Goal: Transaction & Acquisition: Complete application form

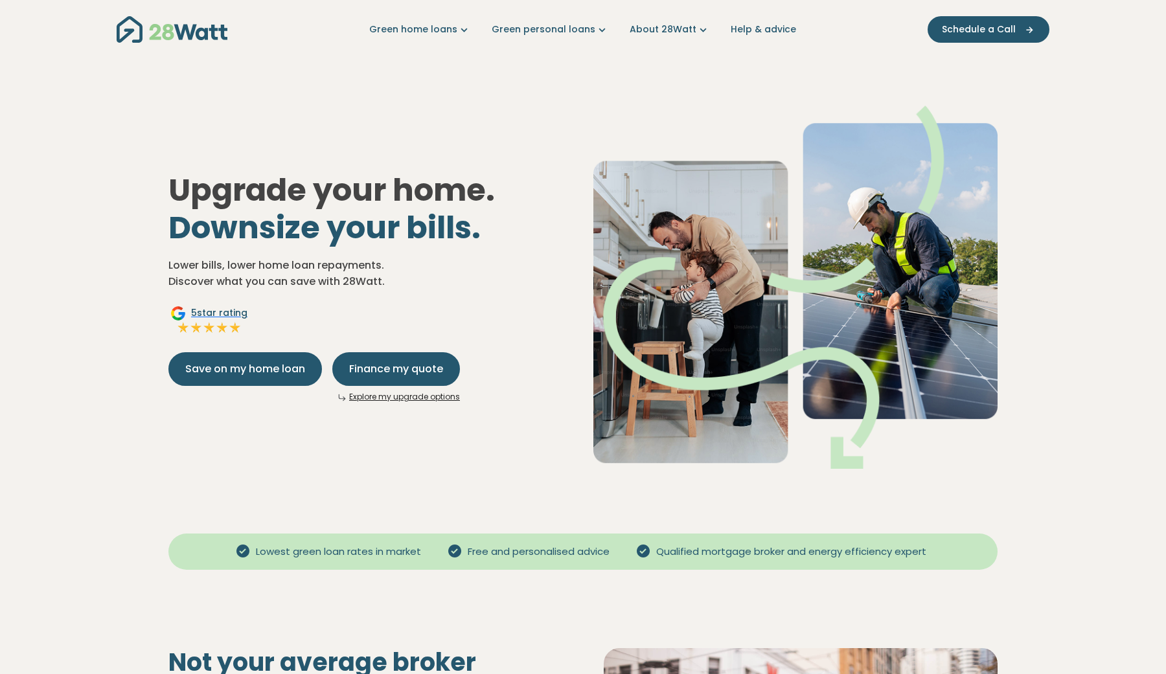
click at [390, 396] on link "Explore my upgrade options" at bounding box center [404, 396] width 111 height 11
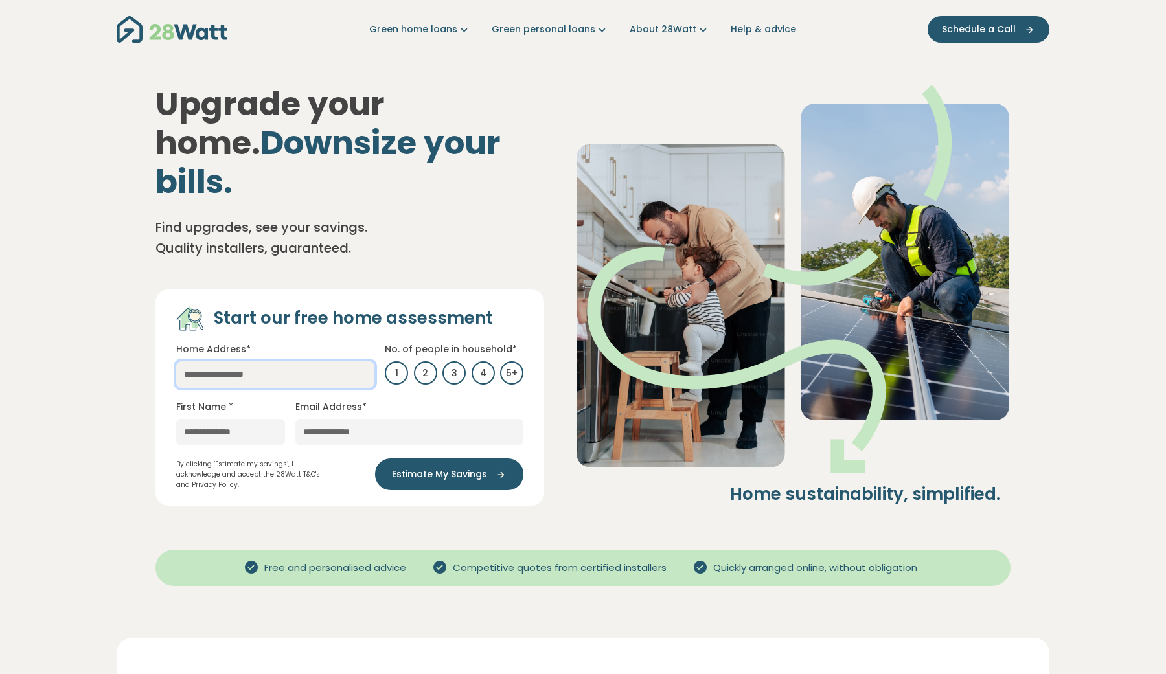
click at [277, 361] on input "text" at bounding box center [275, 374] width 198 height 27
click at [295, 388] on link "[STREET_ADDRESS]" at bounding box center [264, 400] width 177 height 25
type input "**********"
type input "********"
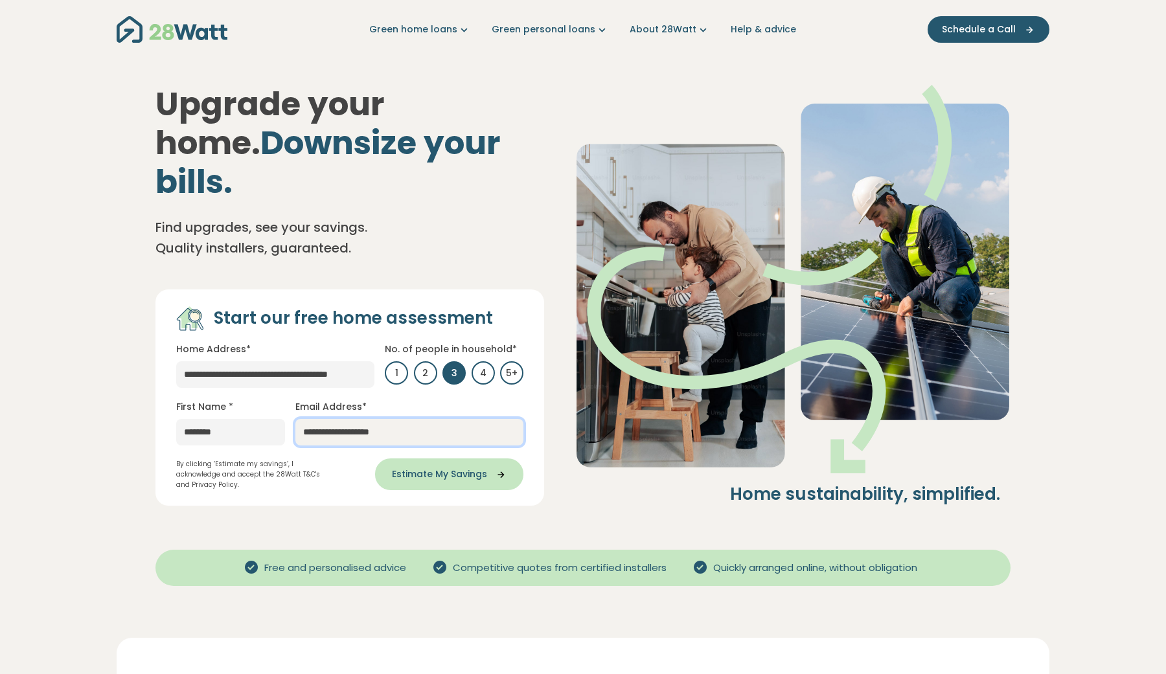
type input "**********"
click at [483, 468] on span "Estimate My Savings" at bounding box center [439, 475] width 95 height 14
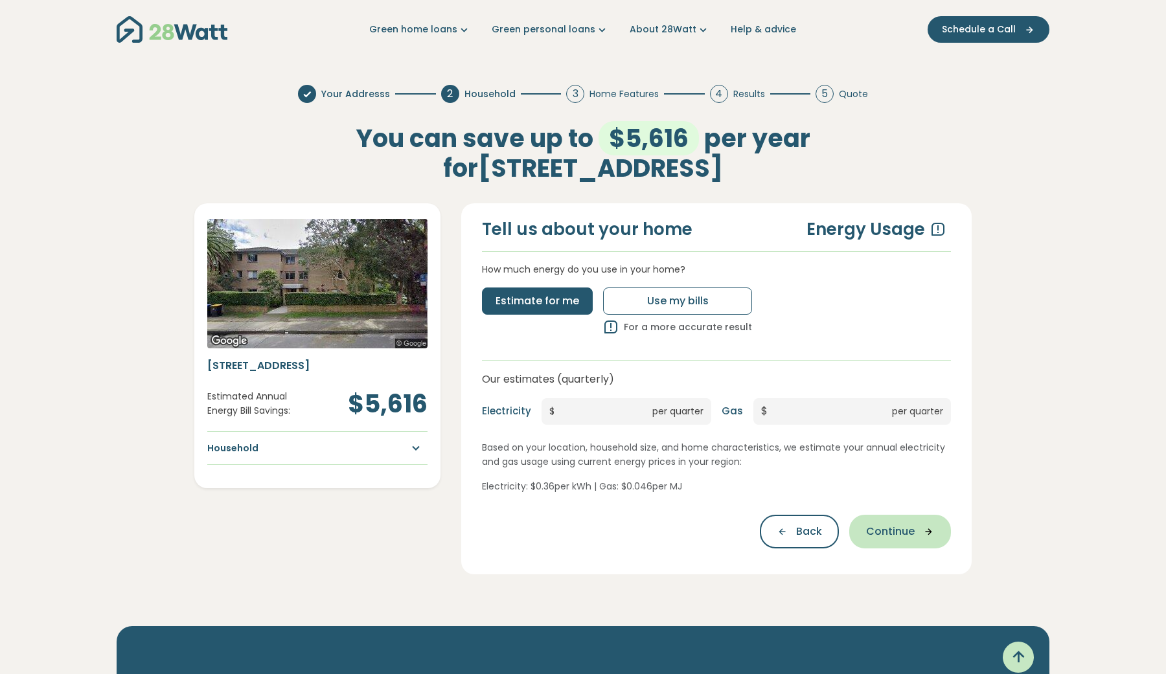
click at [926, 526] on icon "button" at bounding box center [924, 532] width 19 height 12
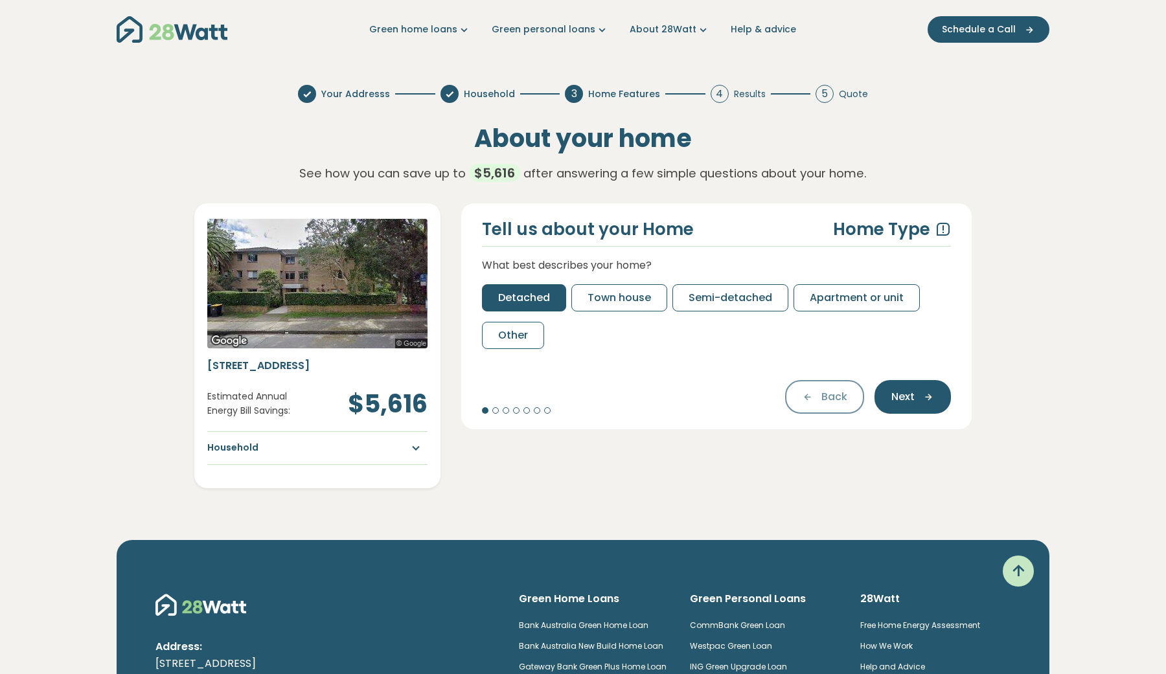
click at [521, 298] on span "Detached" at bounding box center [524, 298] width 52 height 16
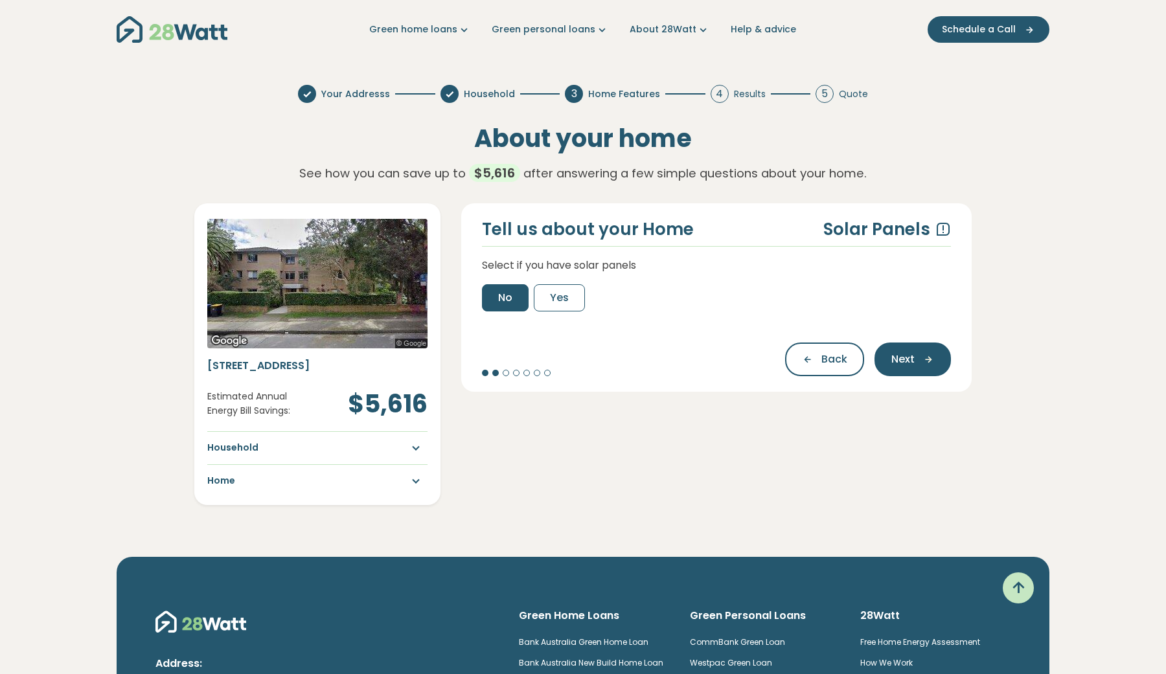
click at [514, 303] on button "No" at bounding box center [505, 297] width 47 height 27
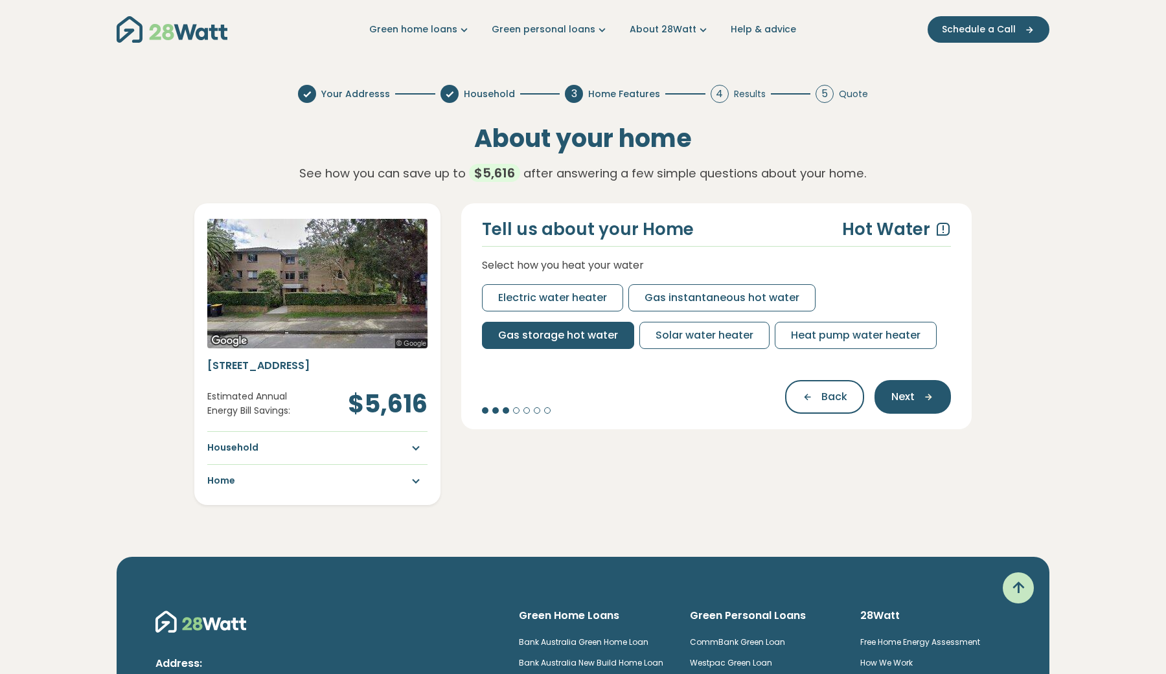
click at [507, 332] on span "Gas storage hot water" at bounding box center [558, 336] width 120 height 16
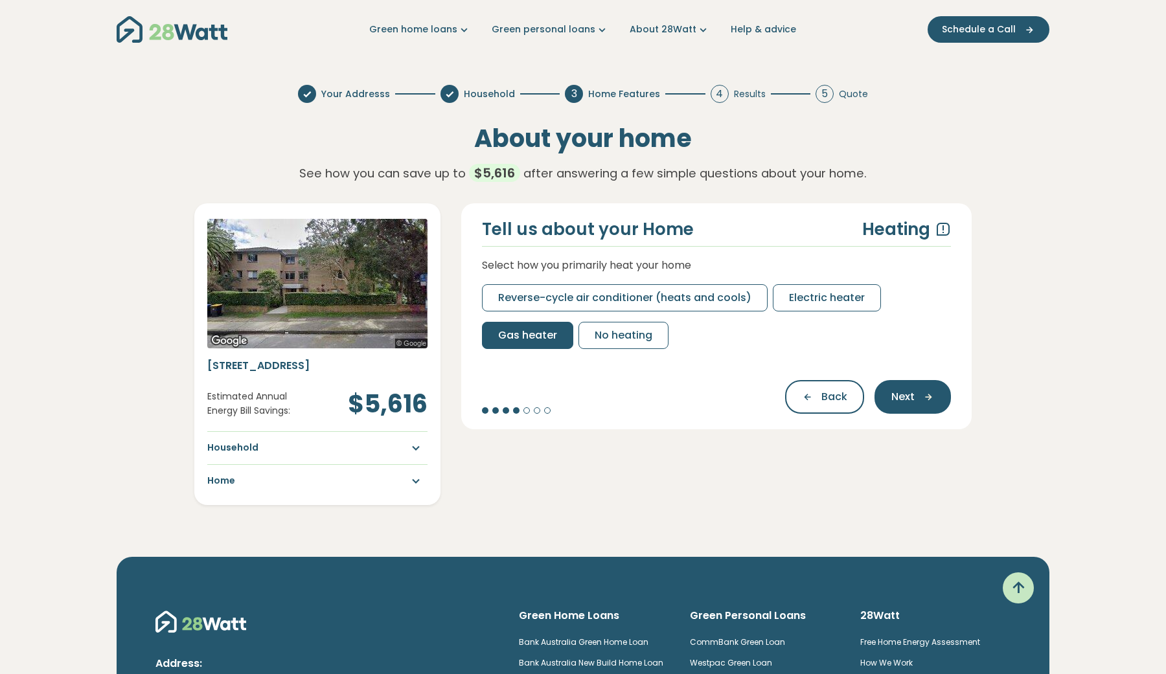
click at [540, 334] on span "Gas heater" at bounding box center [527, 336] width 59 height 16
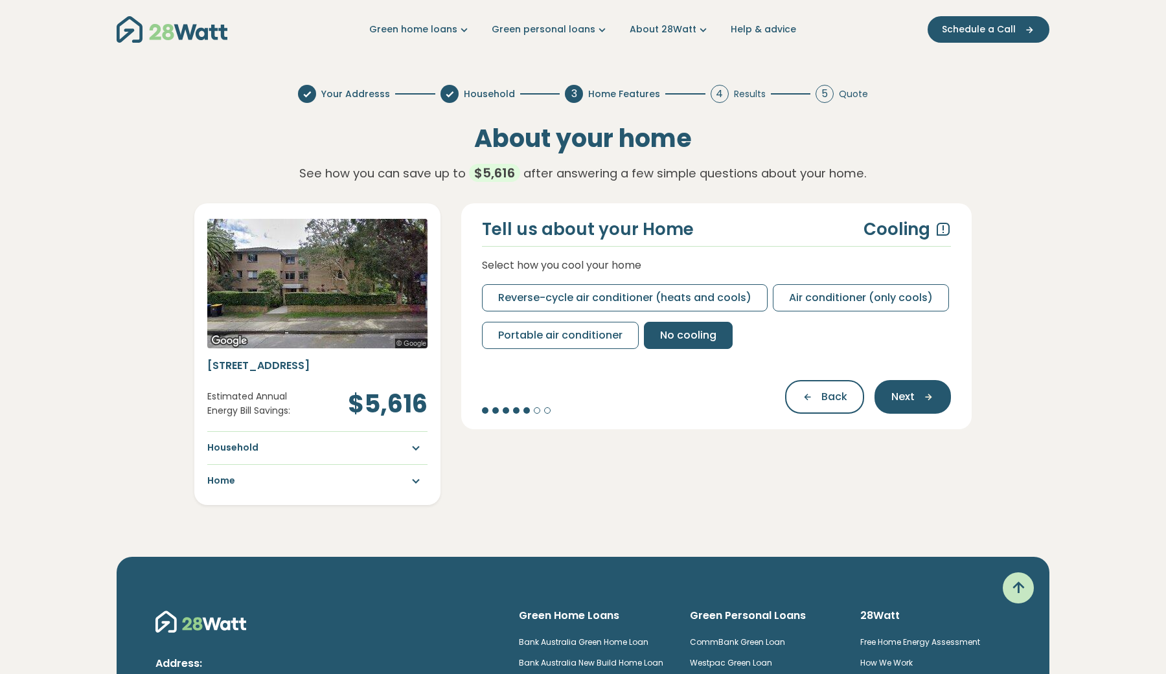
click at [675, 337] on span "No cooling" at bounding box center [688, 336] width 56 height 16
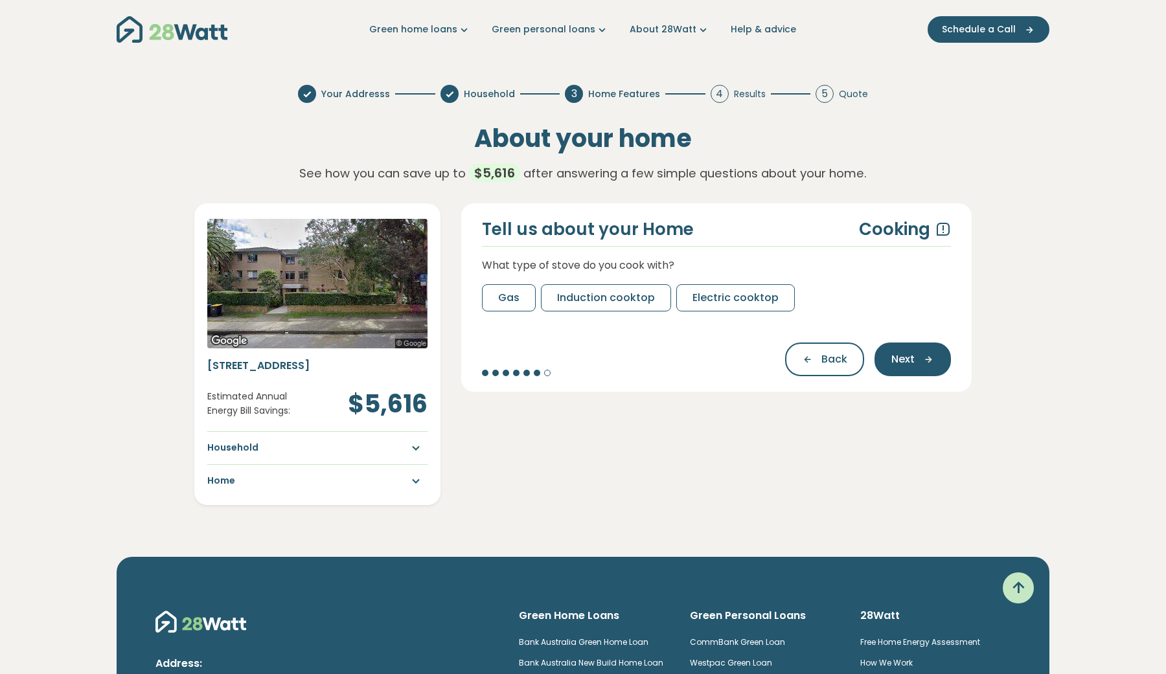
click at [508, 314] on div "Tell us about your Home Cooking What type of stove do you cook with? Gas Induct…" at bounding box center [716, 297] width 510 height 188
click at [507, 304] on button "Gas" at bounding box center [509, 297] width 54 height 27
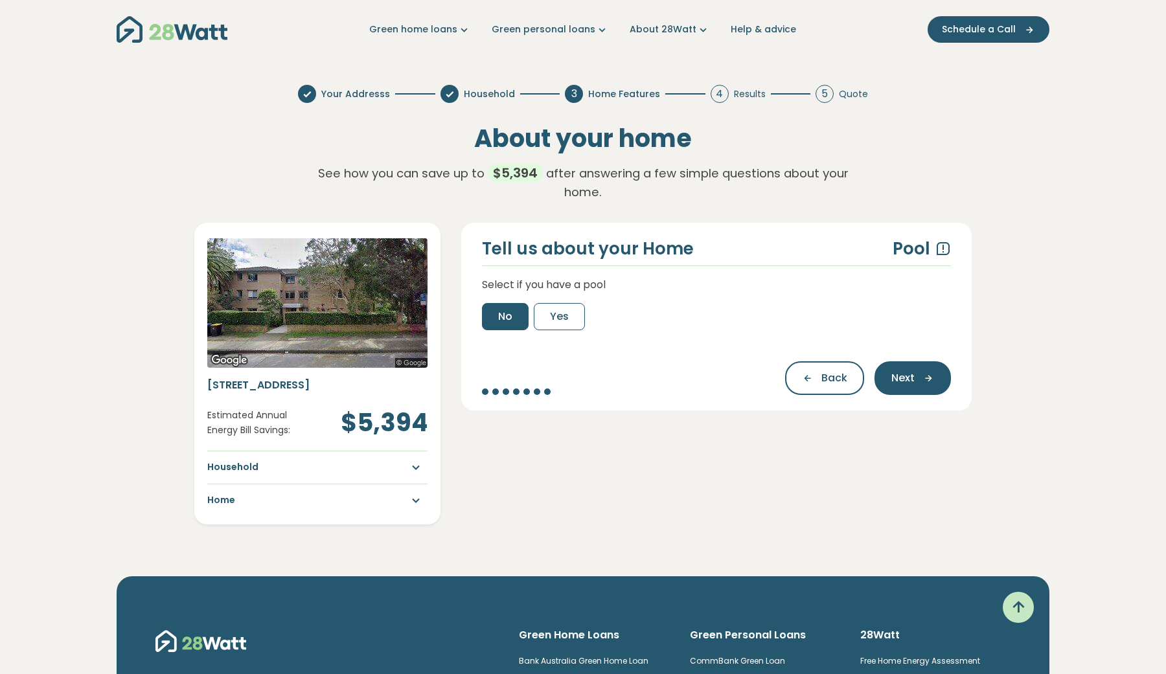
click at [505, 320] on span "No" at bounding box center [505, 317] width 14 height 16
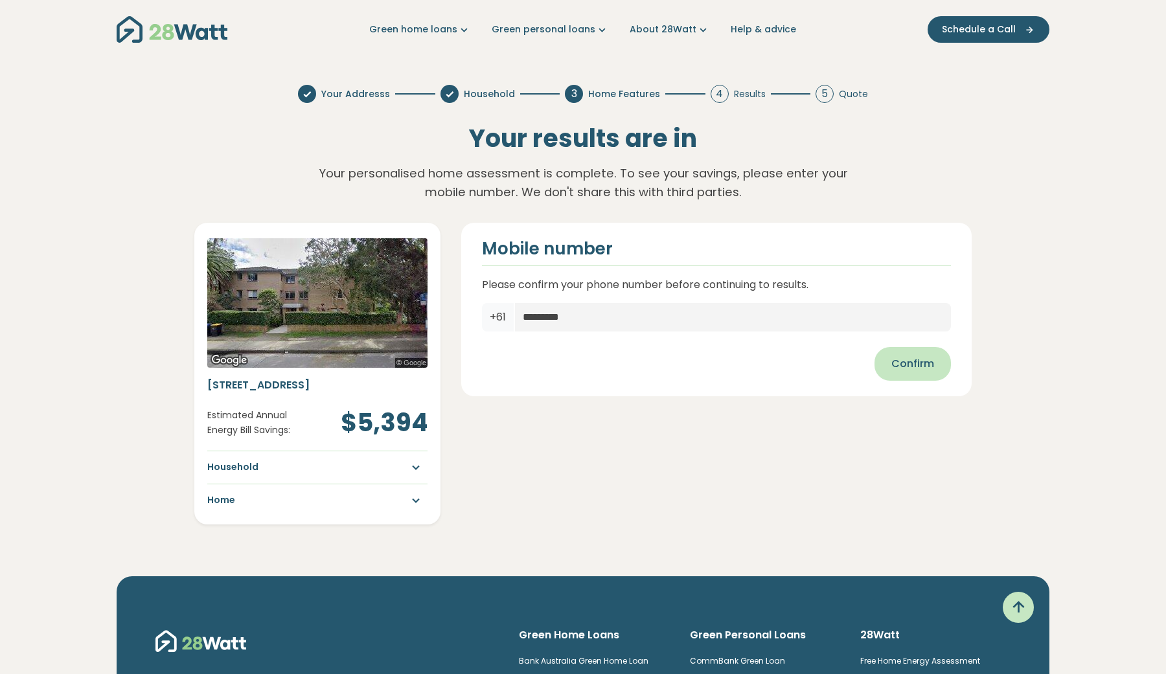
click at [902, 365] on span "Confirm" at bounding box center [912, 364] width 43 height 16
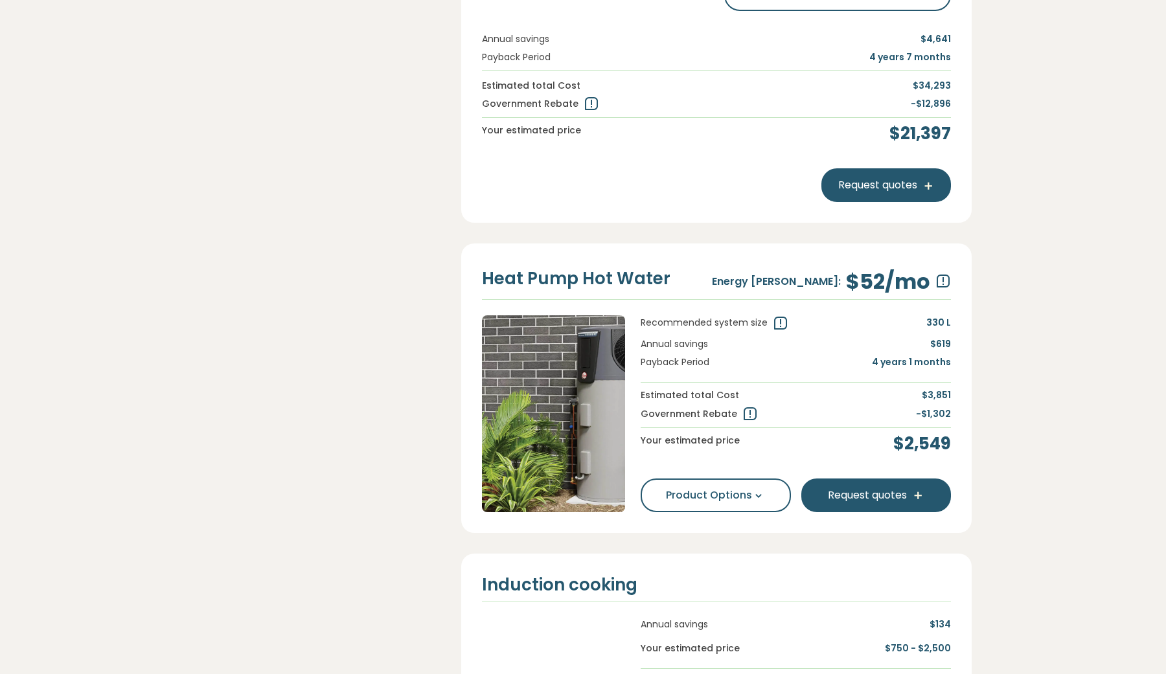
scroll to position [847, 0]
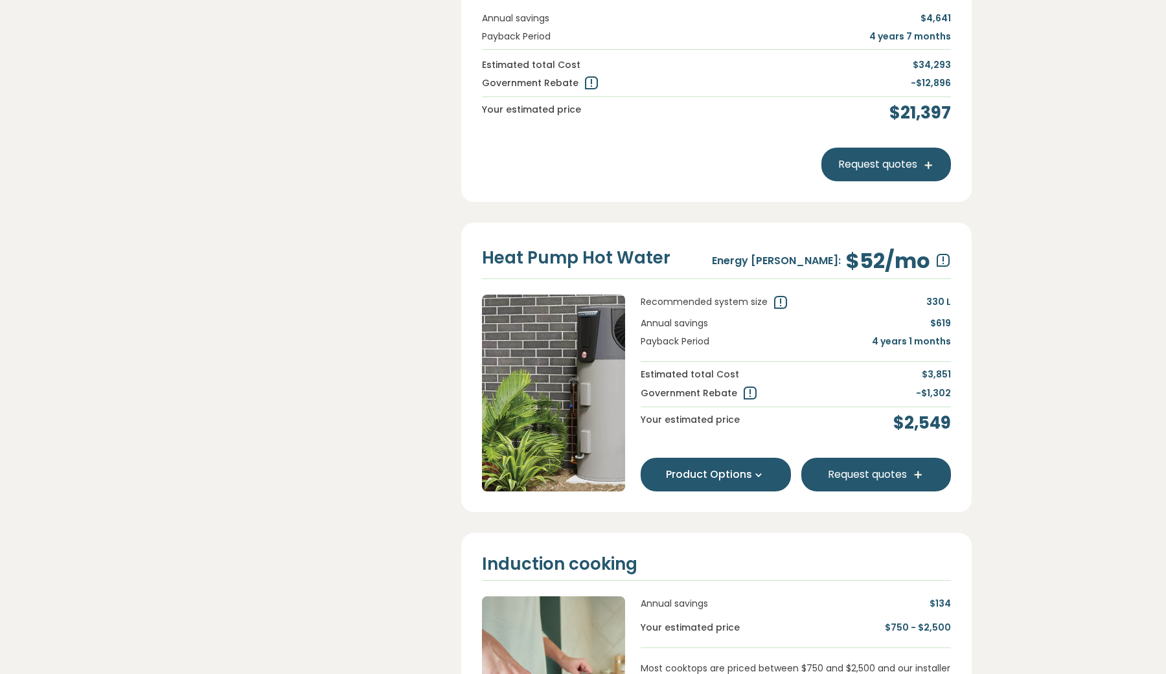
click at [766, 475] on button "Product Options" at bounding box center [716, 475] width 150 height 34
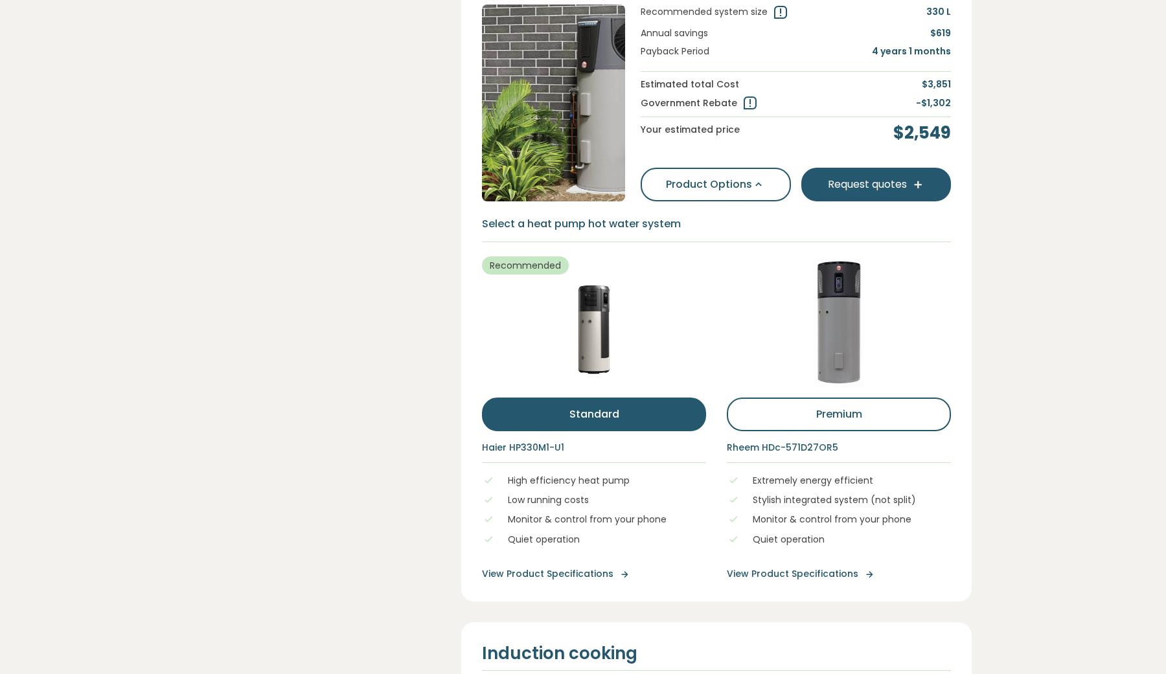
scroll to position [1141, 0]
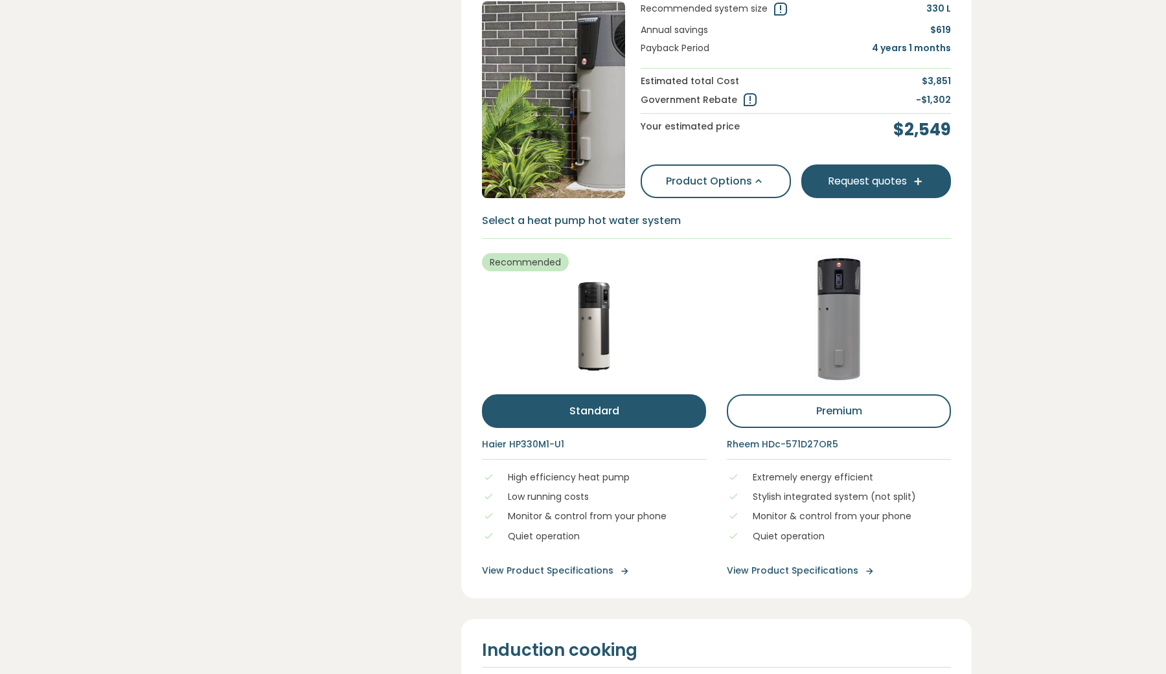
click at [818, 564] on link "View Product Specifications" at bounding box center [839, 571] width 224 height 14
click at [599, 566] on link "View Product Specifications" at bounding box center [594, 571] width 224 height 14
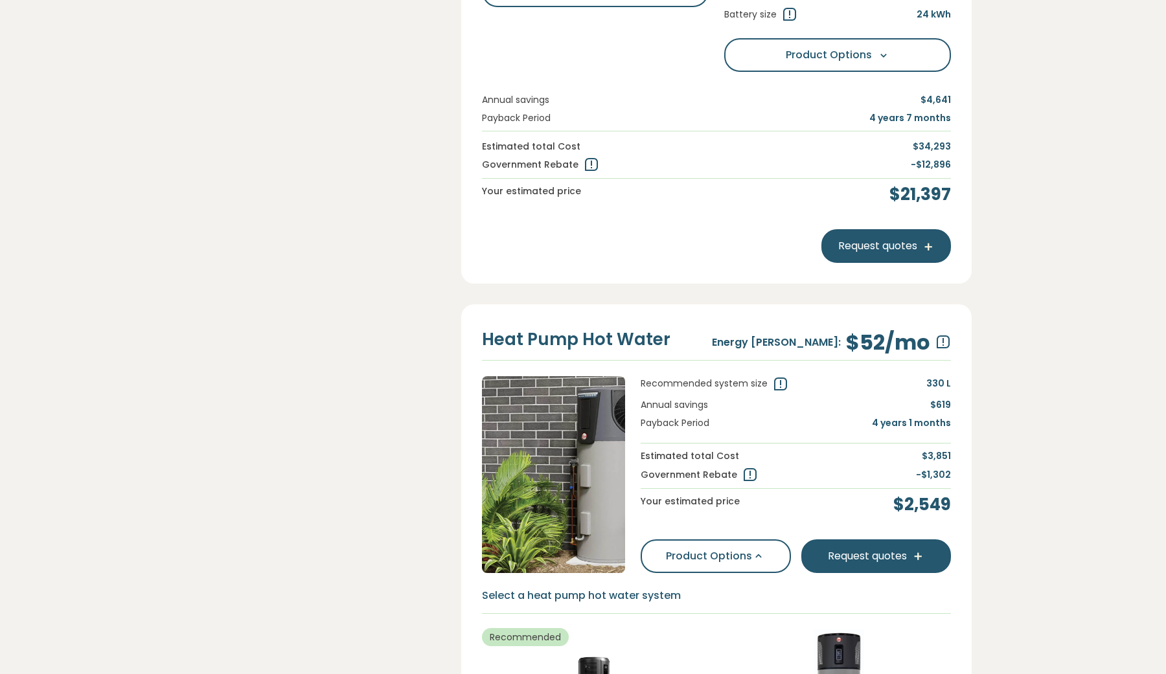
scroll to position [797, 0]
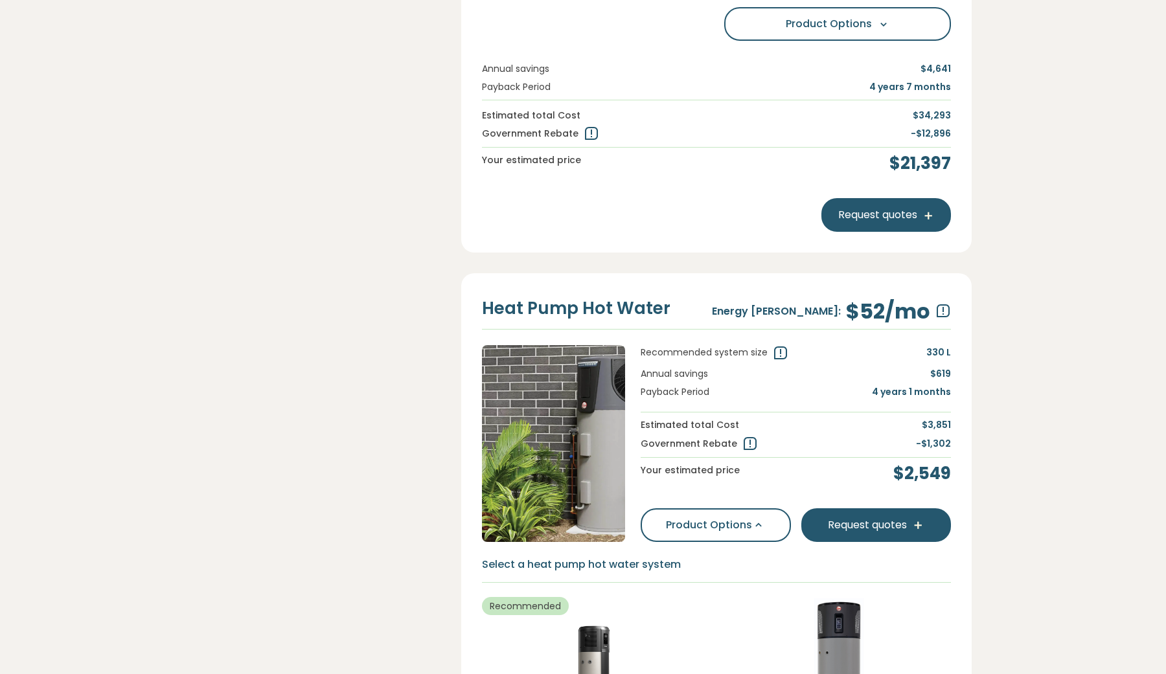
click at [856, 308] on h3 "$52 /mo" at bounding box center [888, 311] width 84 height 25
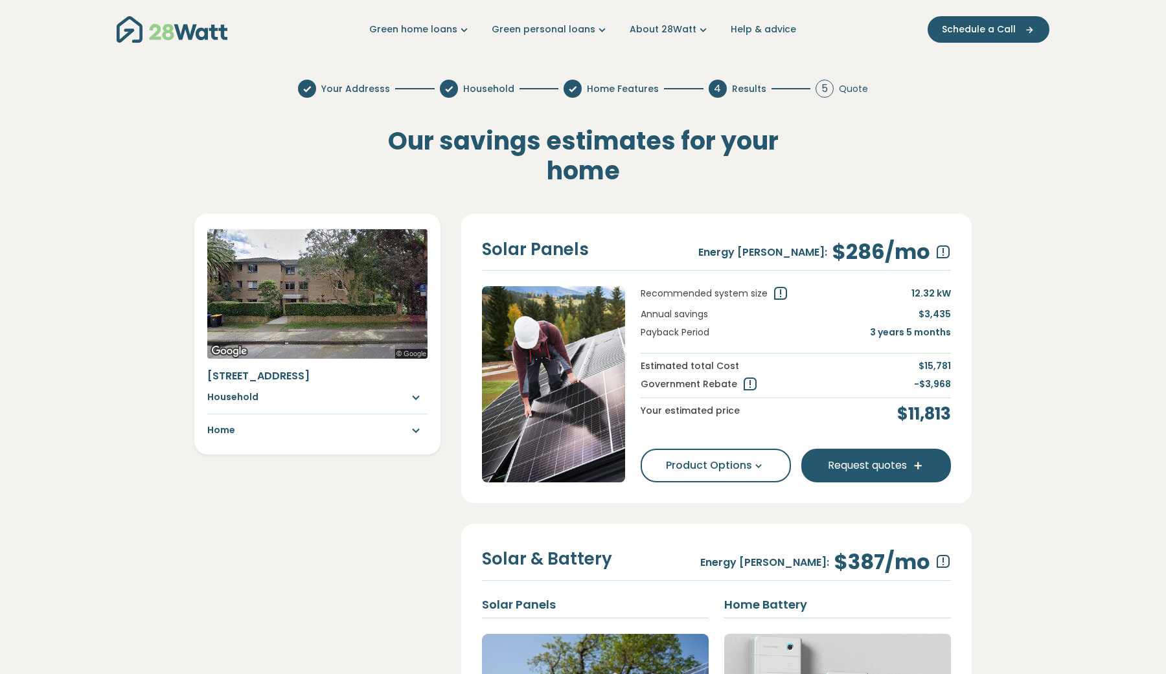
scroll to position [0, 0]
click at [173, 30] on img "Main navigation" at bounding box center [172, 29] width 111 height 27
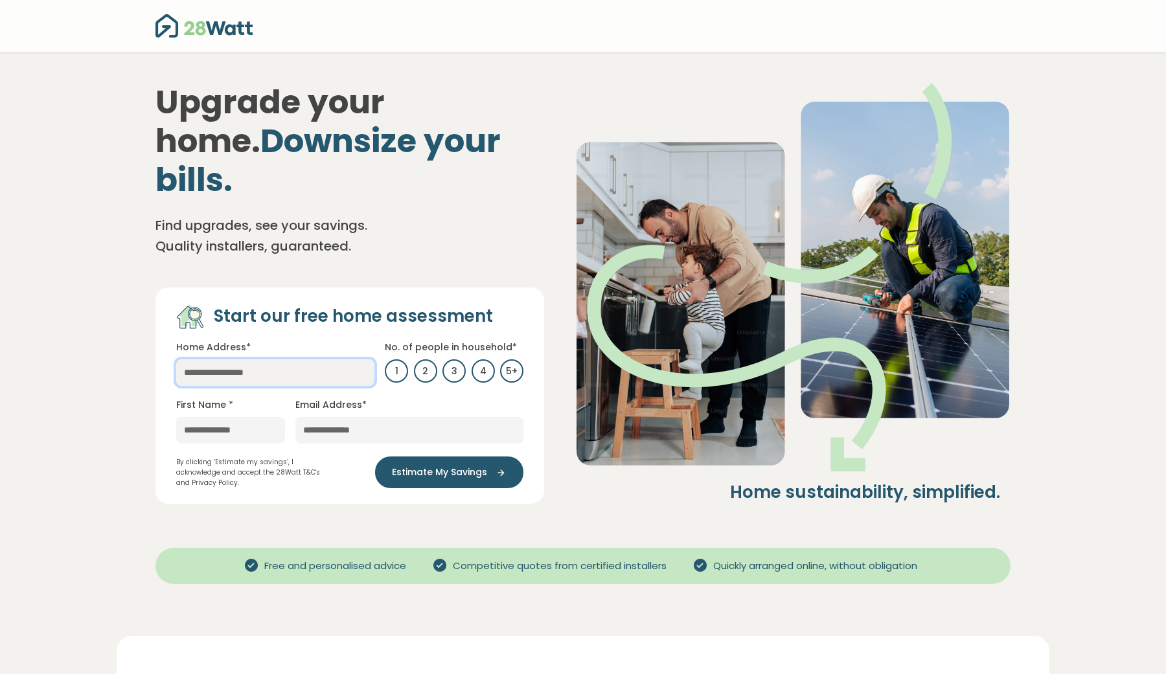
click at [235, 360] on input "text" at bounding box center [275, 373] width 198 height 27
click at [258, 386] on link "4/84a Darley Road, Manly NSW 2095, Australia" at bounding box center [264, 398] width 177 height 25
type input "**********"
type input "********"
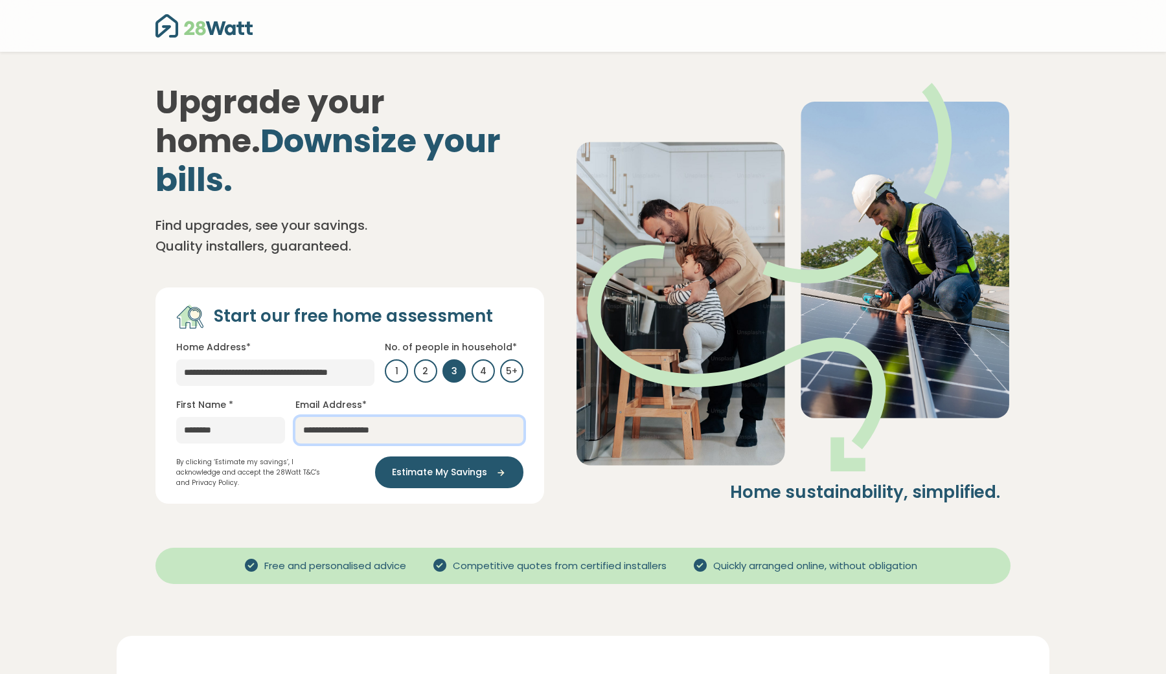
type input "**********"
click at [565, 427] on div "**********" at bounding box center [582, 293] width 855 height 421
click at [480, 466] on span "Estimate My Savings" at bounding box center [439, 473] width 95 height 14
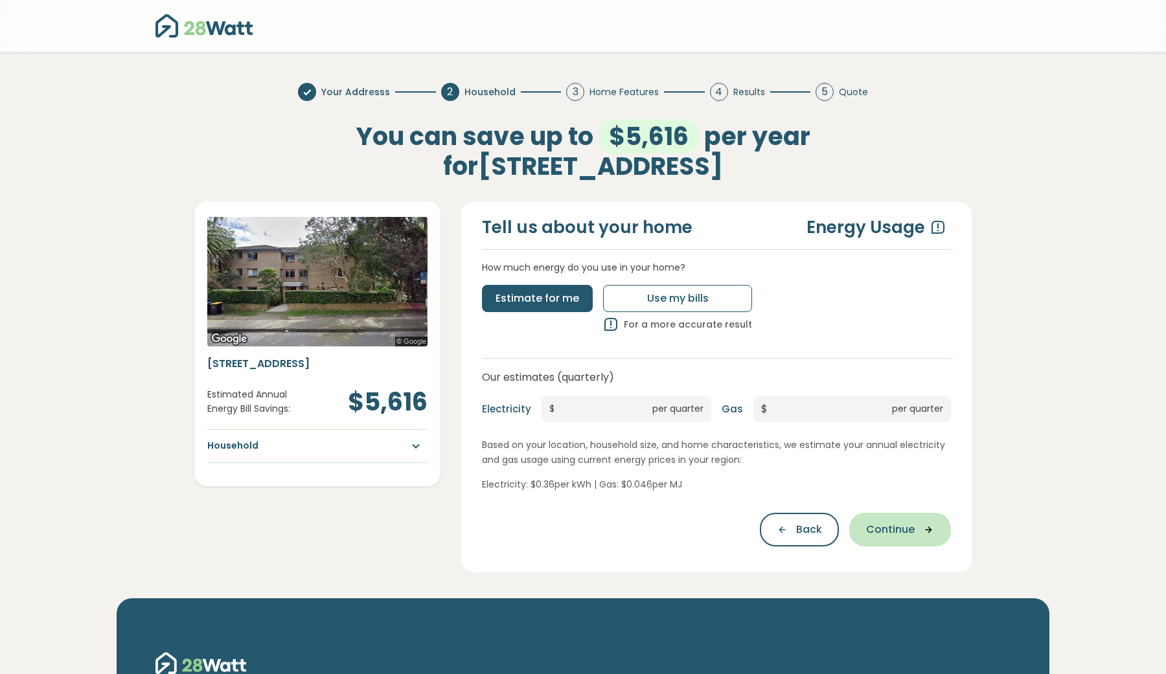
click at [880, 532] on span "Continue" at bounding box center [890, 530] width 49 height 16
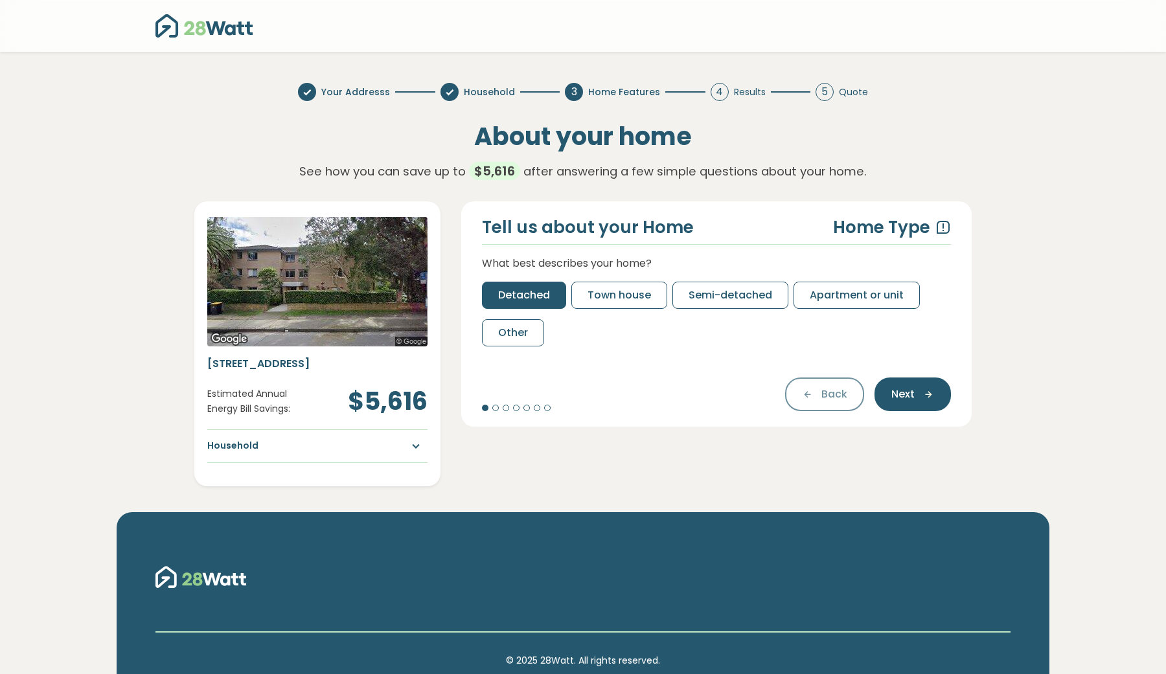
click at [549, 290] on span "Detached" at bounding box center [524, 296] width 52 height 16
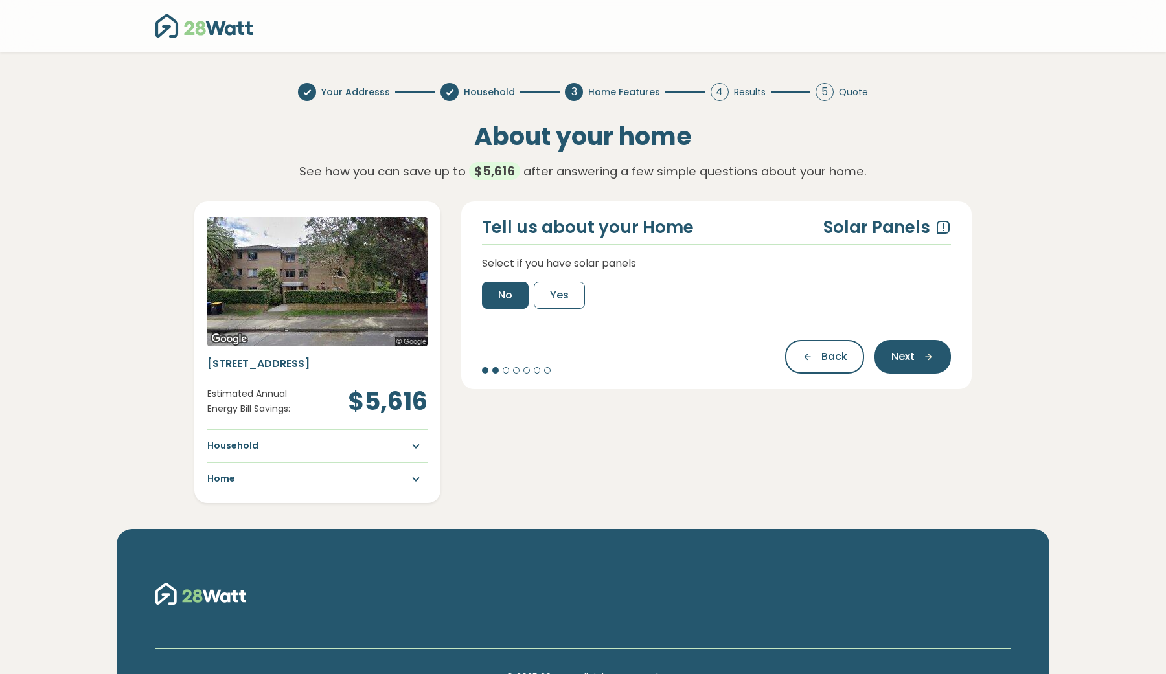
click at [501, 297] on span "No" at bounding box center [505, 296] width 14 height 16
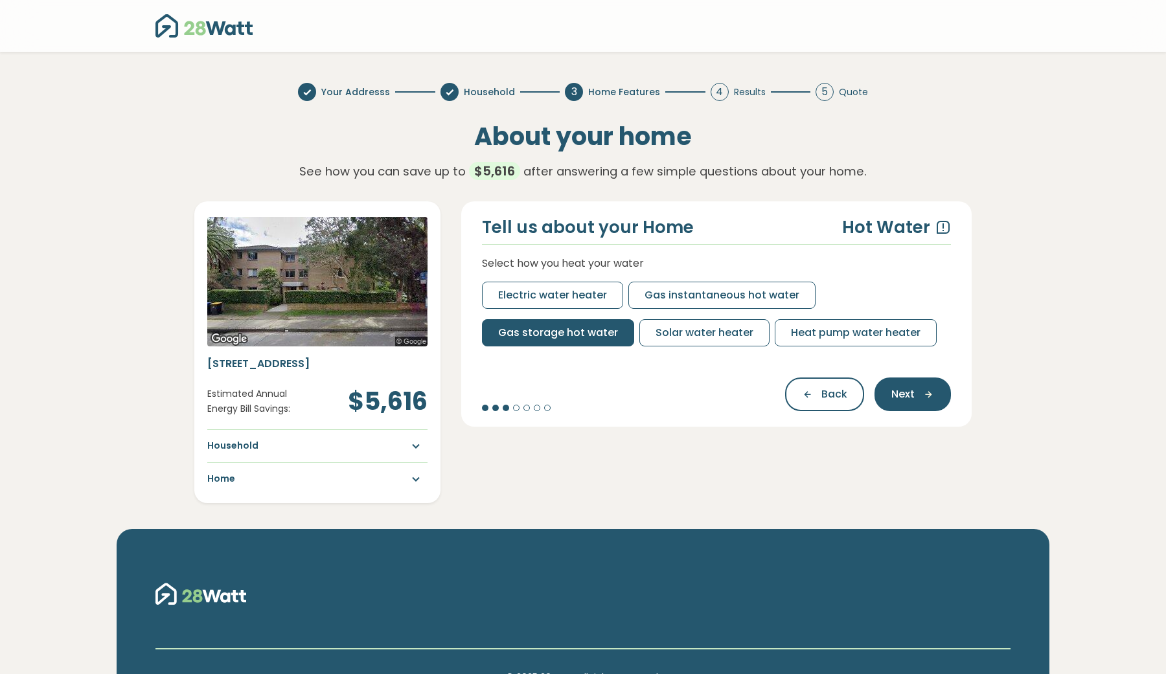
click at [501, 322] on button "Gas storage hot water" at bounding box center [558, 332] width 152 height 27
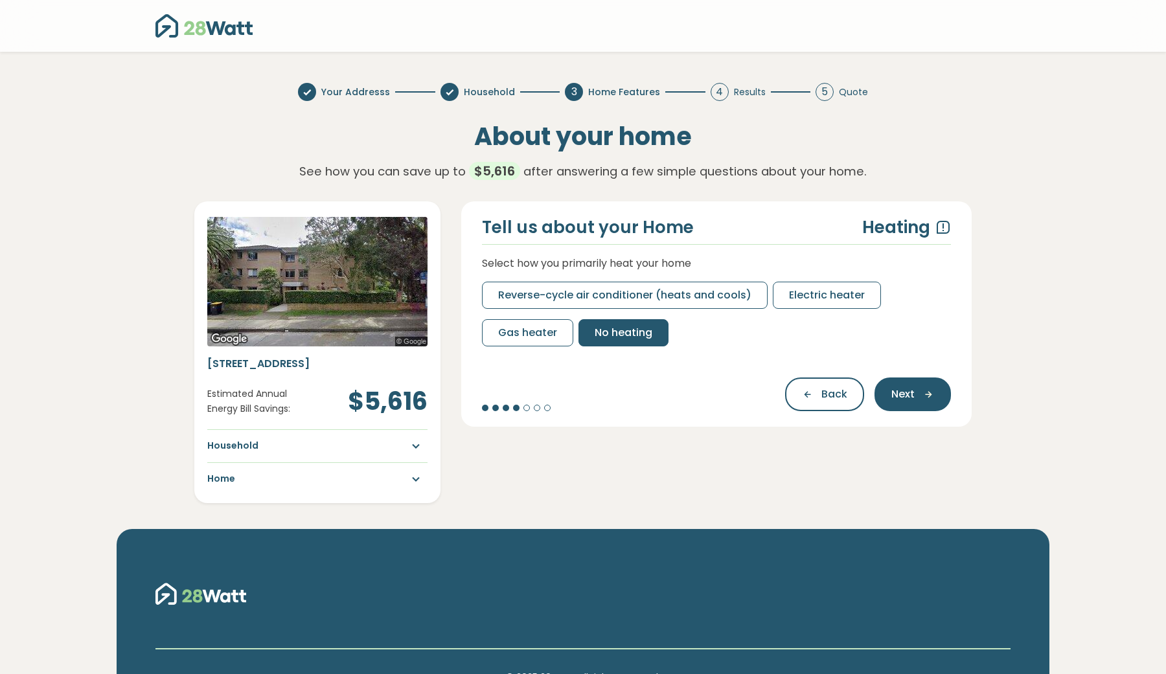
click at [613, 331] on span "No heating" at bounding box center [624, 333] width 58 height 16
click at [668, 331] on span "No cooling" at bounding box center [688, 333] width 56 height 16
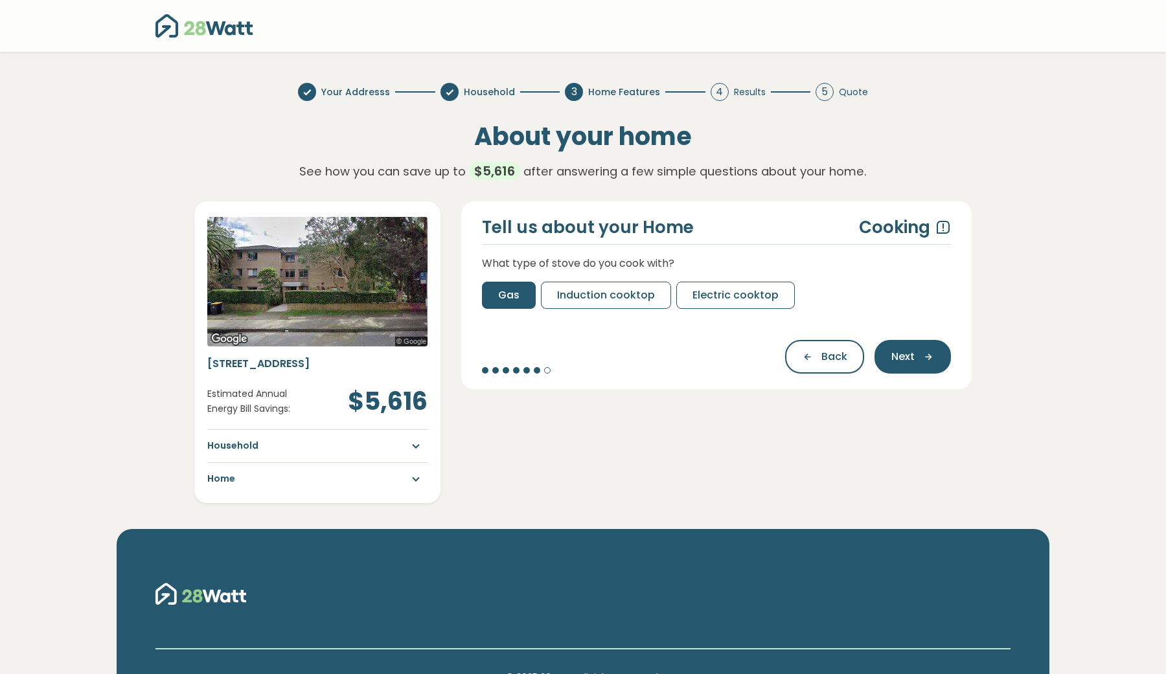
click at [501, 301] on span "Gas" at bounding box center [508, 296] width 21 height 16
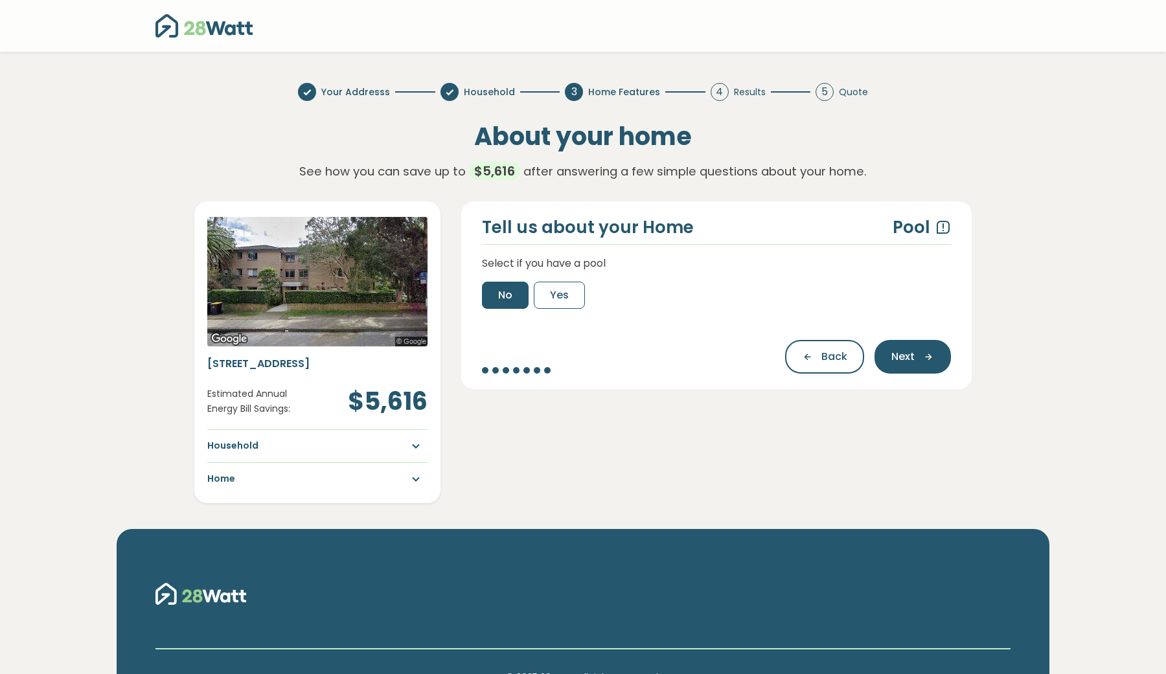
click at [497, 299] on button "No" at bounding box center [505, 295] width 47 height 27
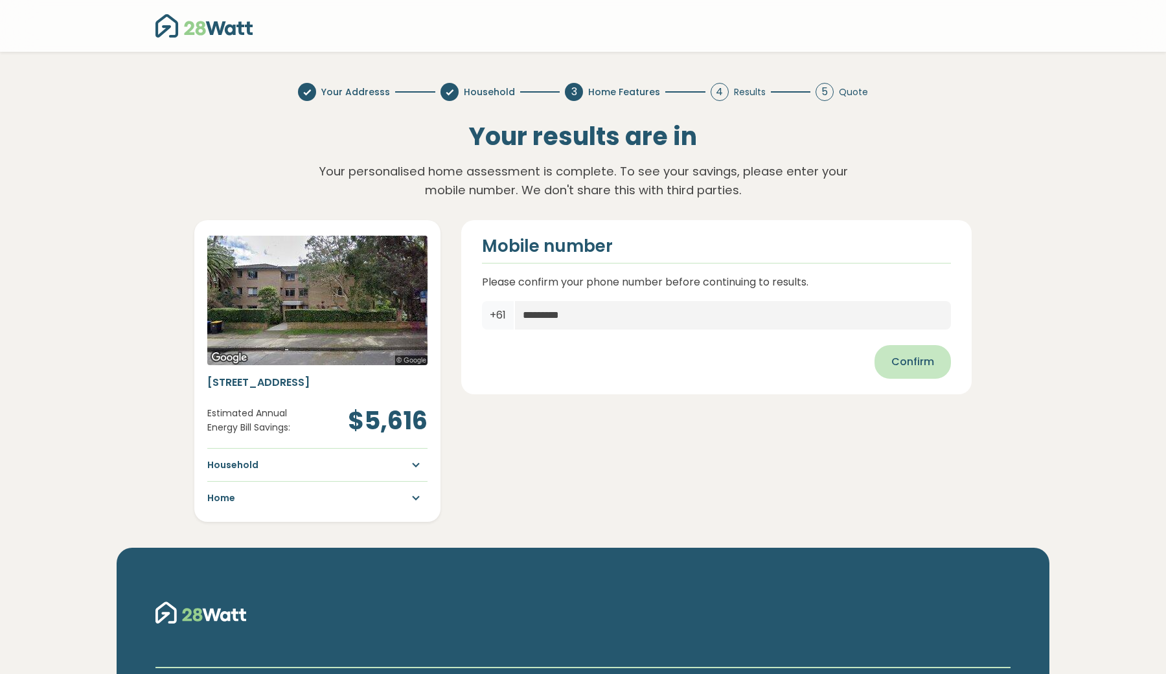
click at [944, 363] on button "Confirm" at bounding box center [913, 362] width 76 height 34
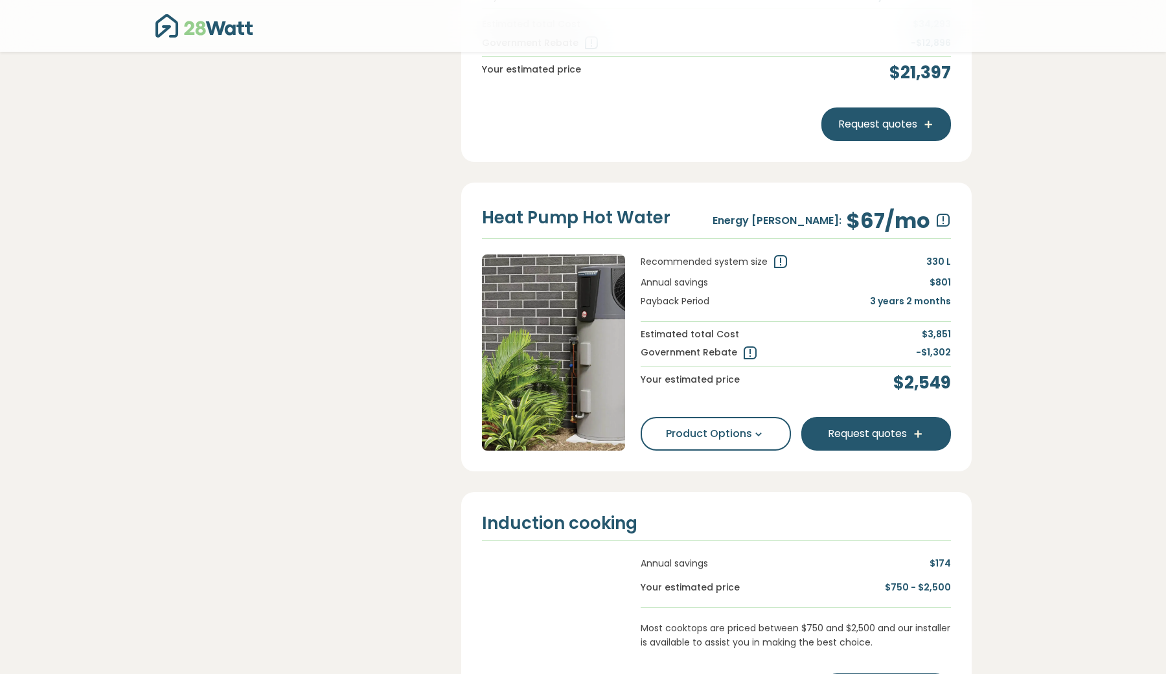
scroll to position [865, 0]
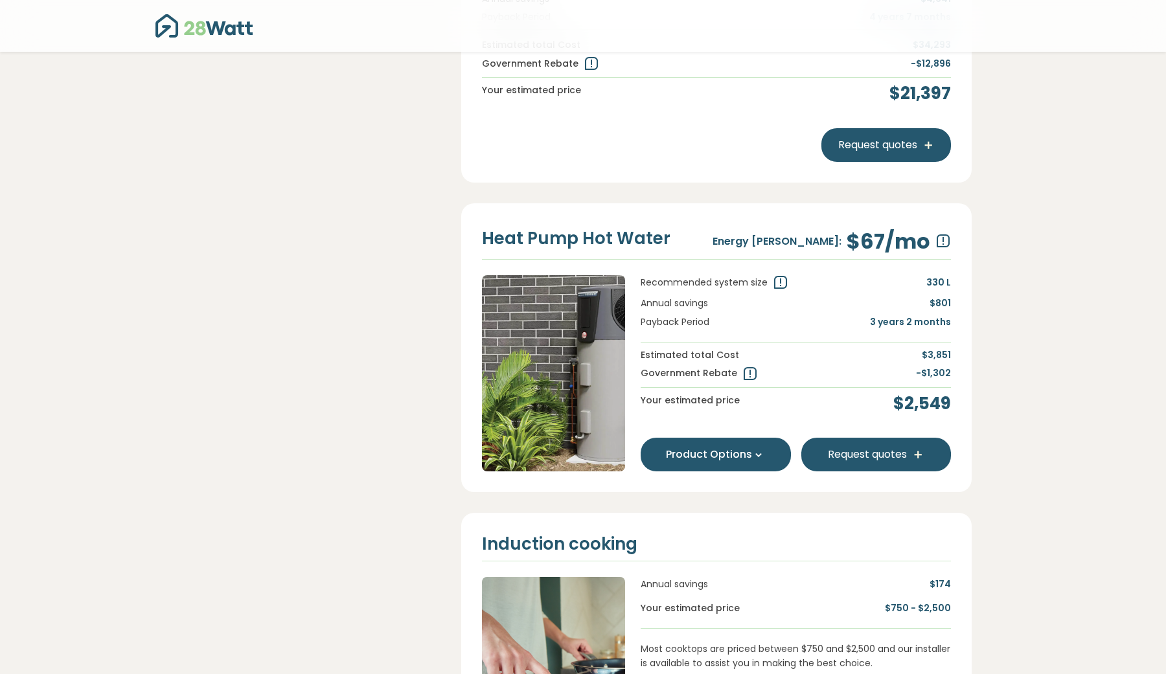
click at [752, 448] on icon at bounding box center [758, 454] width 13 height 13
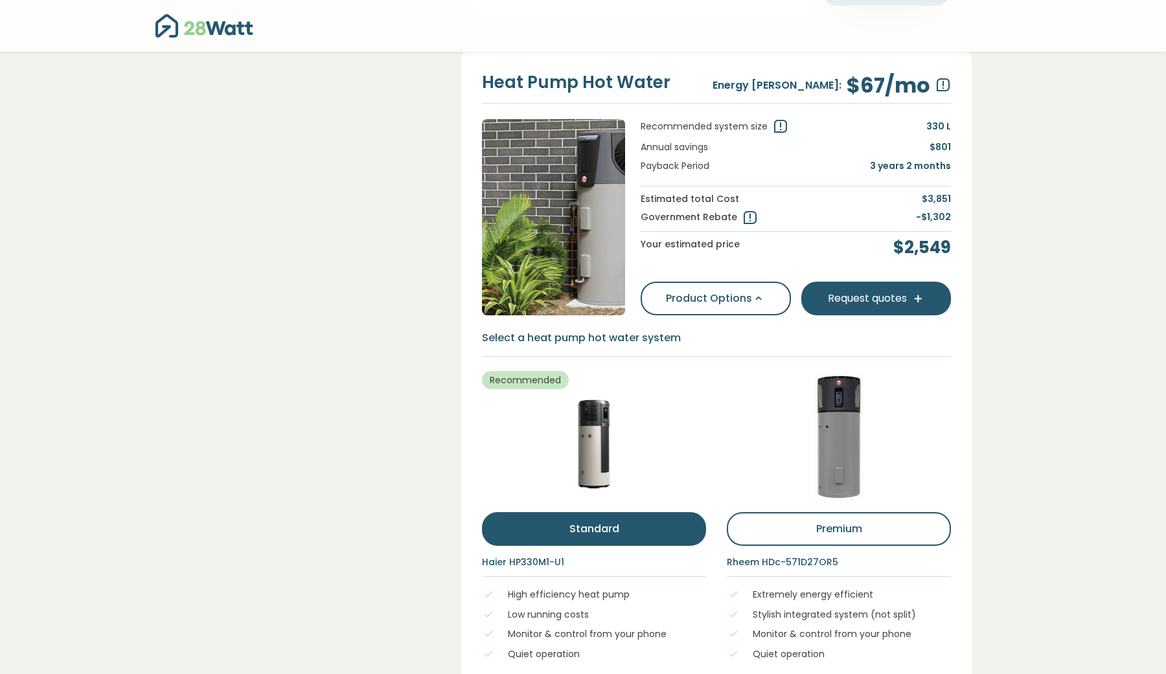
scroll to position [1035, 0]
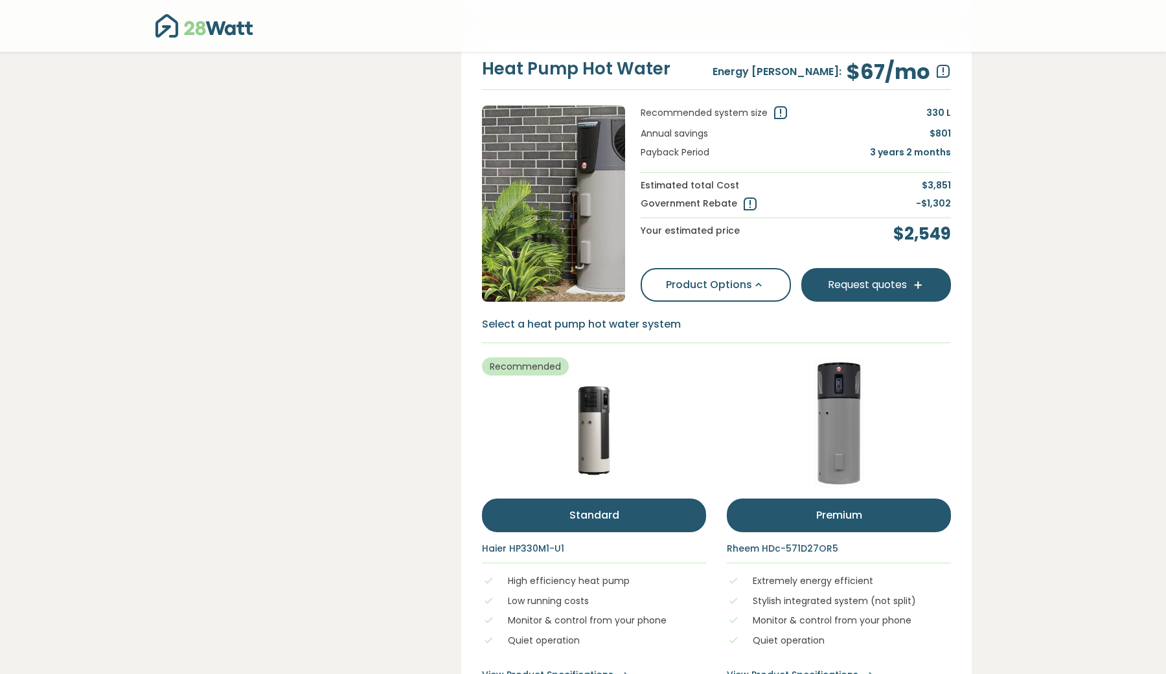
click at [834, 503] on button "Premium" at bounding box center [839, 516] width 224 height 34
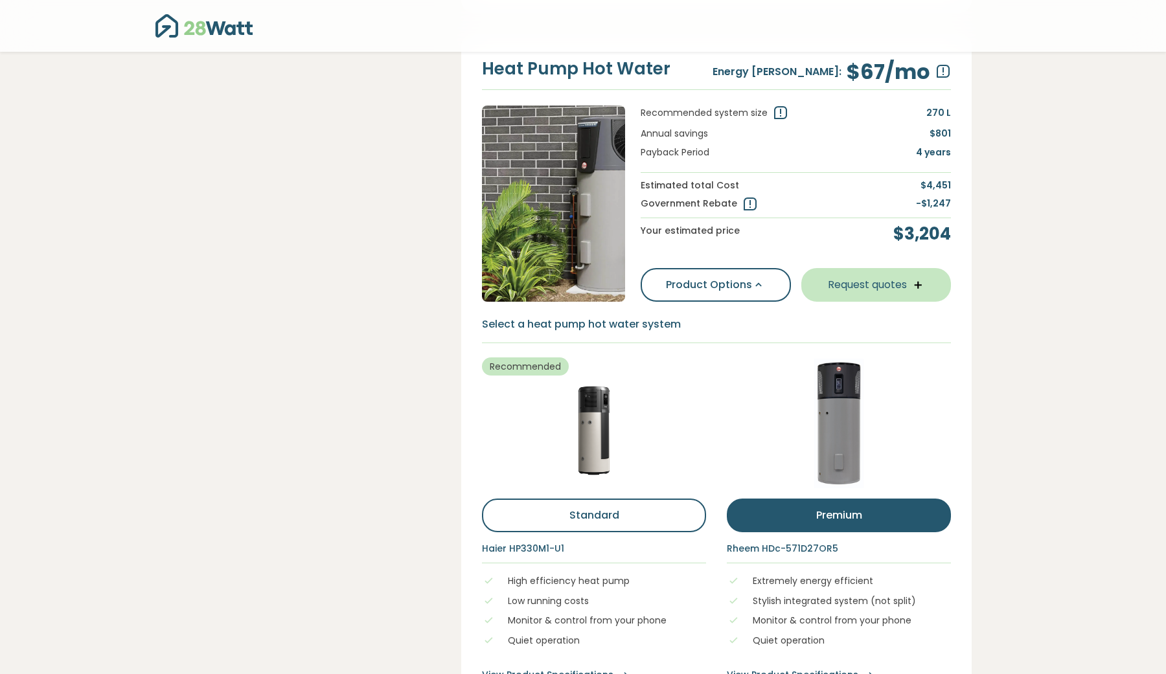
click at [848, 285] on button "Request quotes" at bounding box center [876, 285] width 150 height 34
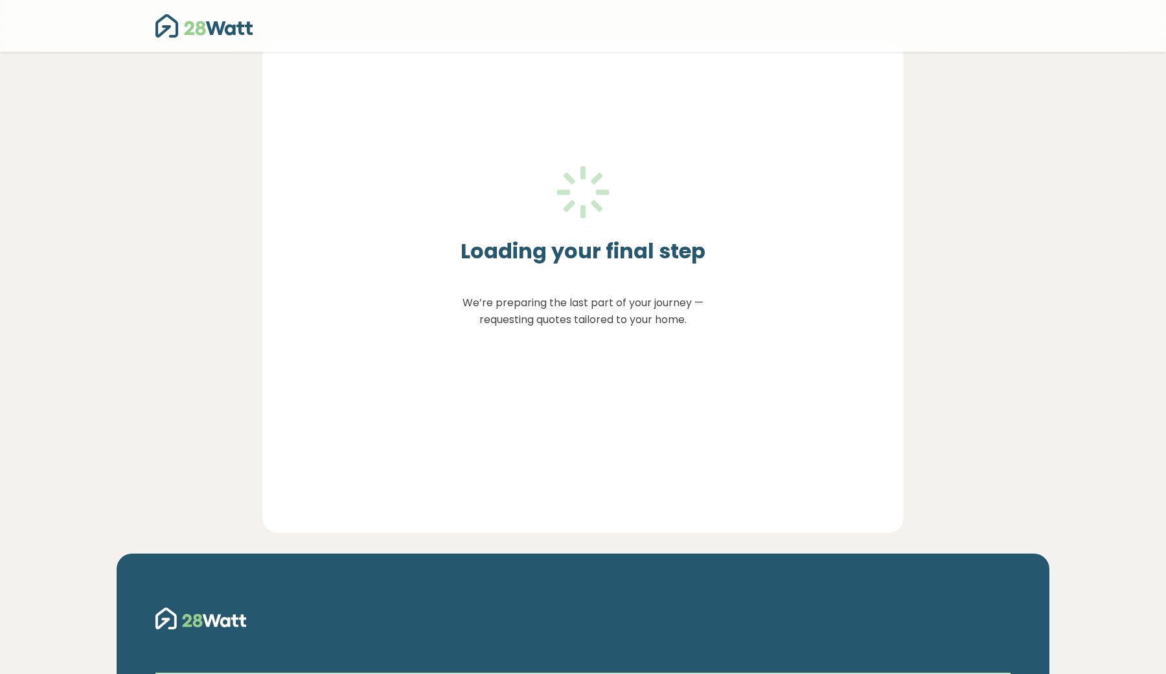
scroll to position [0, 0]
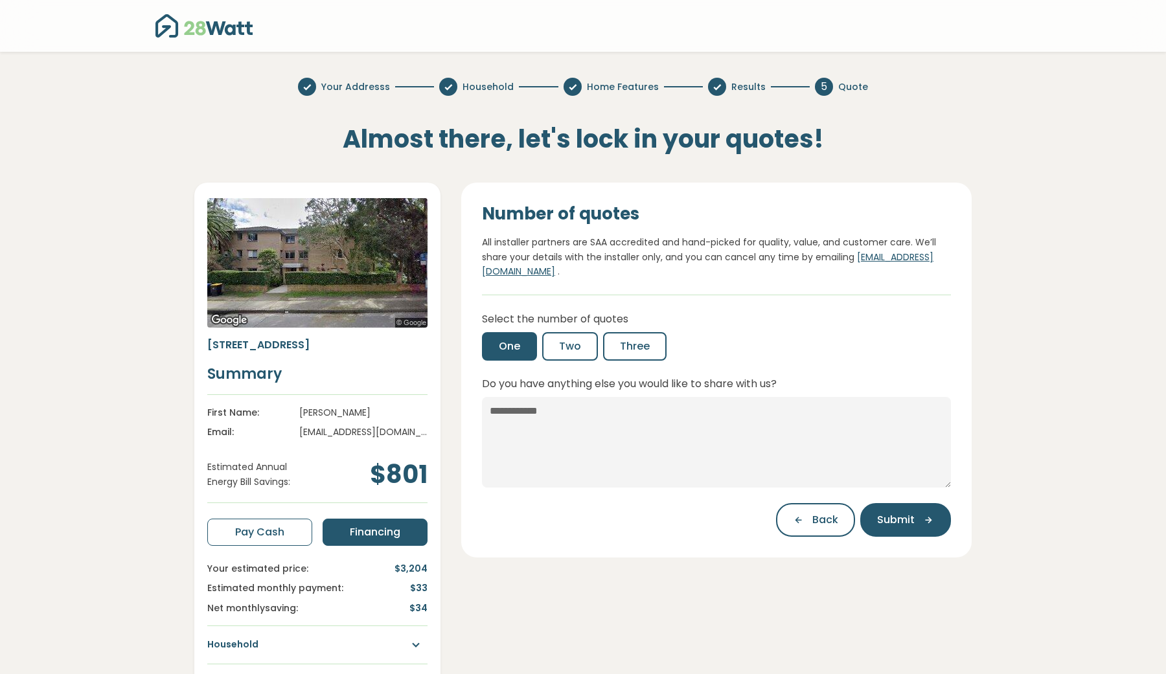
drag, startPoint x: 554, startPoint y: 466, endPoint x: 1008, endPoint y: 362, distance: 465.1
click at [1008, 362] on div "Your Addresss Household Home Features Results 5 Quote Almost there, let's lock …" at bounding box center [582, 393] width 855 height 630
click at [808, 519] on icon "button" at bounding box center [802, 520] width 19 height 12
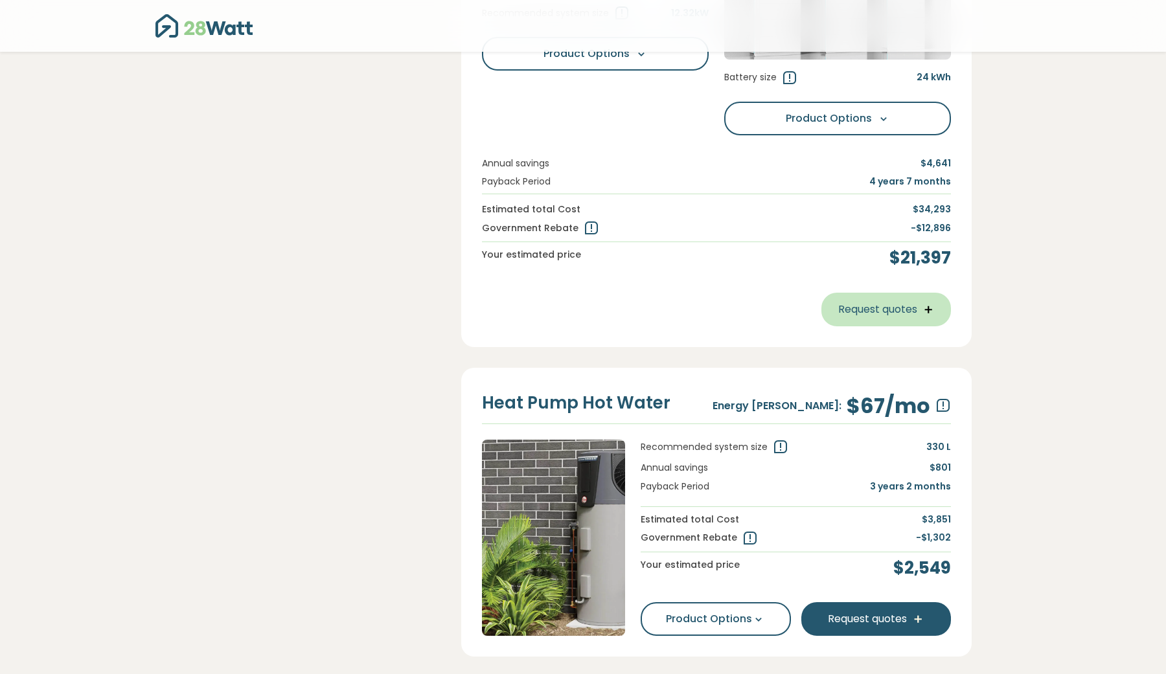
scroll to position [703, 0]
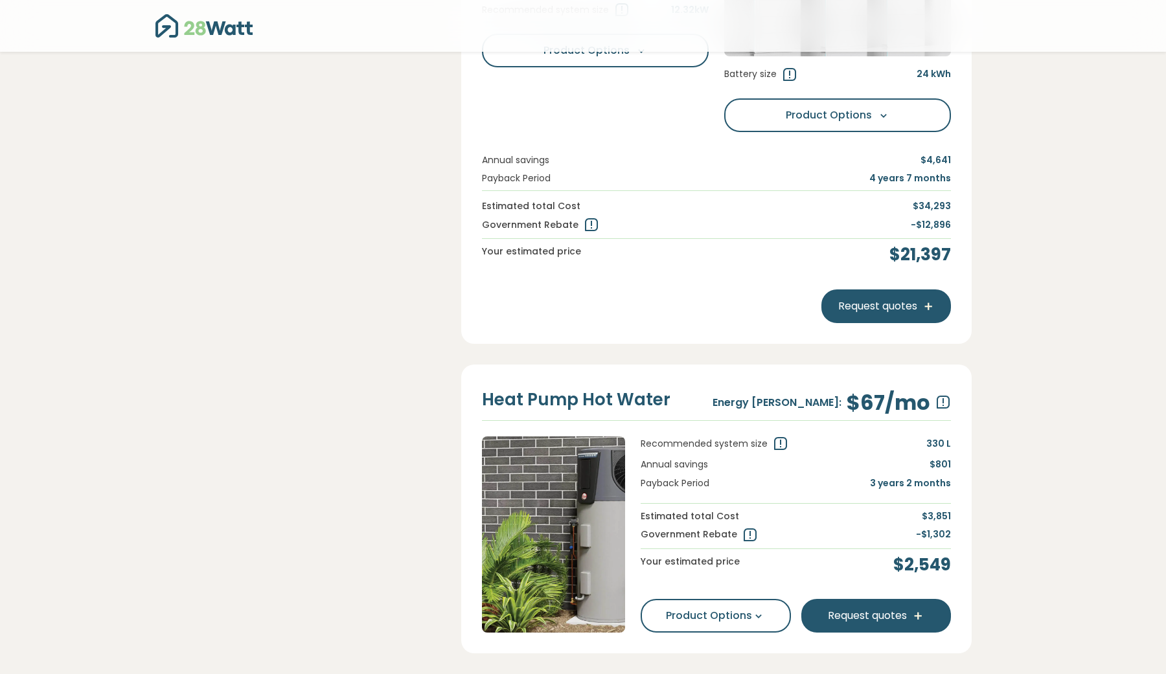
drag, startPoint x: 934, startPoint y: 338, endPoint x: 1120, endPoint y: 311, distance: 187.9
click at [1120, 311] on section "Your Addresss Household Home Features Results 5 Quote Our savings estimates for…" at bounding box center [583, 317] width 1166 height 1926
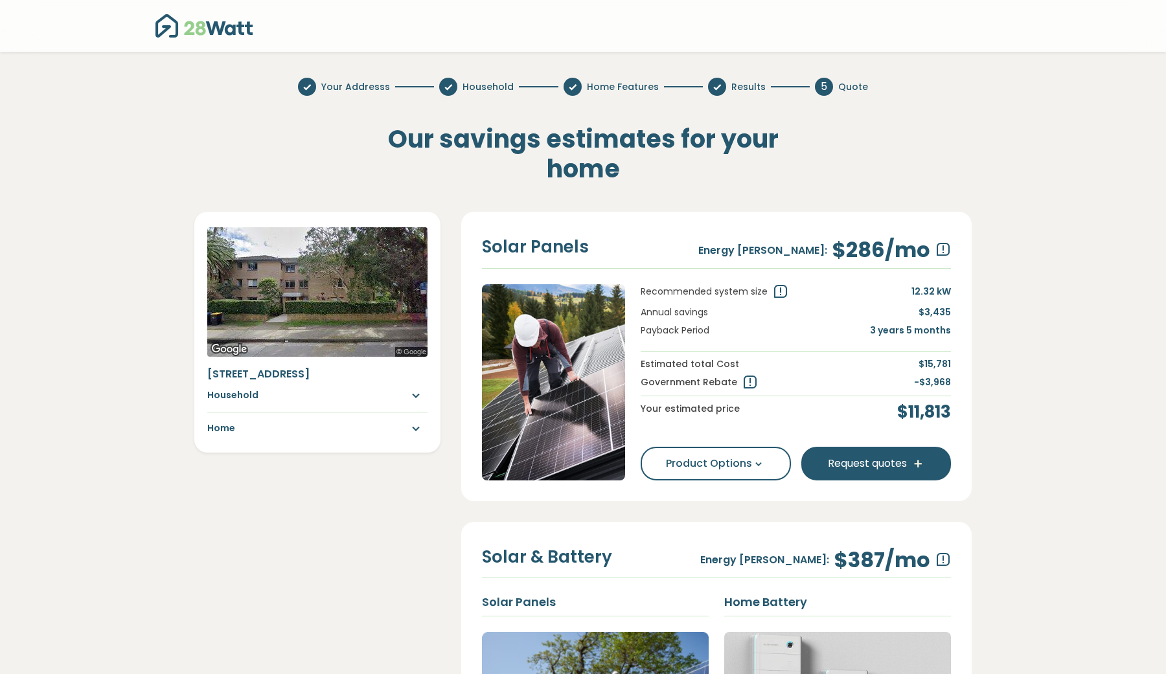
scroll to position [0, 0]
click at [176, 34] on img at bounding box center [203, 26] width 97 height 26
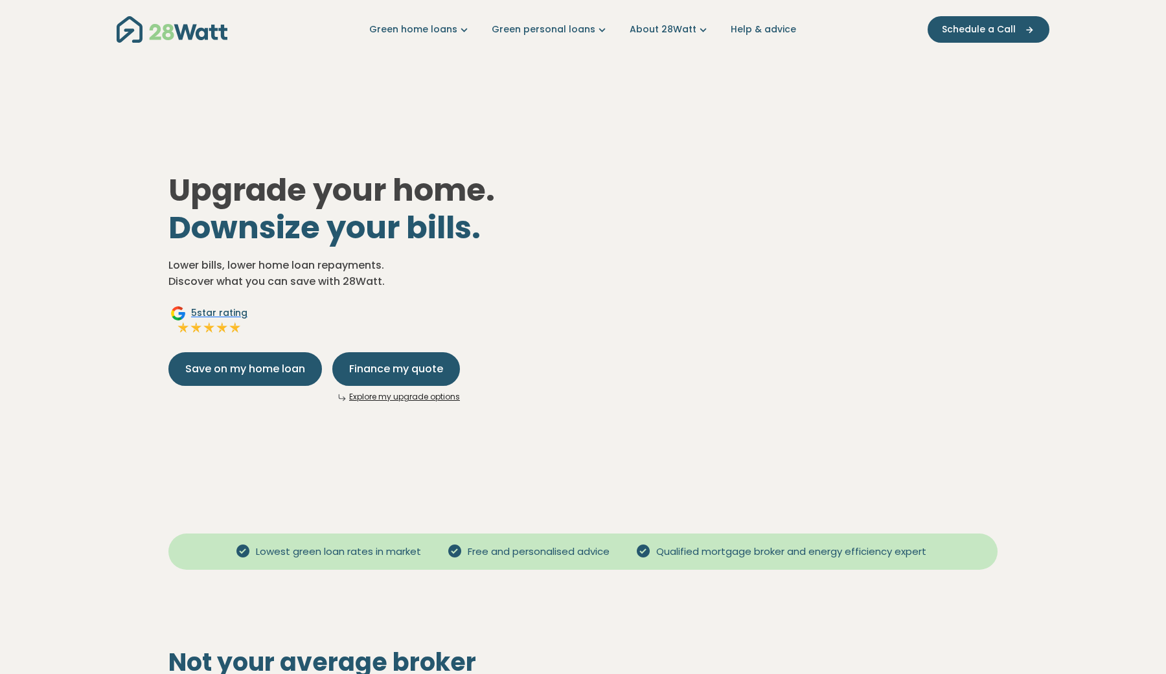
scroll to position [54, 0]
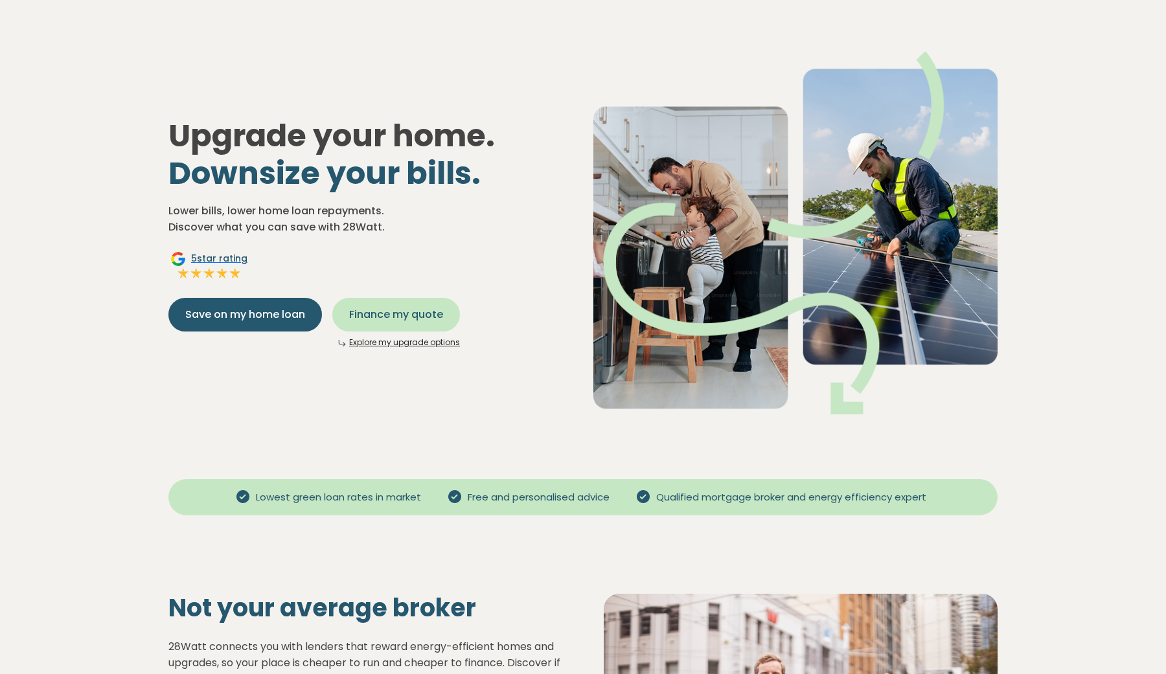
click at [367, 315] on span "Finance my quote" at bounding box center [396, 315] width 94 height 16
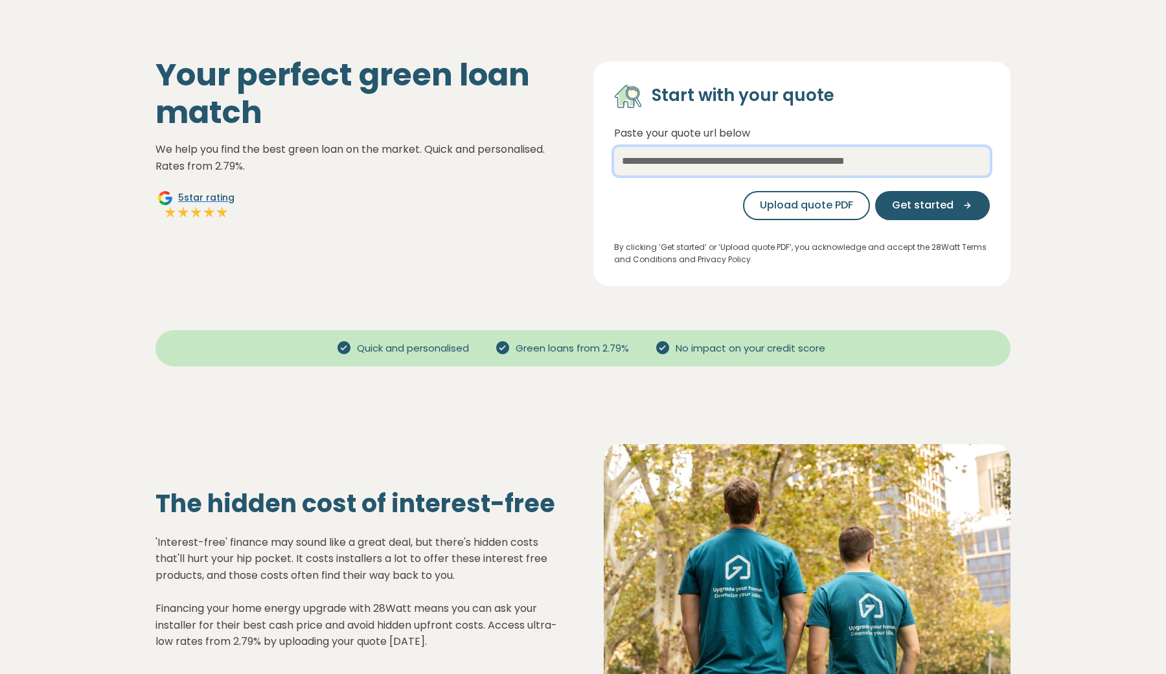
click at [692, 163] on input "text" at bounding box center [802, 161] width 376 height 29
type input "***"
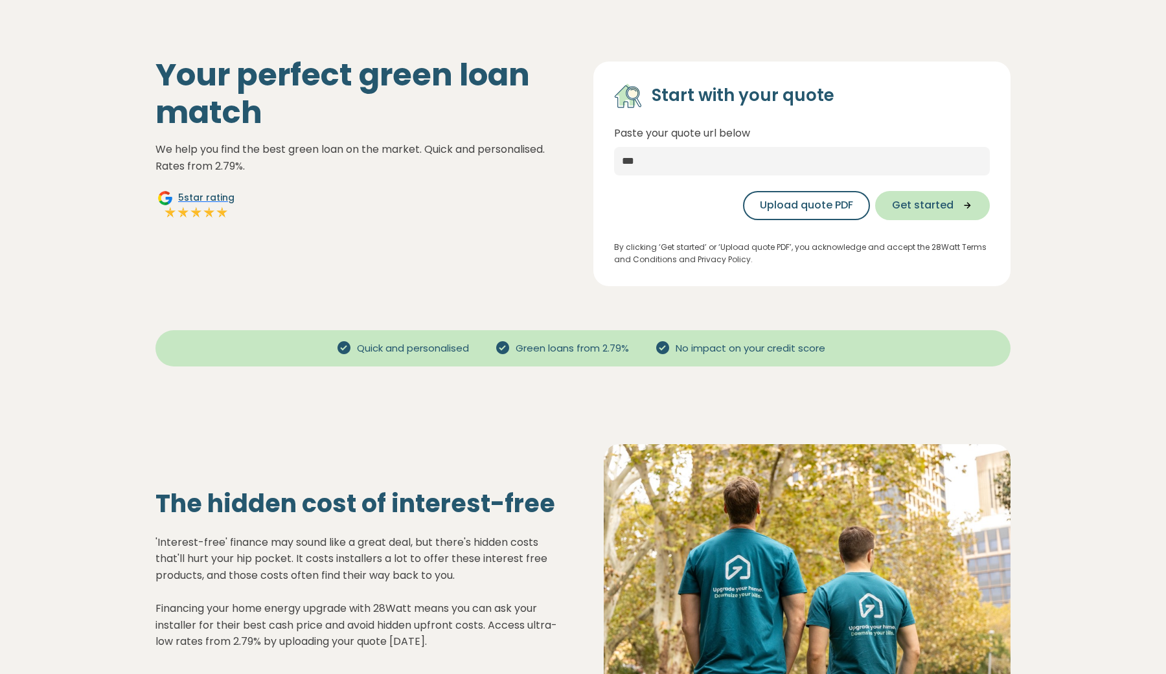
click at [925, 207] on span "Get started" at bounding box center [923, 206] width 62 height 16
select select "***"
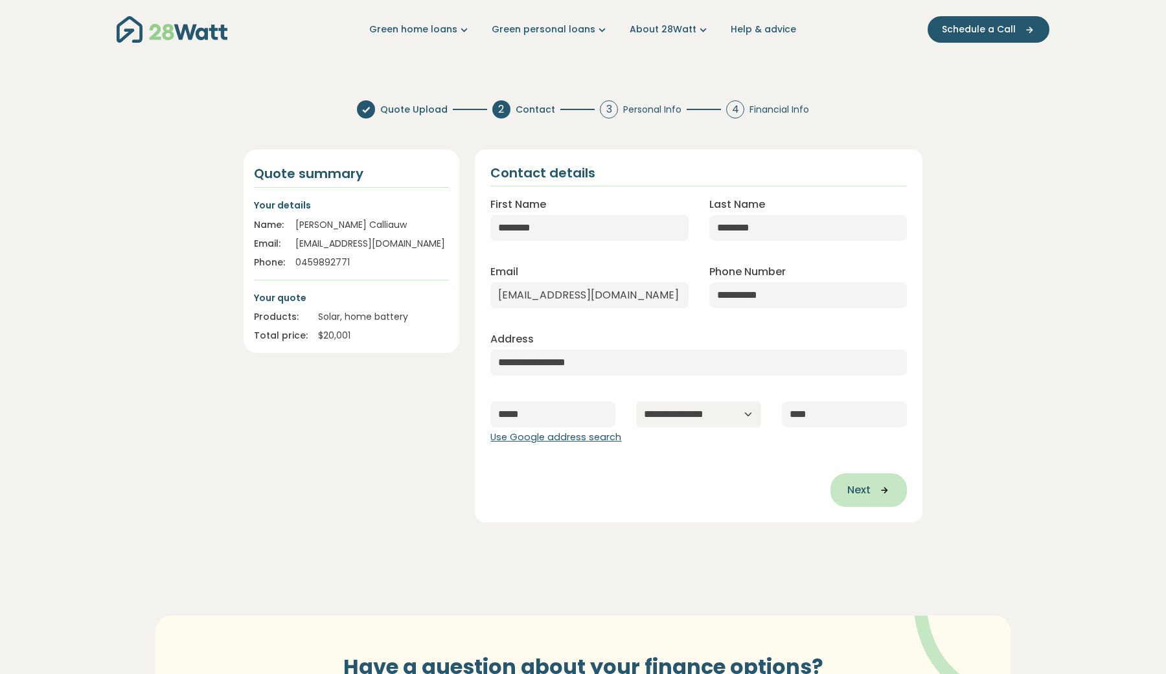
click at [879, 484] on button "Next" at bounding box center [868, 491] width 76 height 34
type input "**********"
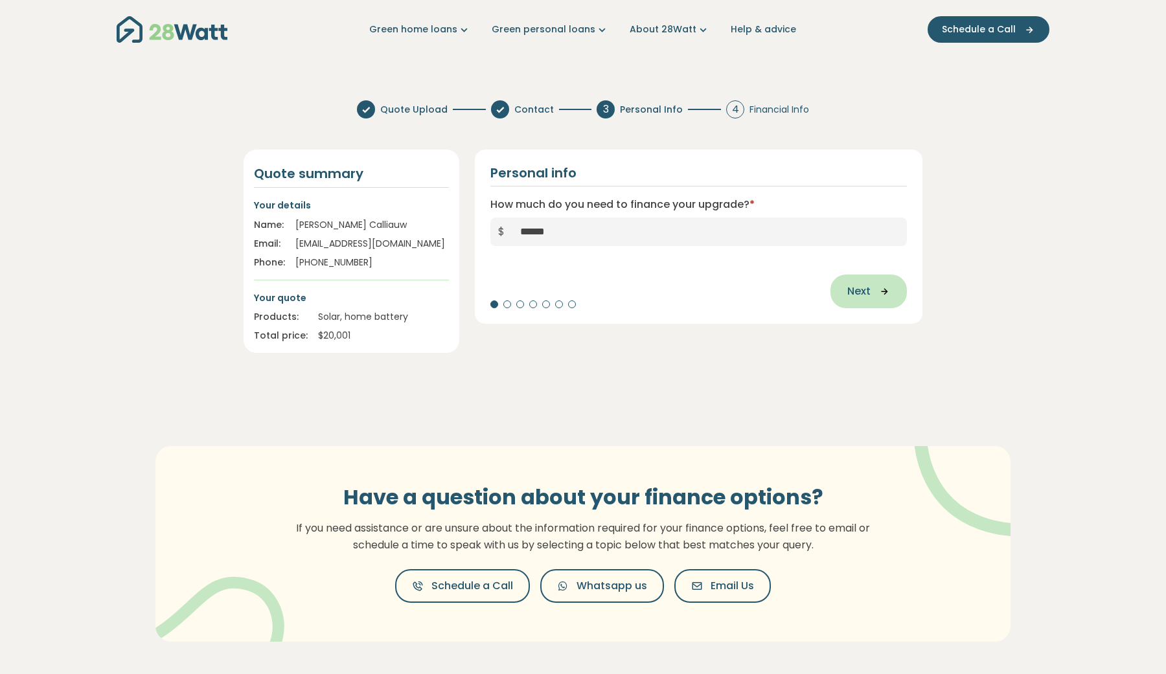
click at [847, 291] on span "Next" at bounding box center [858, 292] width 23 height 16
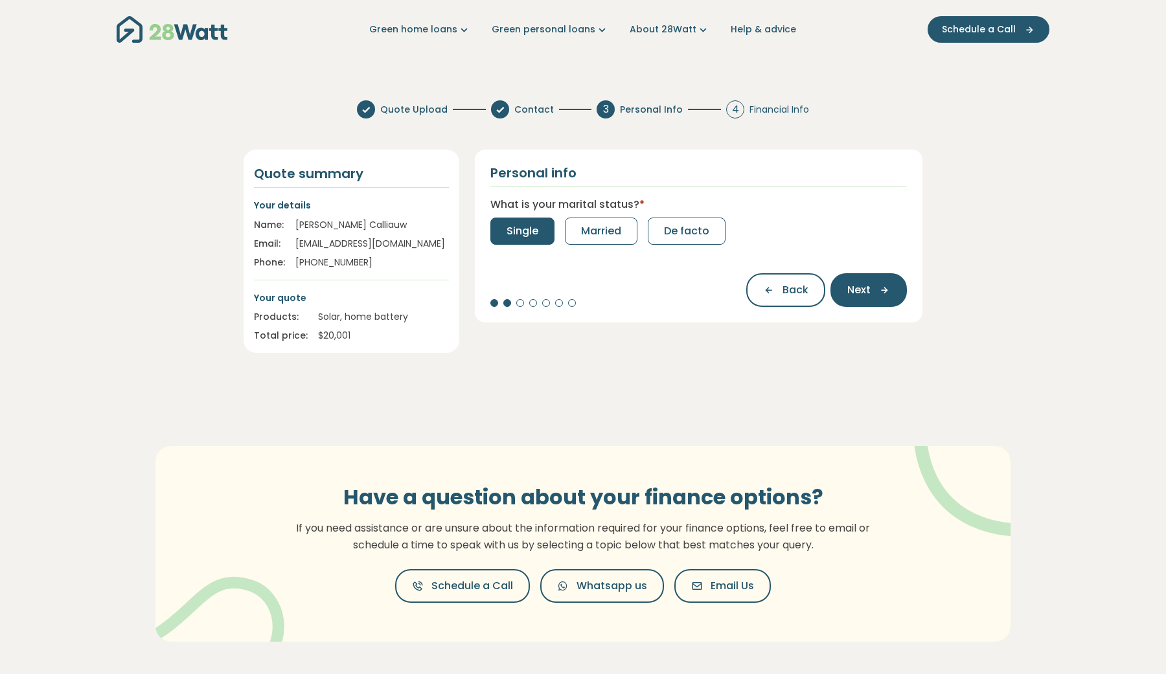
click at [492, 225] on button "Single" at bounding box center [522, 231] width 64 height 27
click at [501, 232] on button "0" at bounding box center [509, 231] width 39 height 27
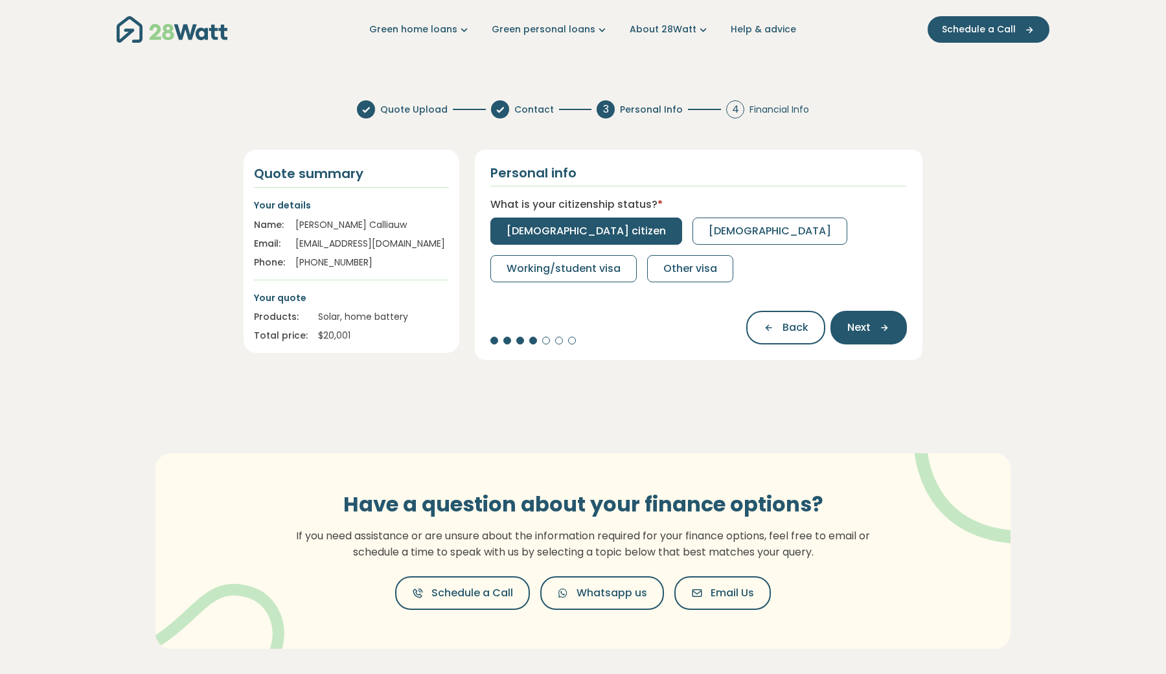
click at [546, 229] on span "Australian citizen" at bounding box center [586, 231] width 159 height 16
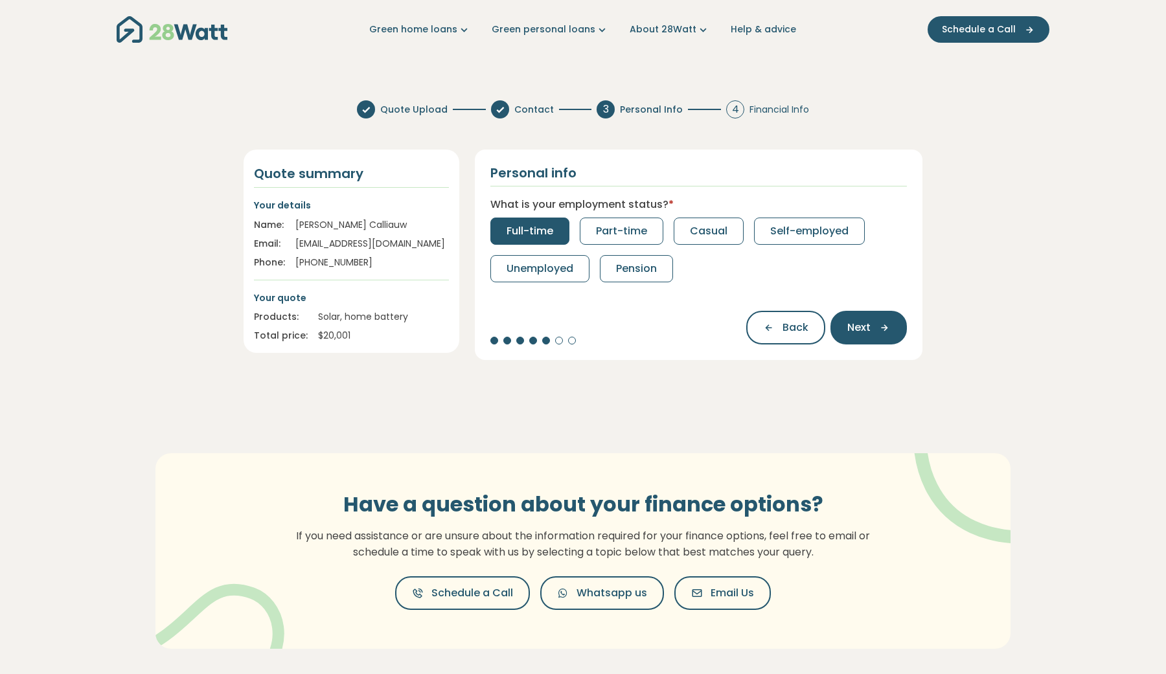
click at [521, 229] on span "Full-time" at bounding box center [530, 231] width 47 height 16
select select "*******"
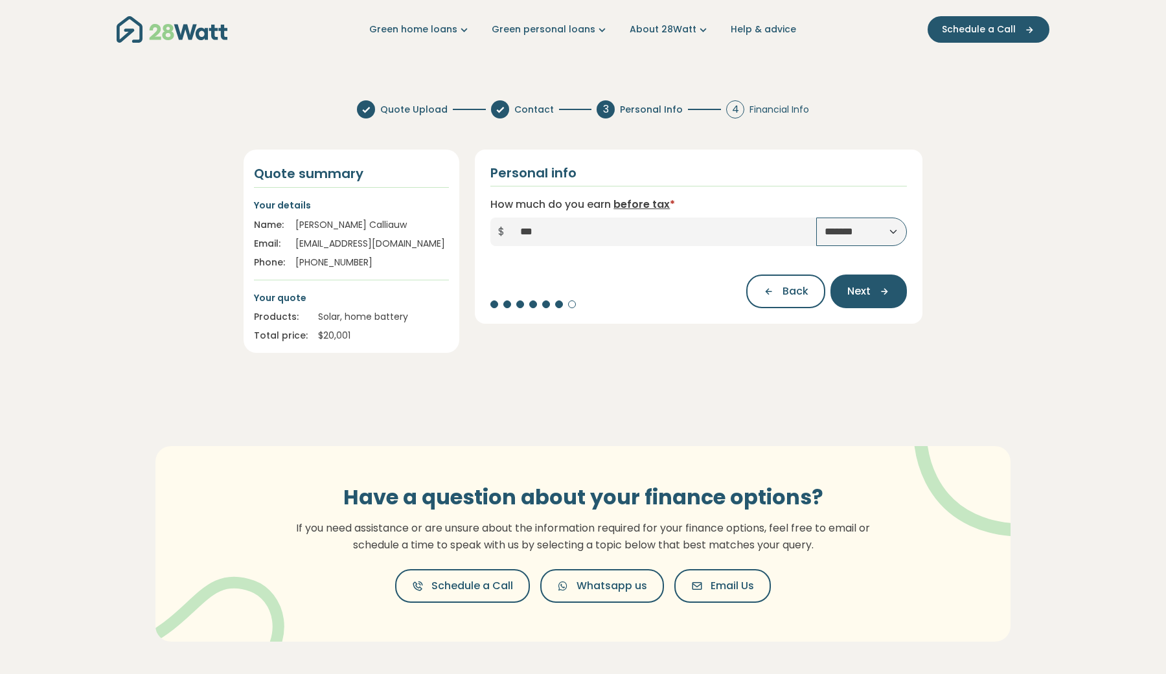
type input "*****"
click at [878, 293] on icon "button" at bounding box center [880, 292] width 19 height 12
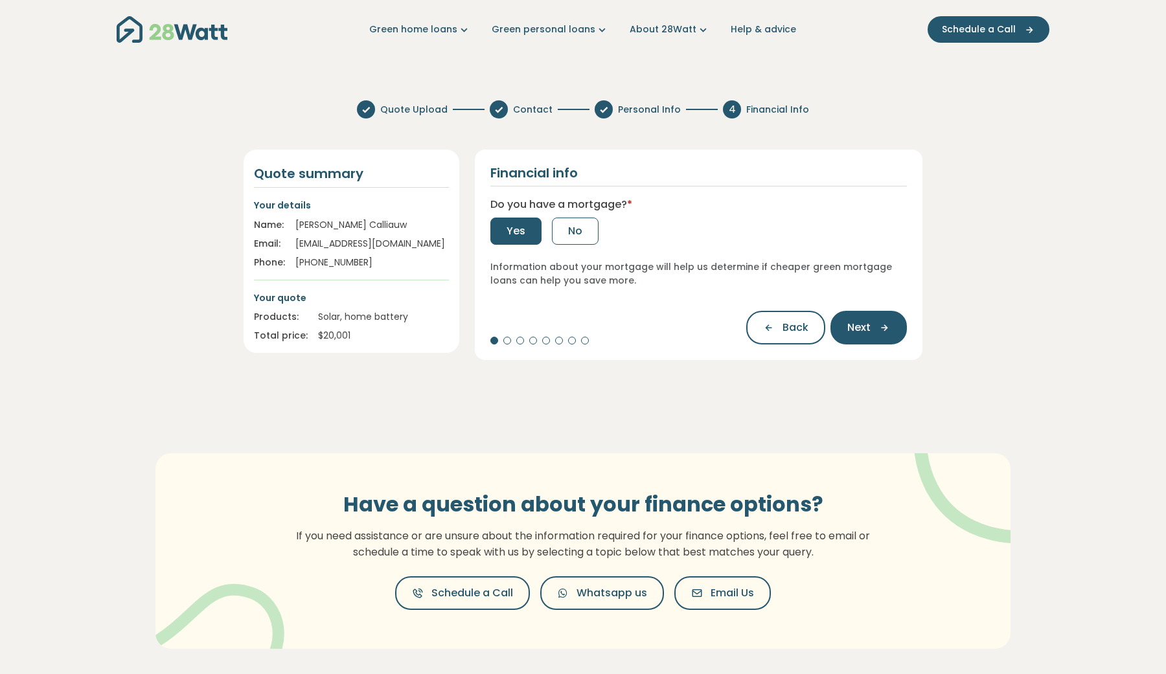
click at [534, 240] on button "Yes" at bounding box center [515, 231] width 51 height 27
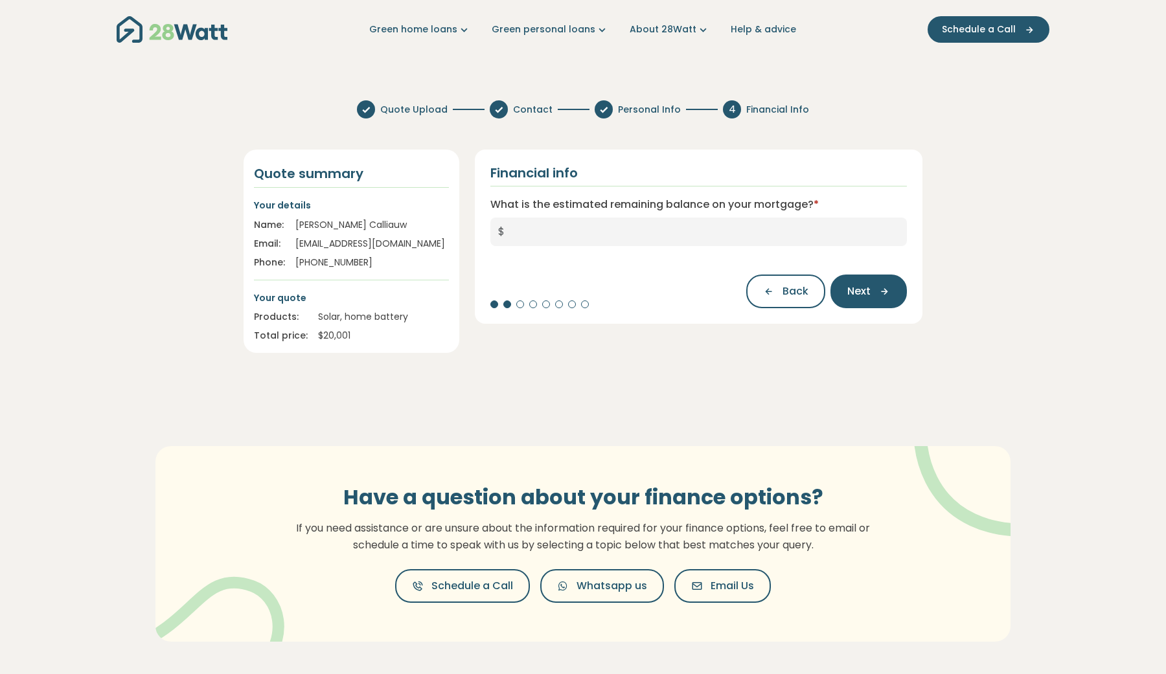
click at [556, 238] on input "What is the estimated remaining balance on your mortgage? *" at bounding box center [709, 232] width 394 height 29
type input "*********"
drag, startPoint x: 862, startPoint y: 280, endPoint x: 852, endPoint y: 280, distance: 9.7
click at [862, 280] on button "Next" at bounding box center [868, 292] width 76 height 34
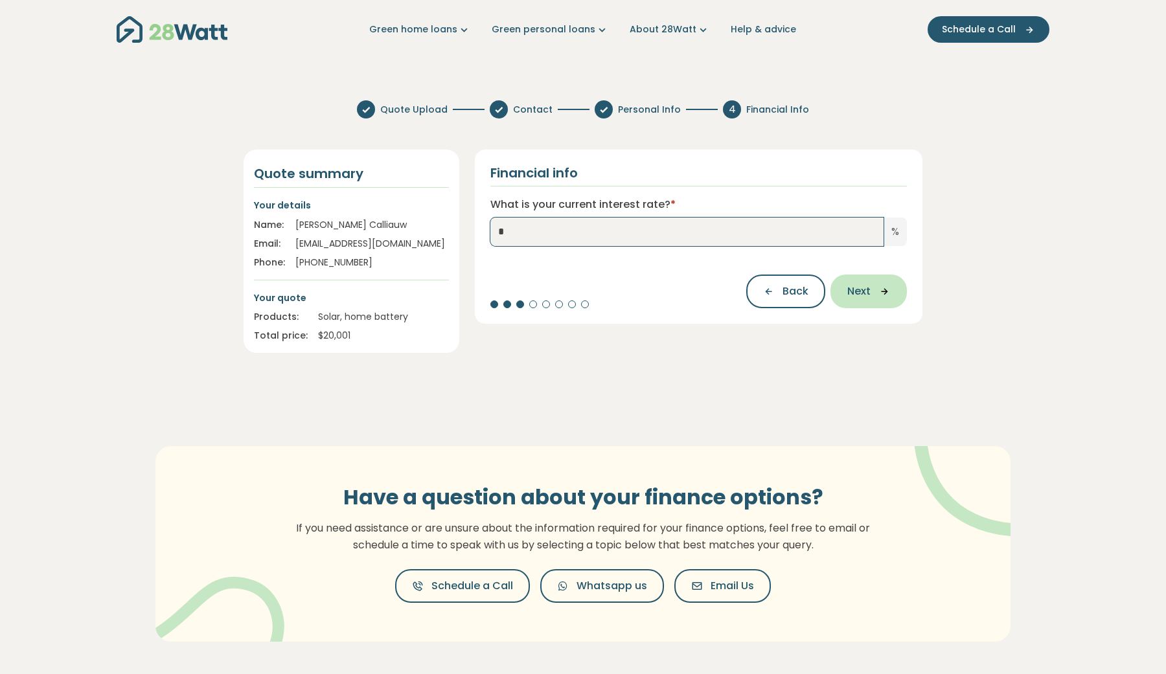
type input "*"
click at [834, 291] on button "Next" at bounding box center [868, 292] width 76 height 34
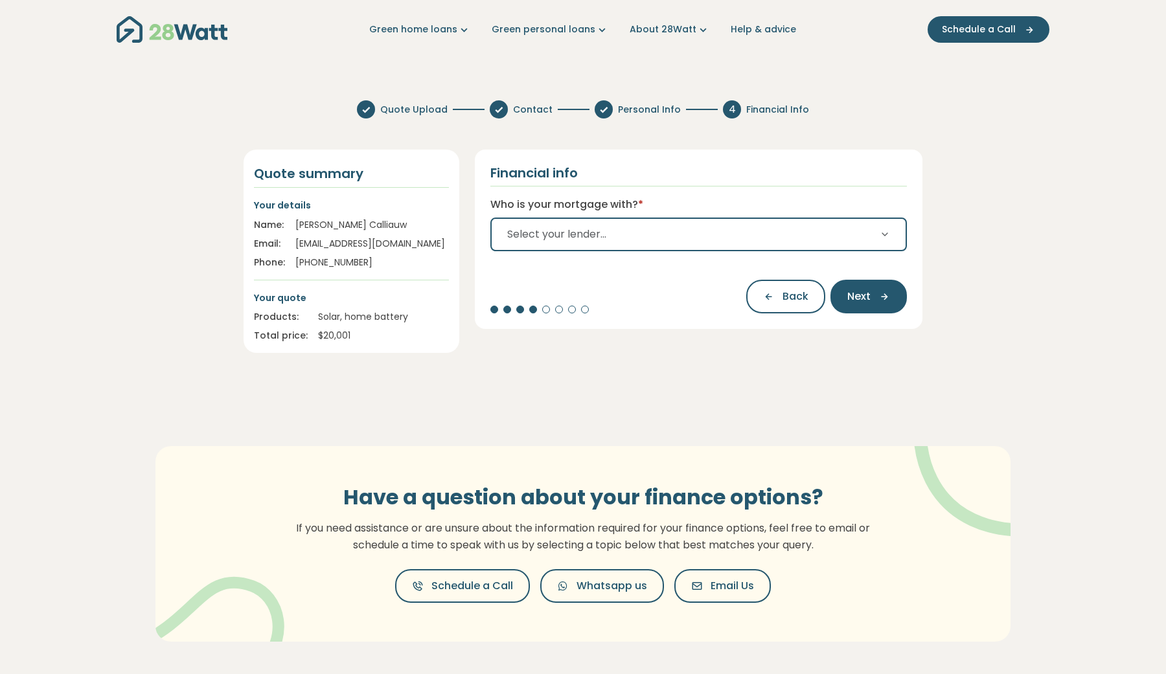
click at [632, 247] on button "Select your lender..." at bounding box center [698, 235] width 417 height 34
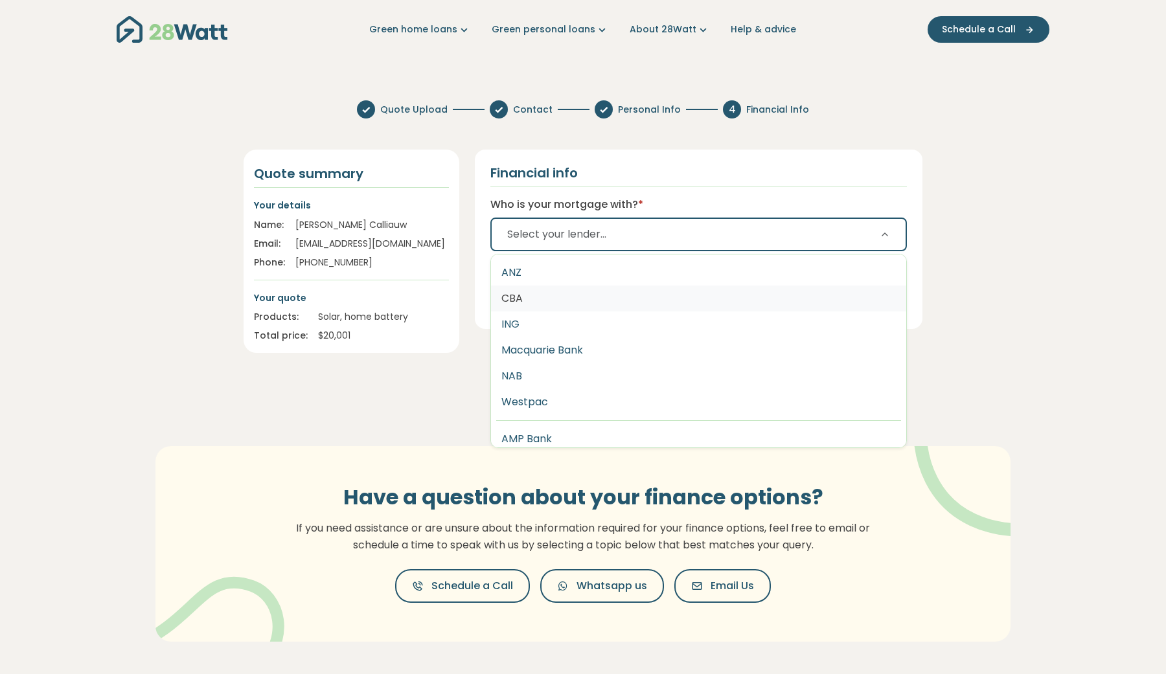
click at [564, 296] on button "CBA" at bounding box center [698, 299] width 415 height 26
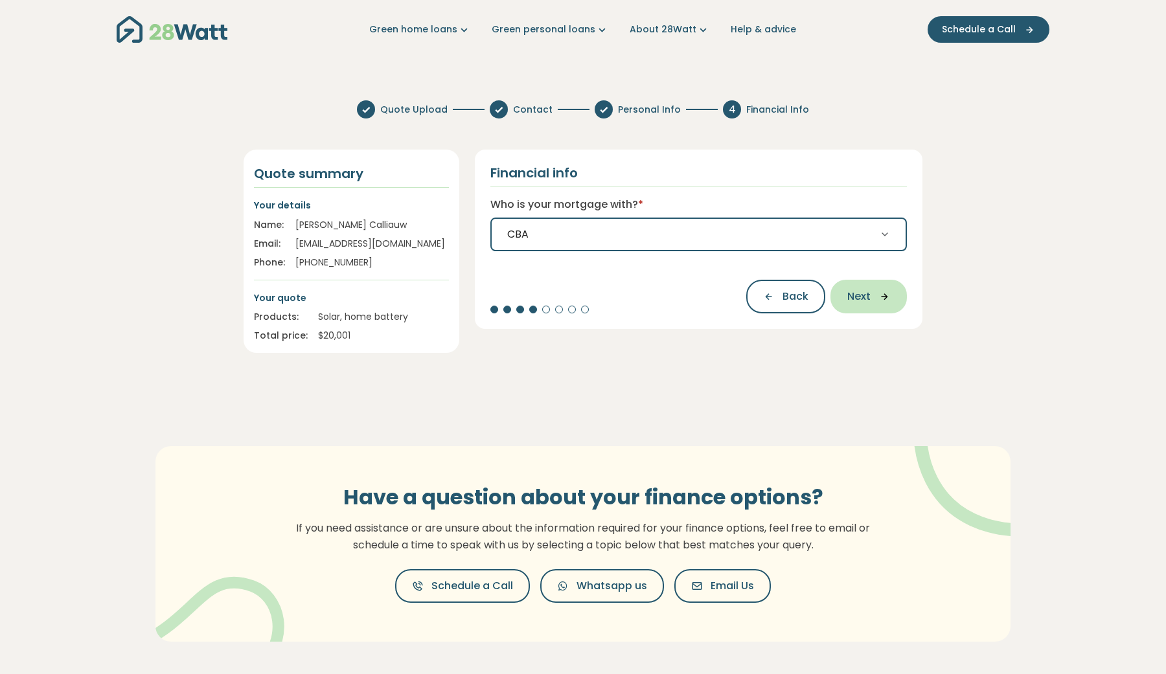
click at [893, 291] on button "Next" at bounding box center [868, 297] width 76 height 34
select select "*******"
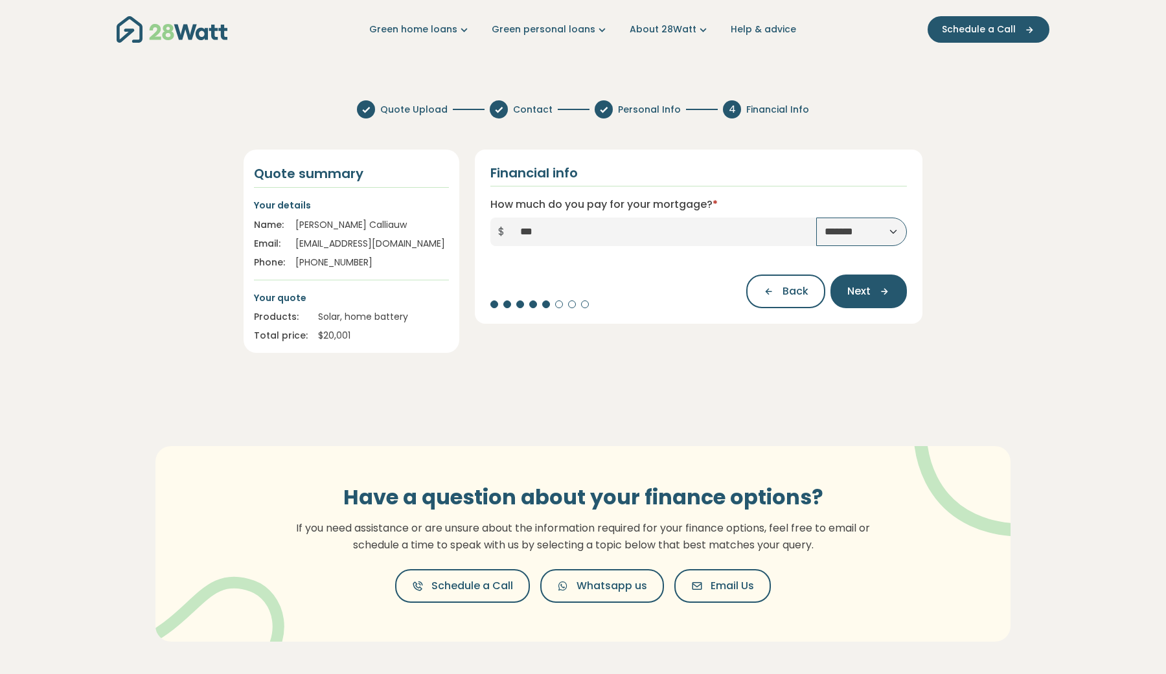
type input "*****"
click at [871, 310] on div "**********" at bounding box center [699, 237] width 448 height 174
click at [871, 301] on button "Next" at bounding box center [868, 292] width 76 height 34
type input "*"
type input "*********"
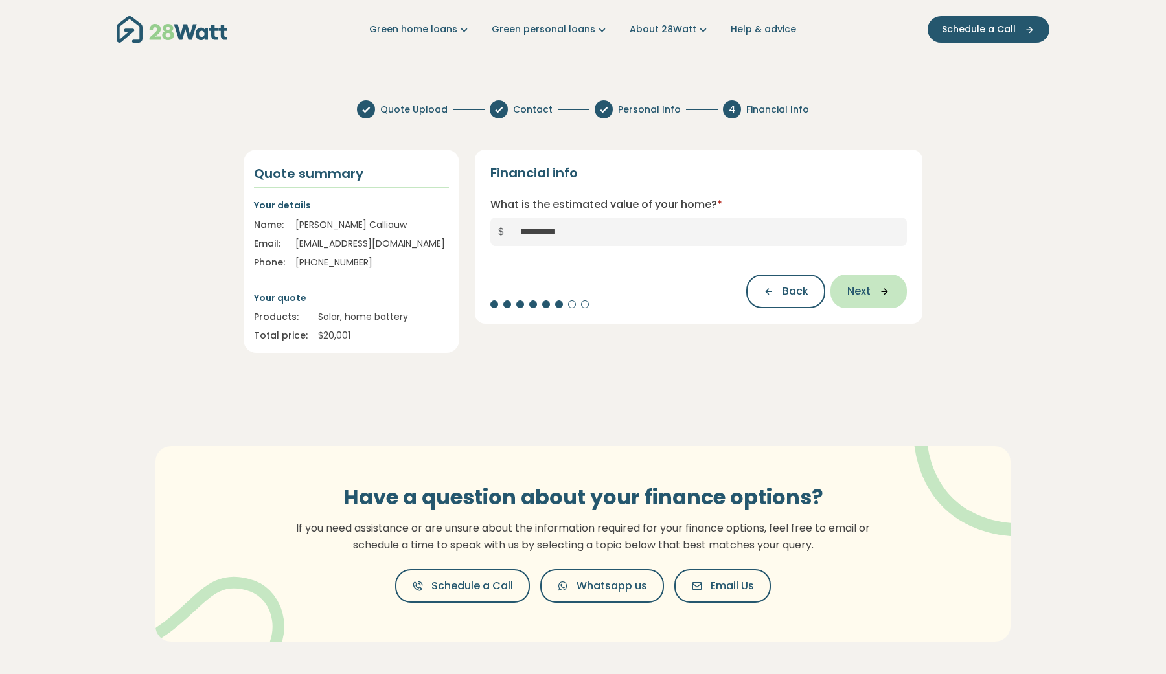
click at [877, 295] on icon "button" at bounding box center [880, 292] width 19 height 12
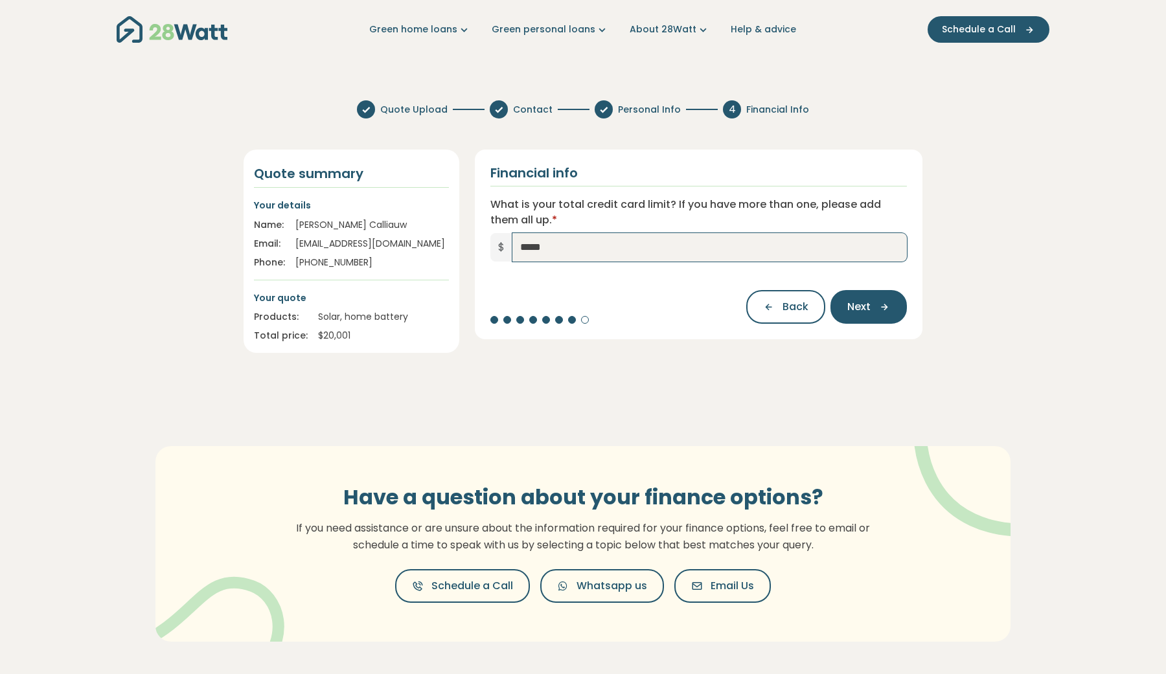
type input "******"
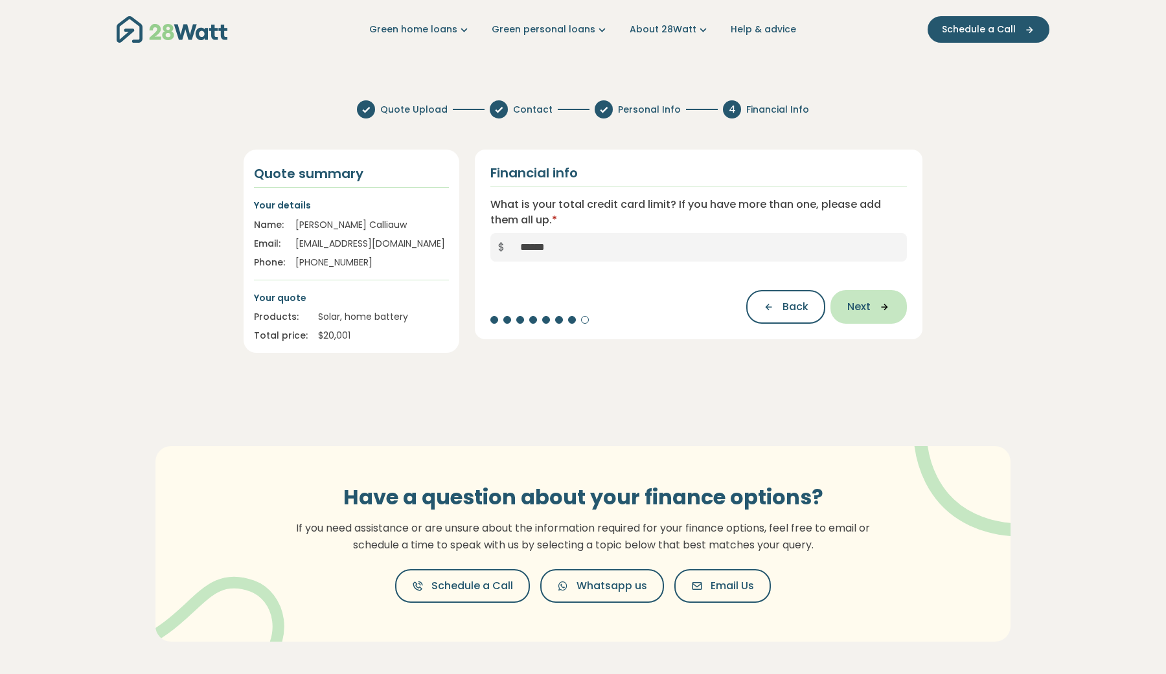
click at [890, 307] on button "Next" at bounding box center [868, 307] width 76 height 34
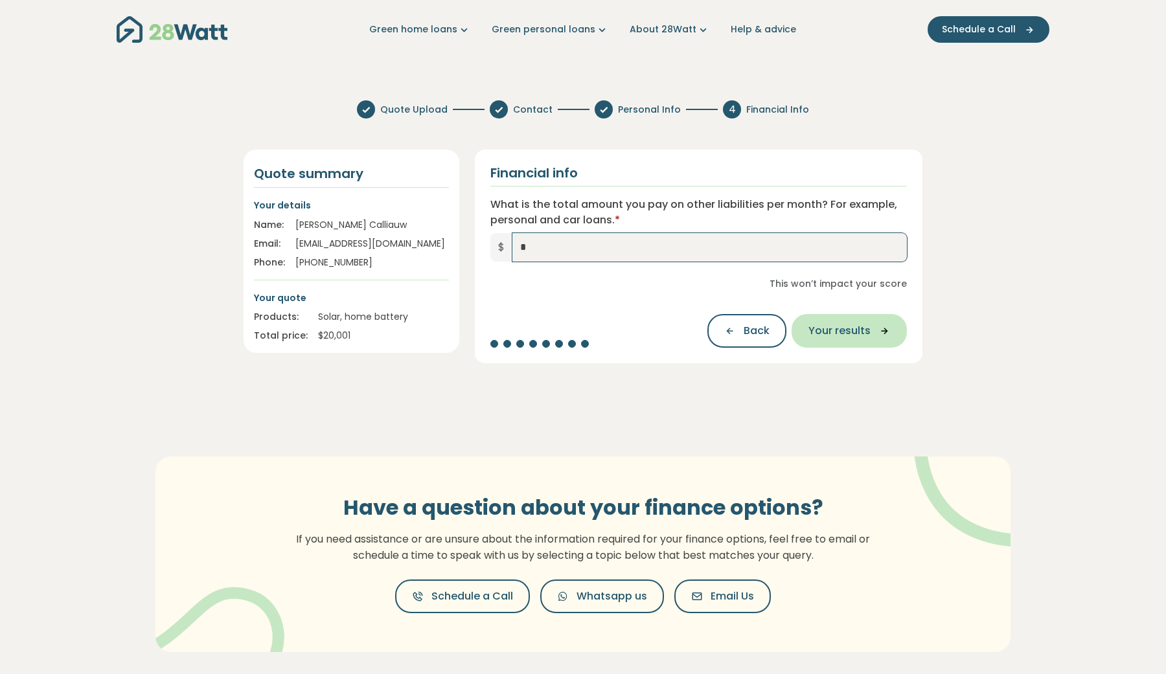
type input "*"
click at [852, 327] on span "Your results" at bounding box center [839, 331] width 62 height 16
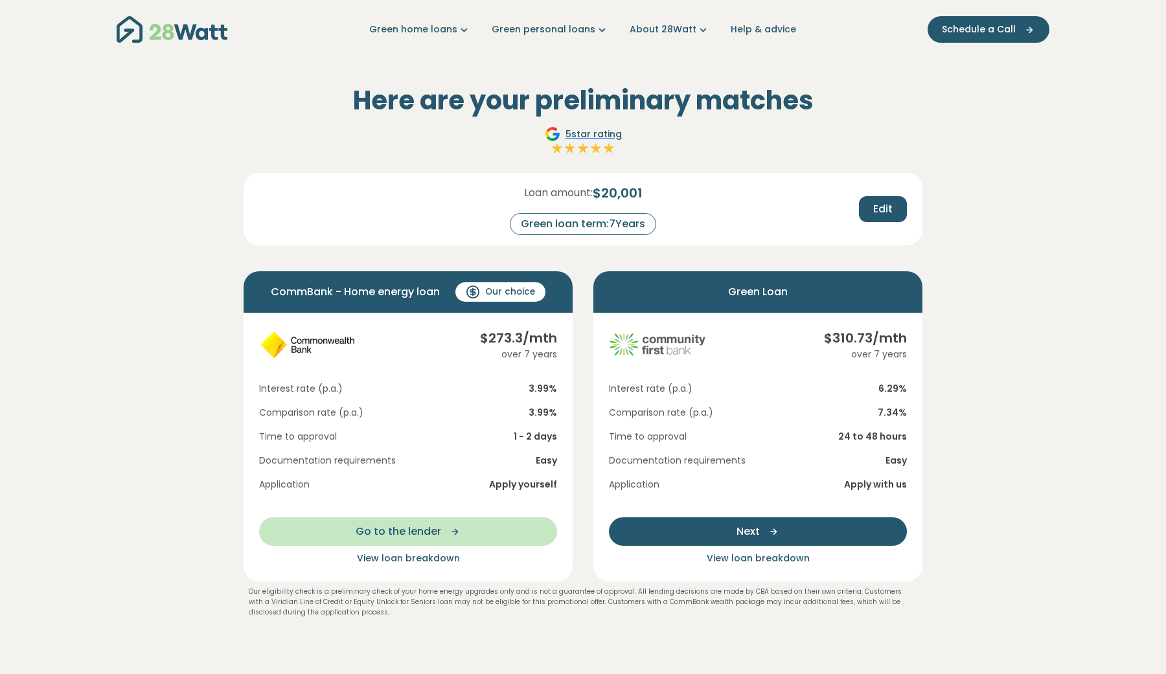
click at [702, 542] on button "Next" at bounding box center [758, 532] width 298 height 29
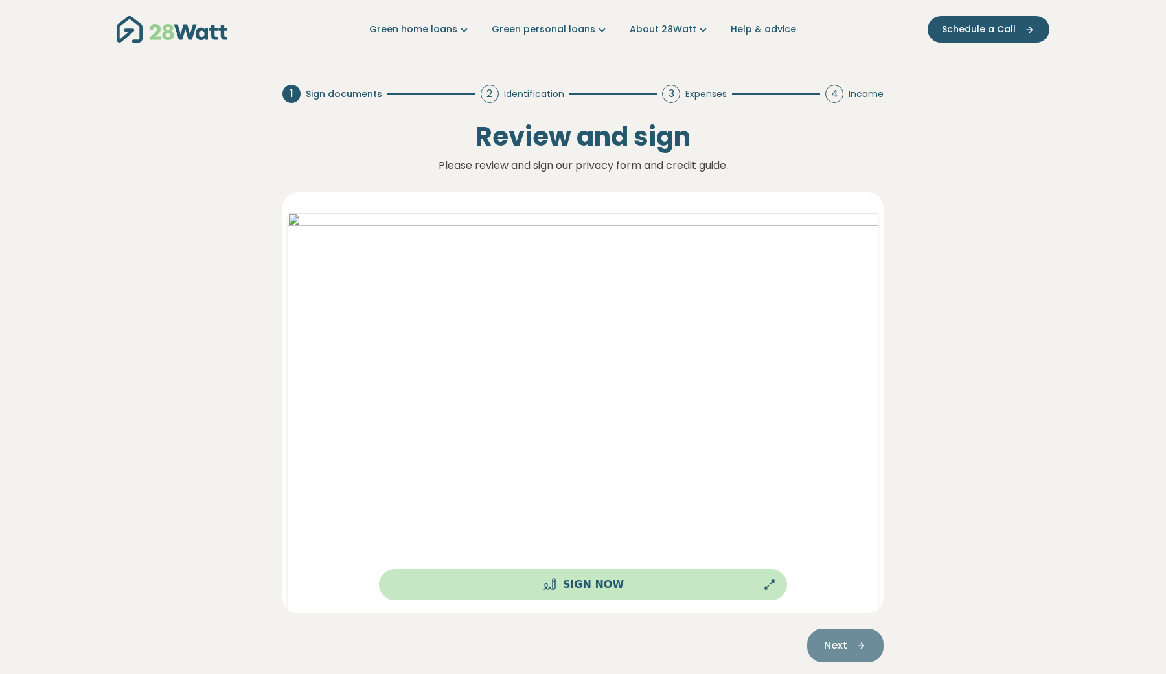
click at [605, 583] on button "Sign Now" at bounding box center [583, 584] width 408 height 31
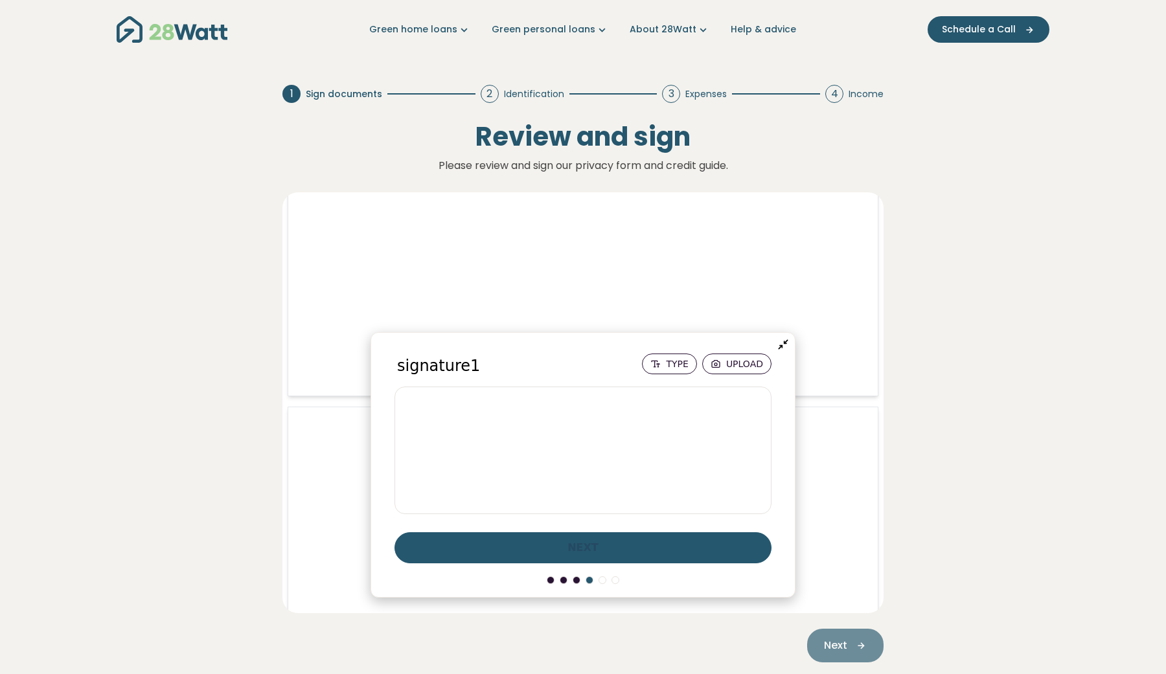
scroll to position [9859, 0]
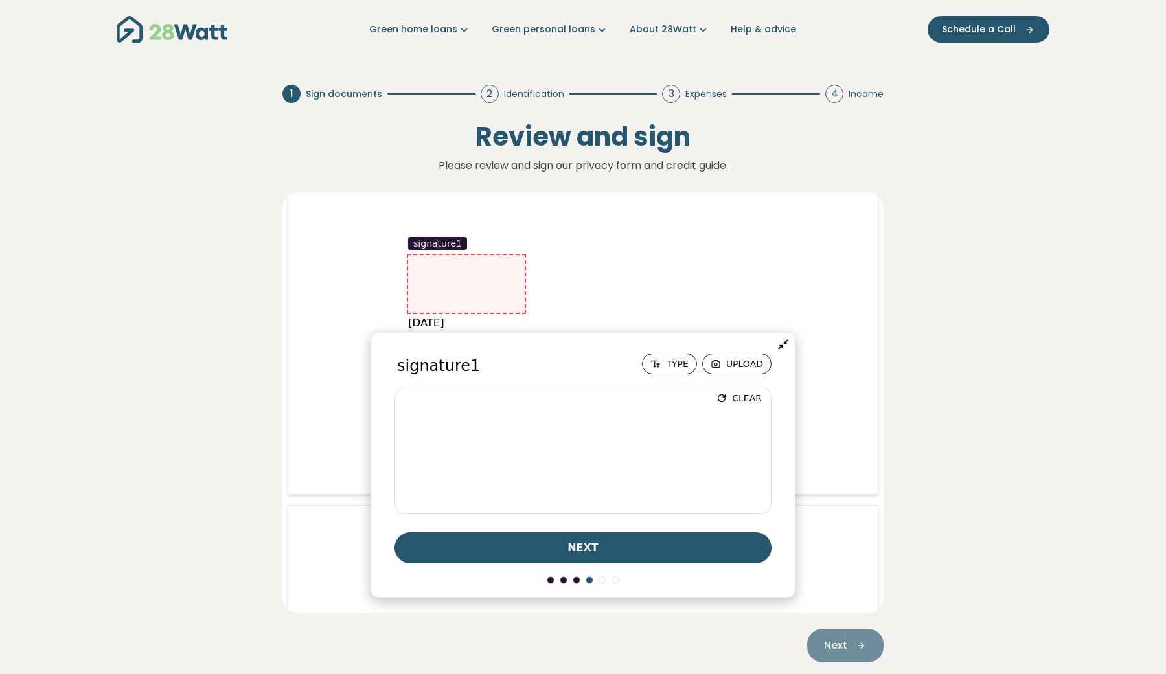
click at [580, 542] on span "next" at bounding box center [582, 548] width 31 height 16
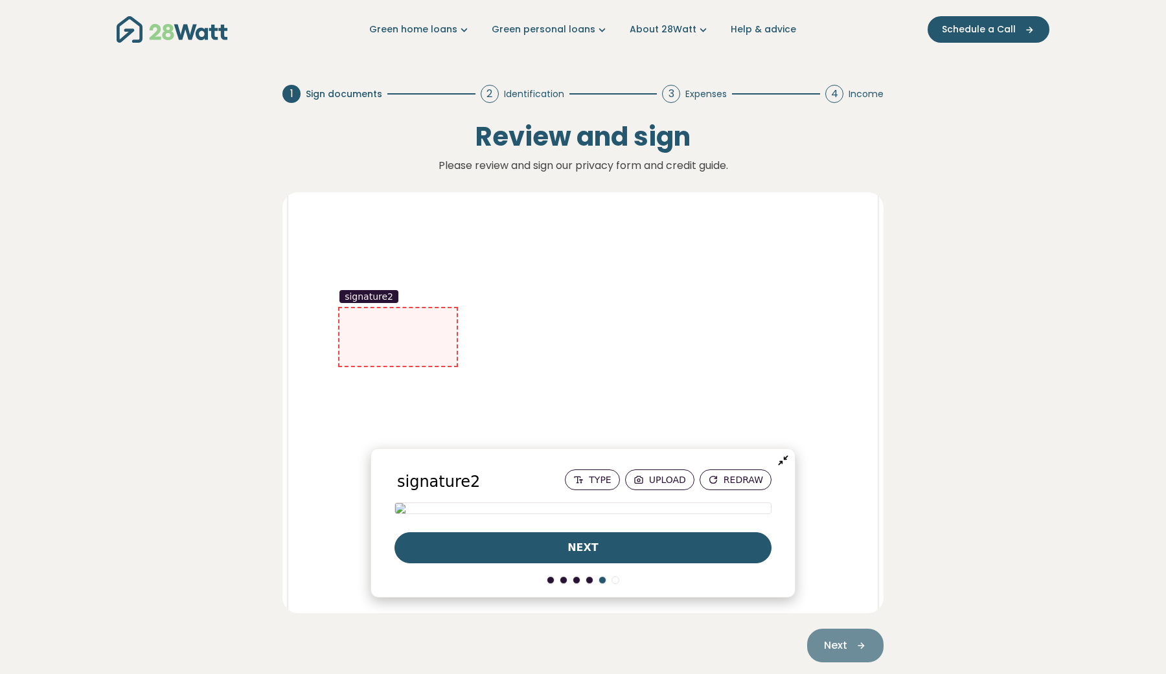
scroll to position [19751, 0]
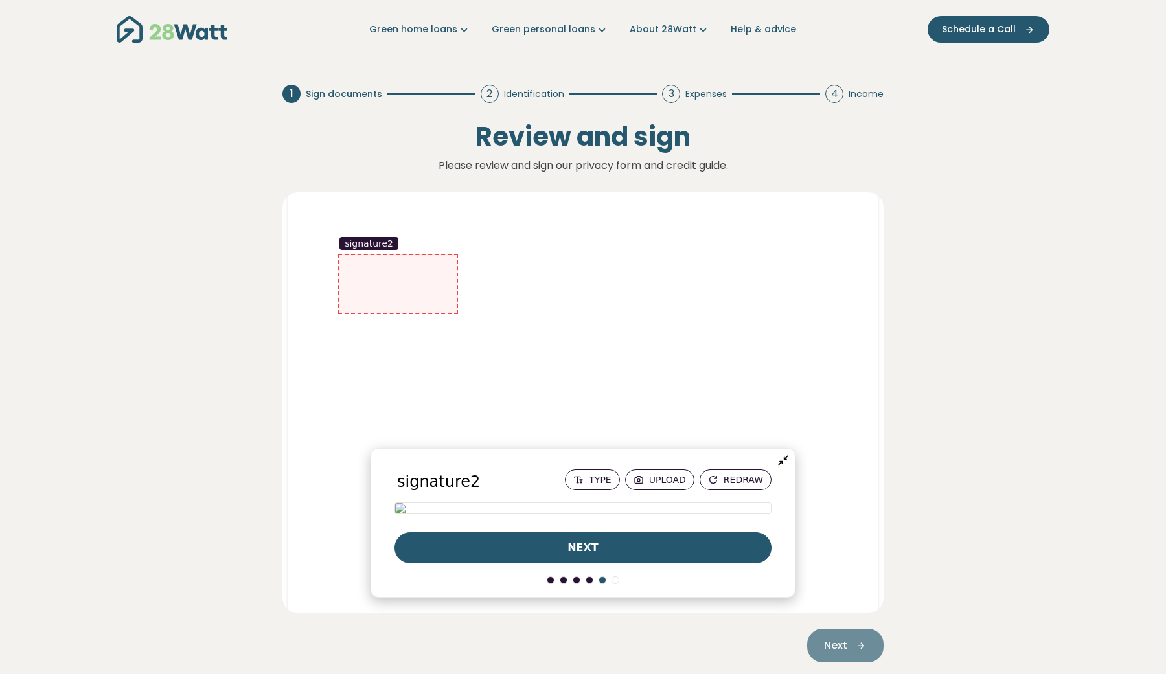
click at [577, 554] on span "next" at bounding box center [582, 548] width 31 height 16
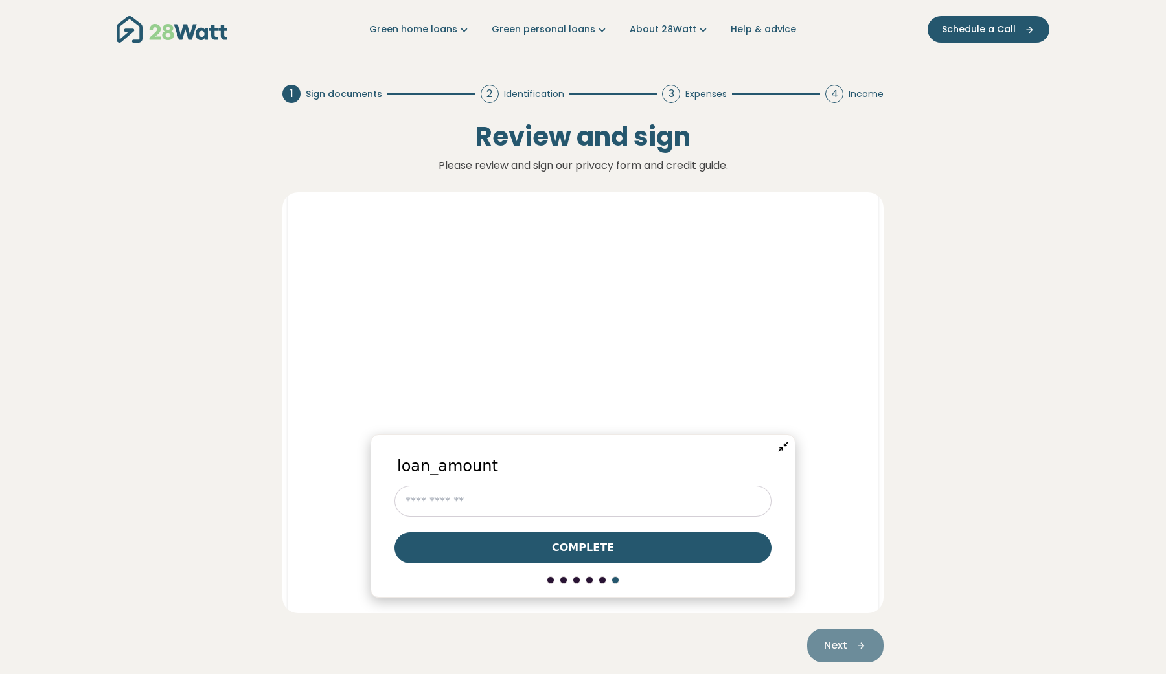
scroll to position [16382, 0]
click at [593, 551] on span "Complete" at bounding box center [583, 548] width 62 height 16
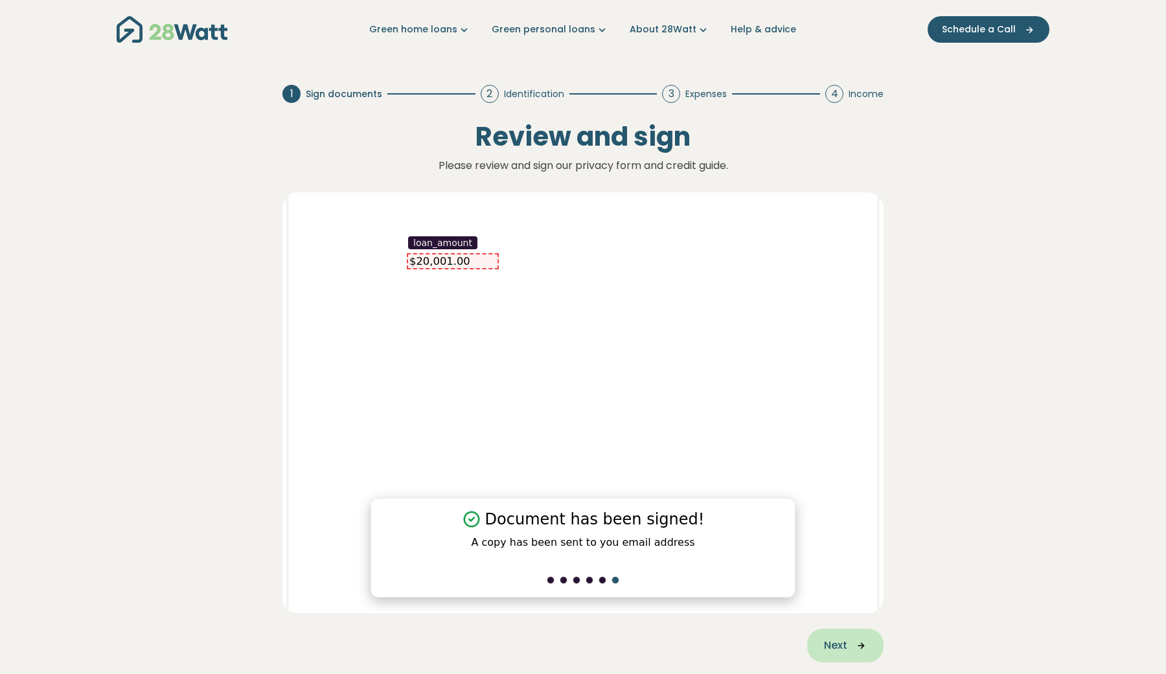
click at [841, 635] on button "Next" at bounding box center [845, 646] width 76 height 34
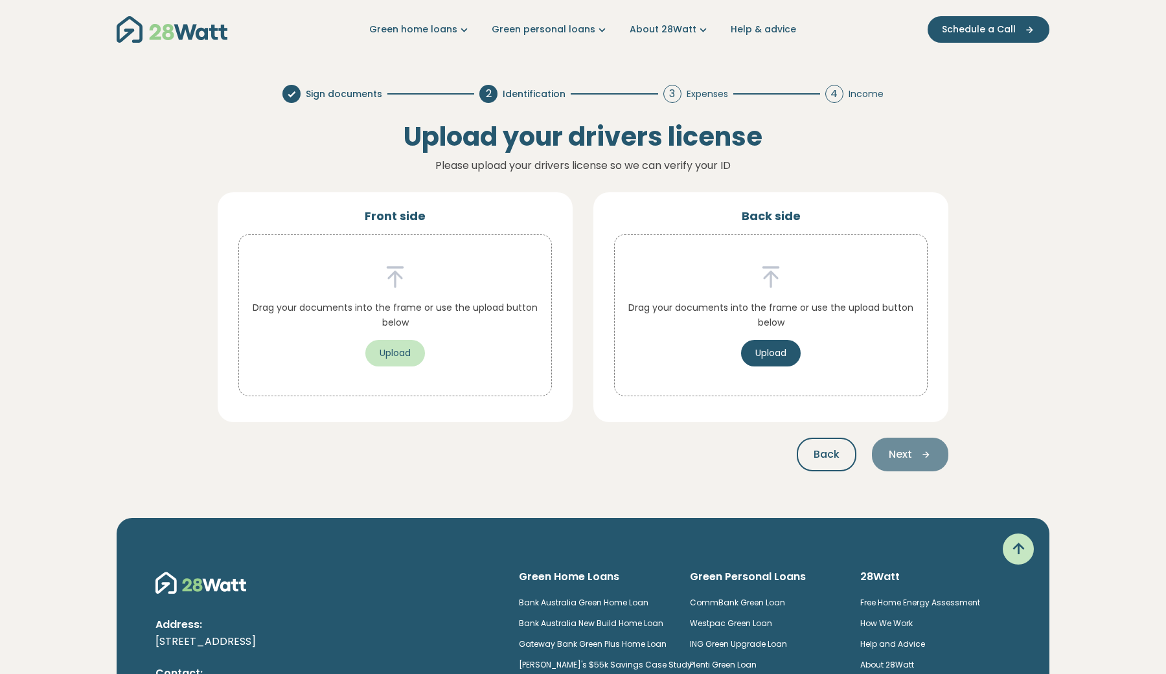
click at [396, 358] on button "Upload" at bounding box center [395, 353] width 60 height 27
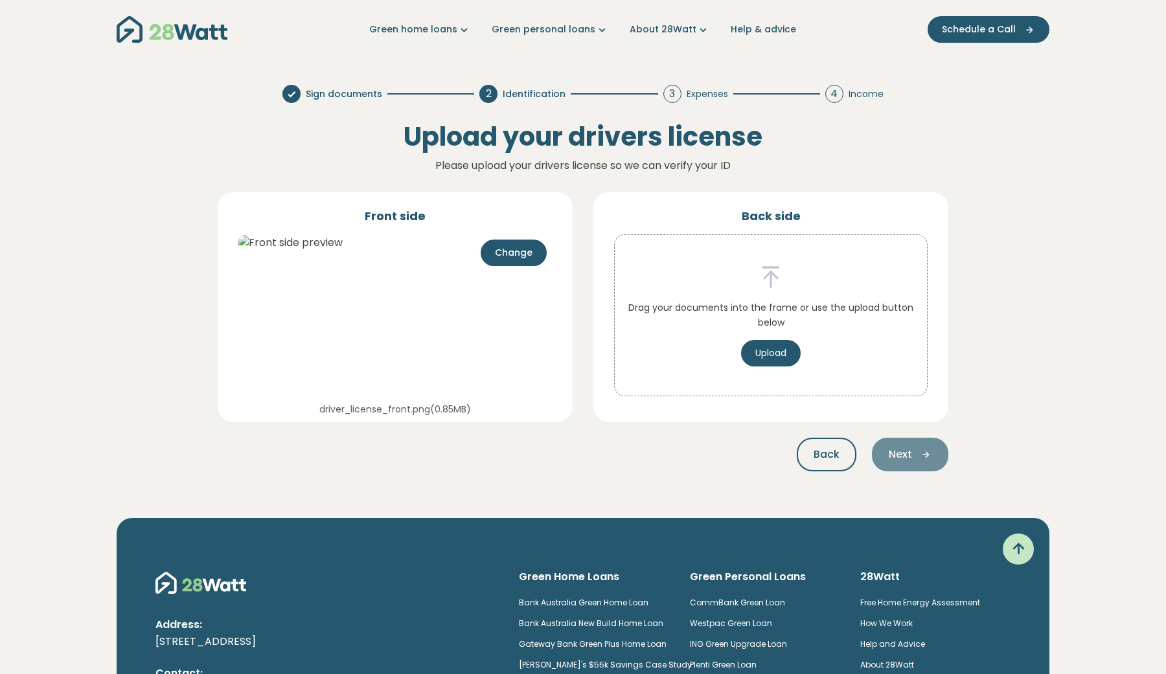
click at [841, 348] on div "Drag your documents into the frame or use the upload button below Upload" at bounding box center [771, 315] width 312 height 102
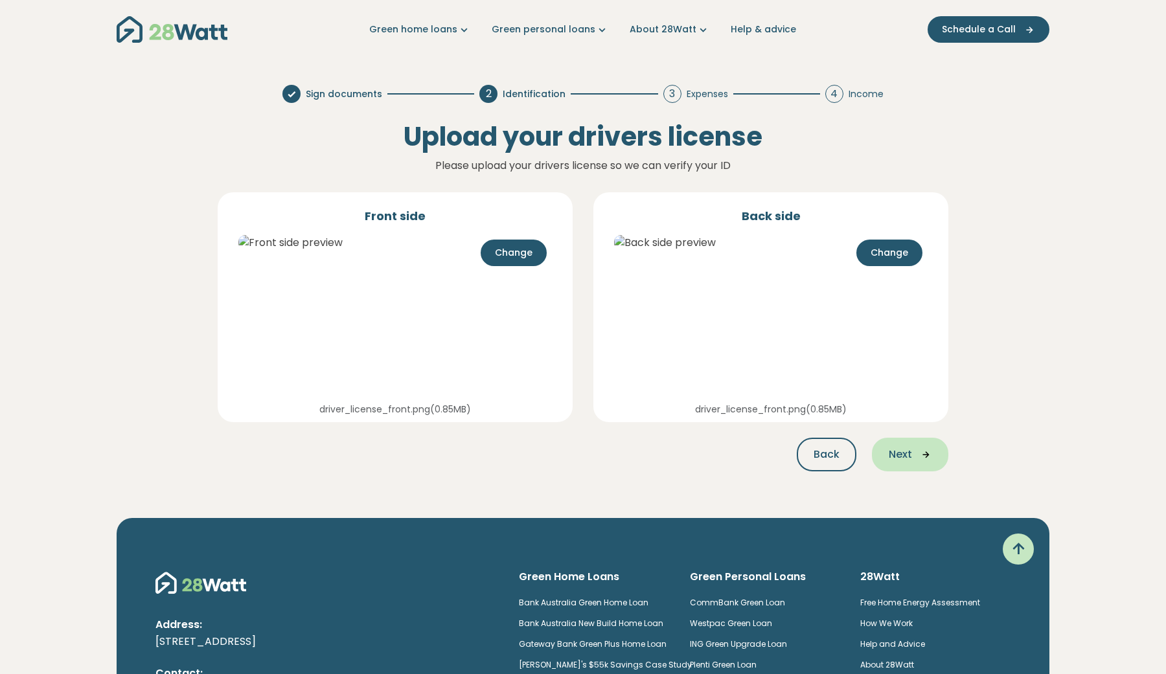
click at [920, 452] on icon "button" at bounding box center [921, 455] width 19 height 12
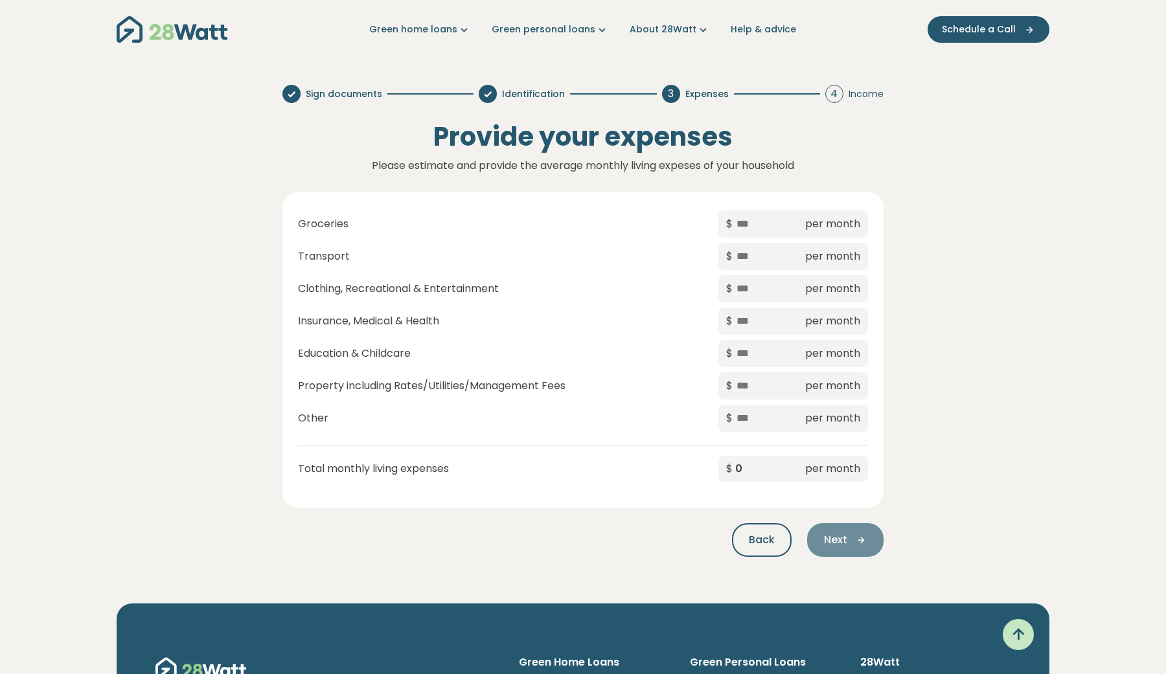
click at [778, 229] on input "text" at bounding box center [767, 224] width 65 height 17
type input "*"
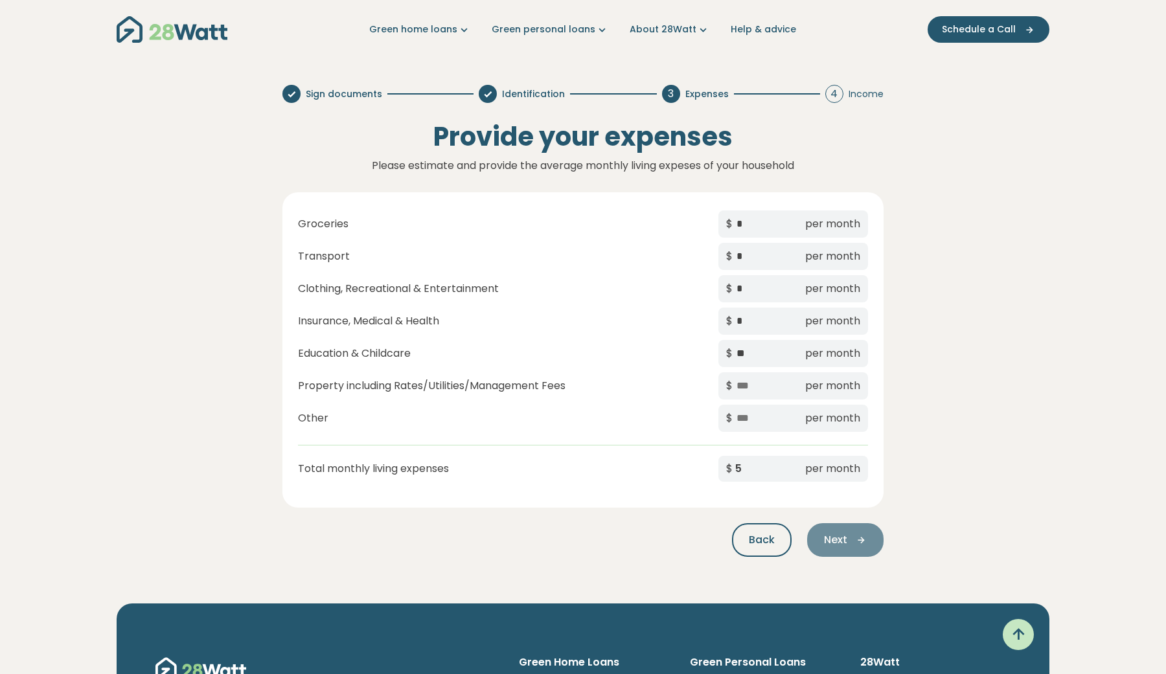
type input "**"
type input "*"
click at [821, 556] on button "Next" at bounding box center [845, 540] width 76 height 34
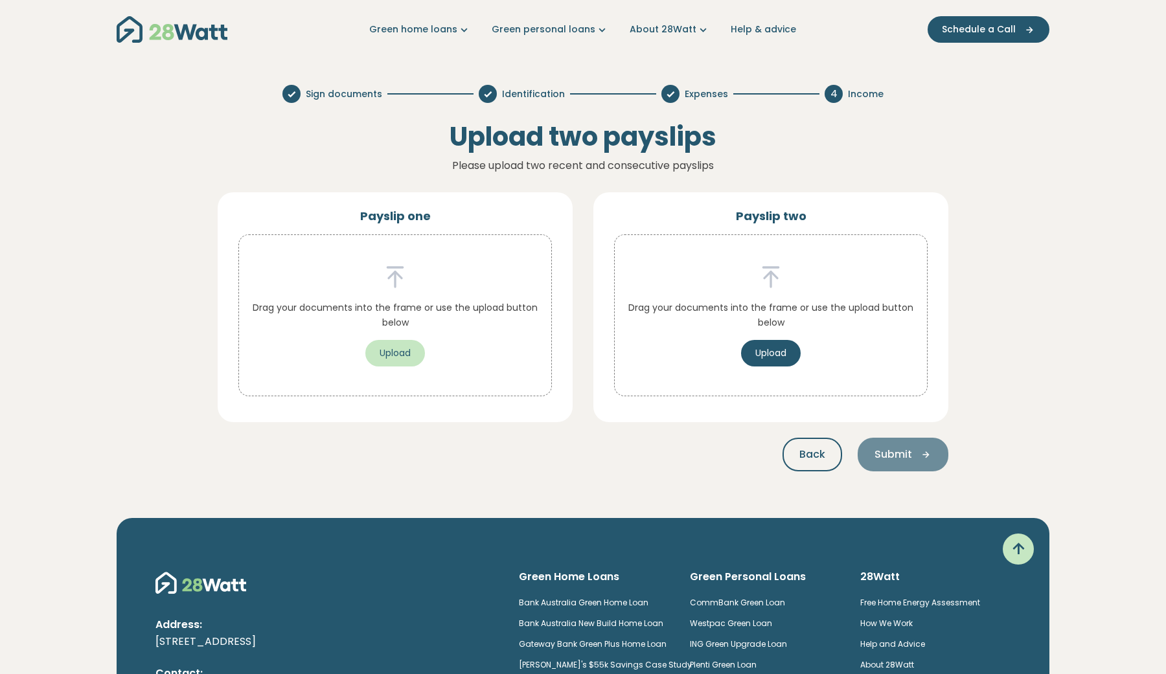
click at [416, 342] on button "Upload" at bounding box center [395, 353] width 60 height 27
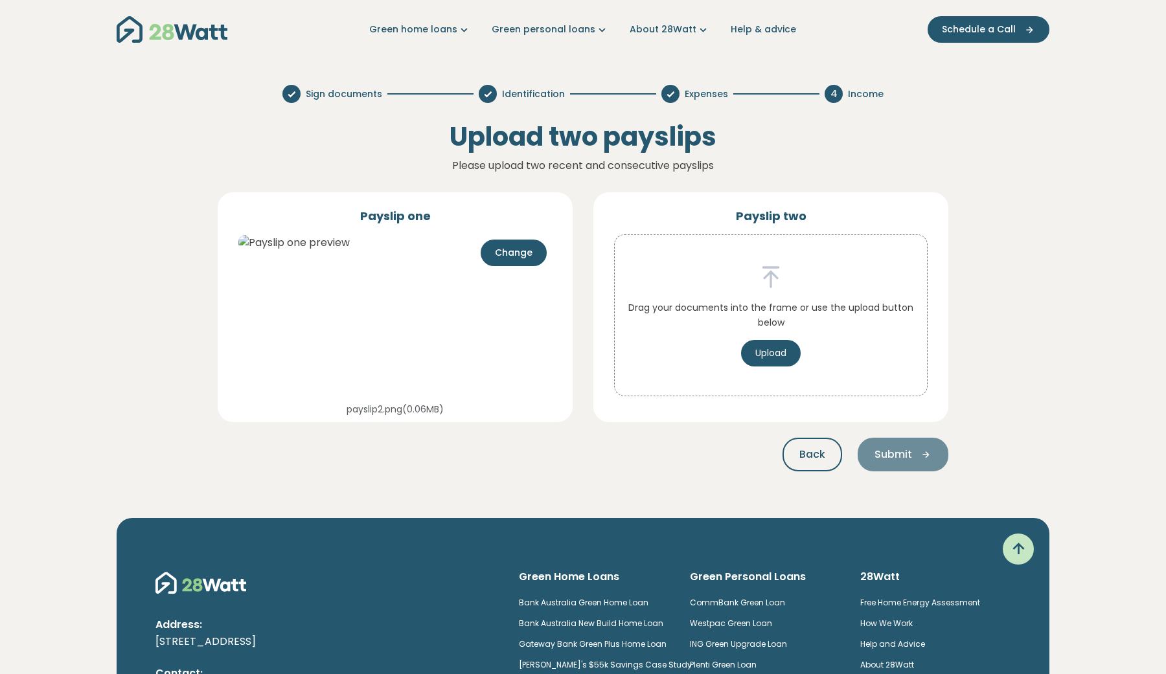
click at [809, 343] on div "Drag your documents into the frame or use the upload button below Upload" at bounding box center [771, 315] width 312 height 102
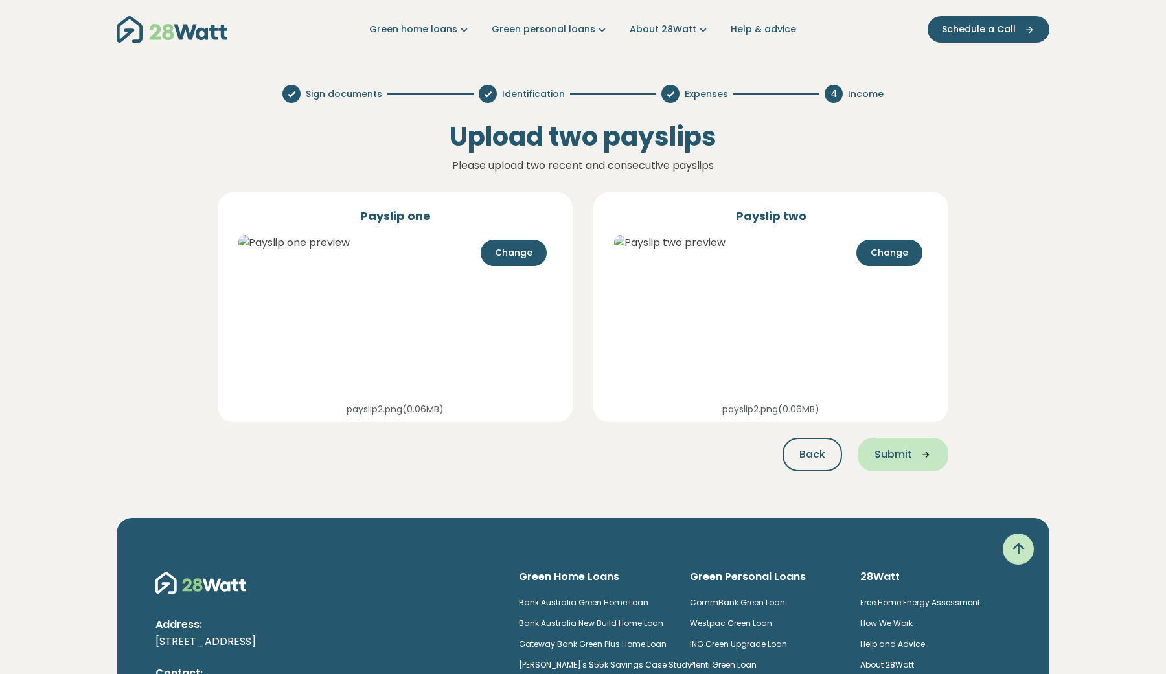
click at [884, 450] on span "Submit" at bounding box center [894, 455] width 38 height 16
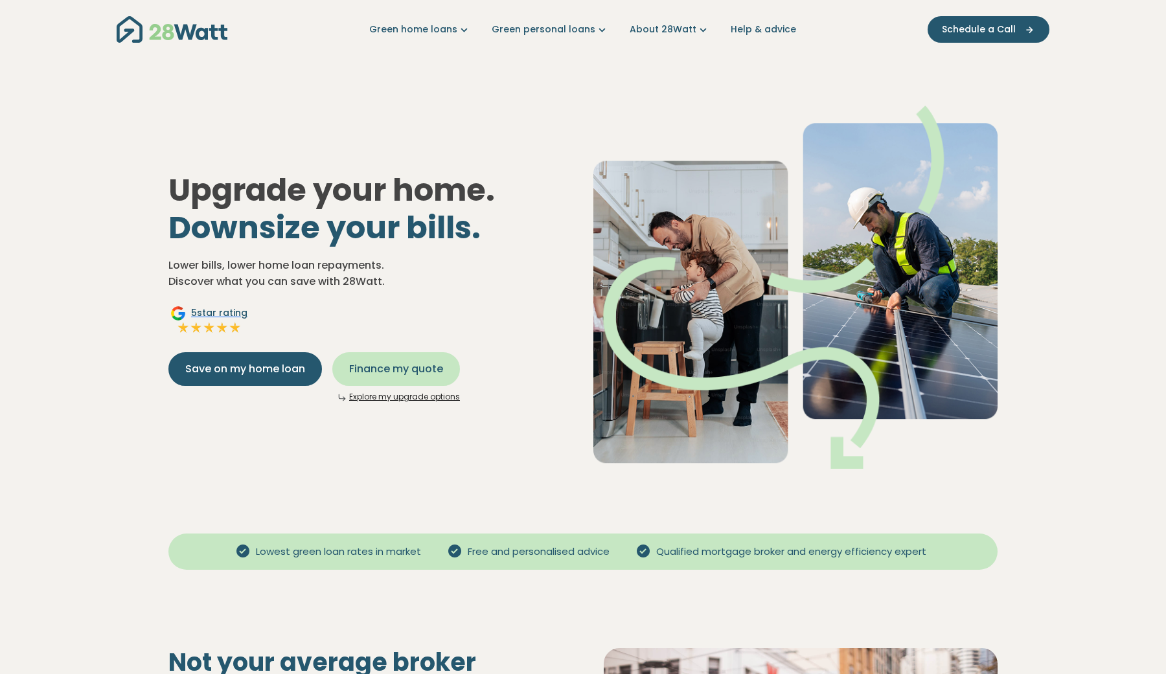
click at [369, 367] on span "Finance my quote" at bounding box center [396, 369] width 94 height 16
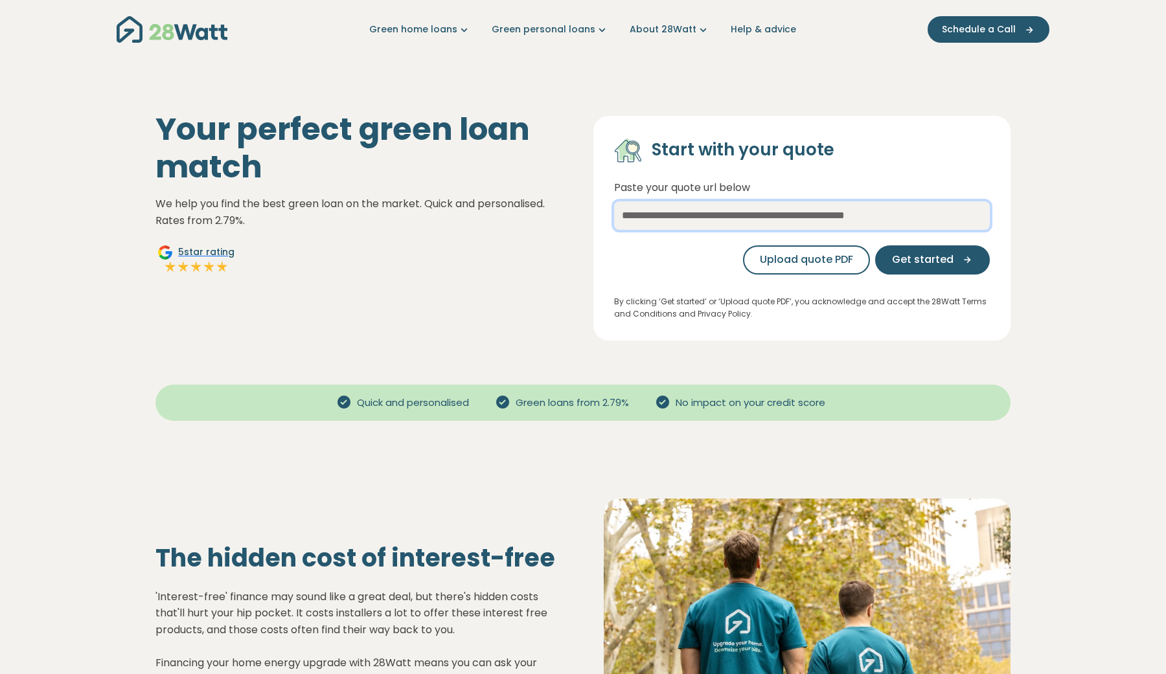
click at [655, 220] on input "text" at bounding box center [802, 215] width 376 height 29
type input "***"
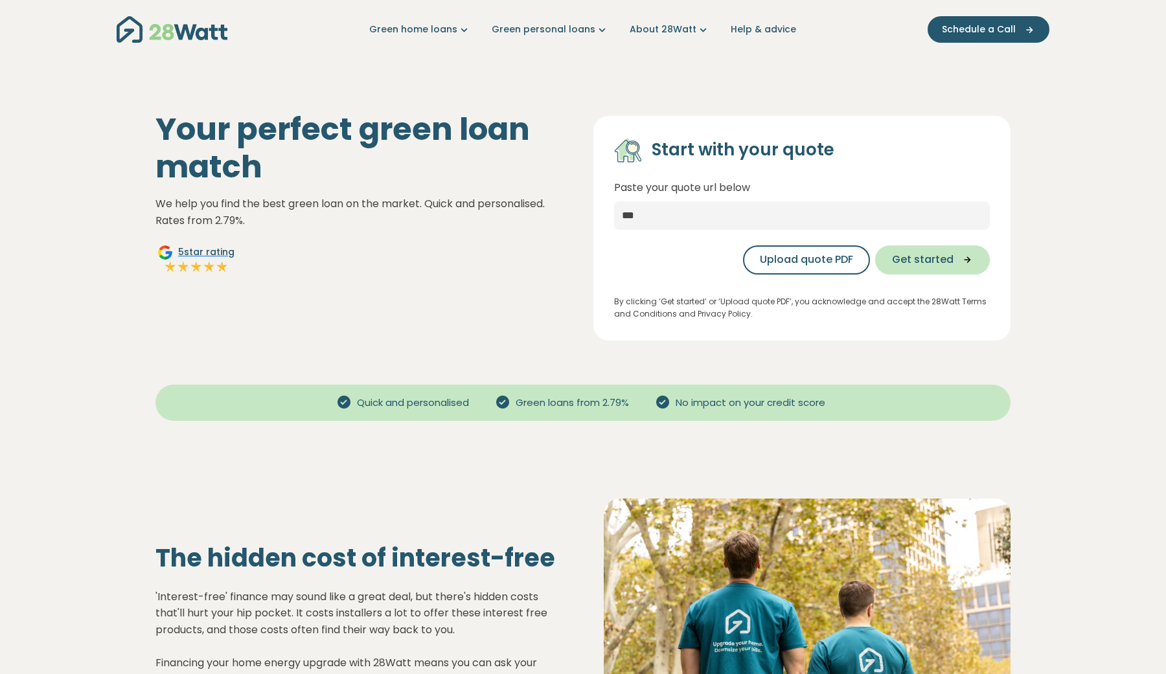
click at [946, 260] on span "Get started" at bounding box center [923, 260] width 62 height 16
select select "***"
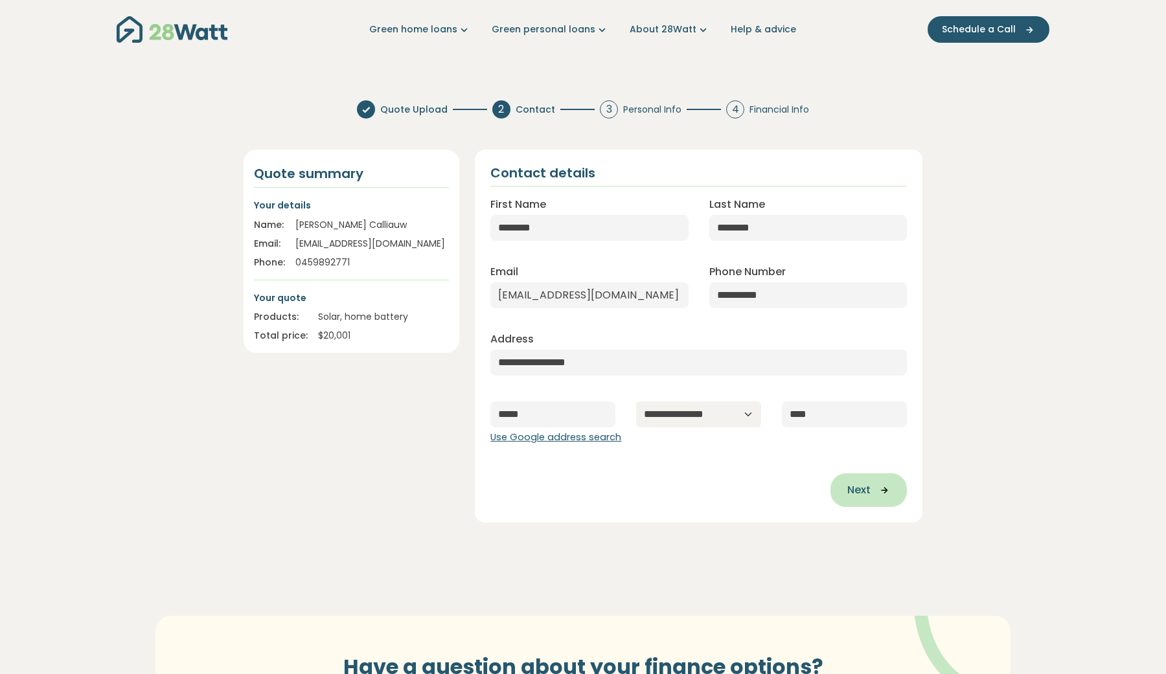
click at [853, 498] on span "Next" at bounding box center [858, 491] width 23 height 16
type input "**********"
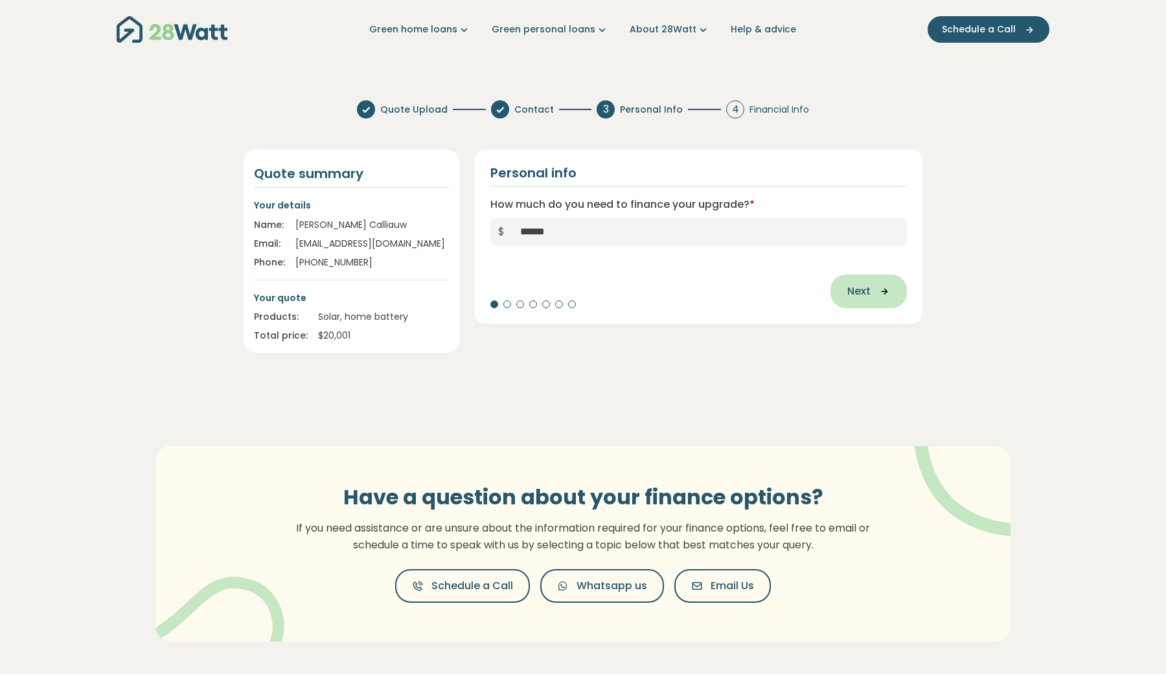
click at [898, 284] on button "Next" at bounding box center [868, 292] width 76 height 34
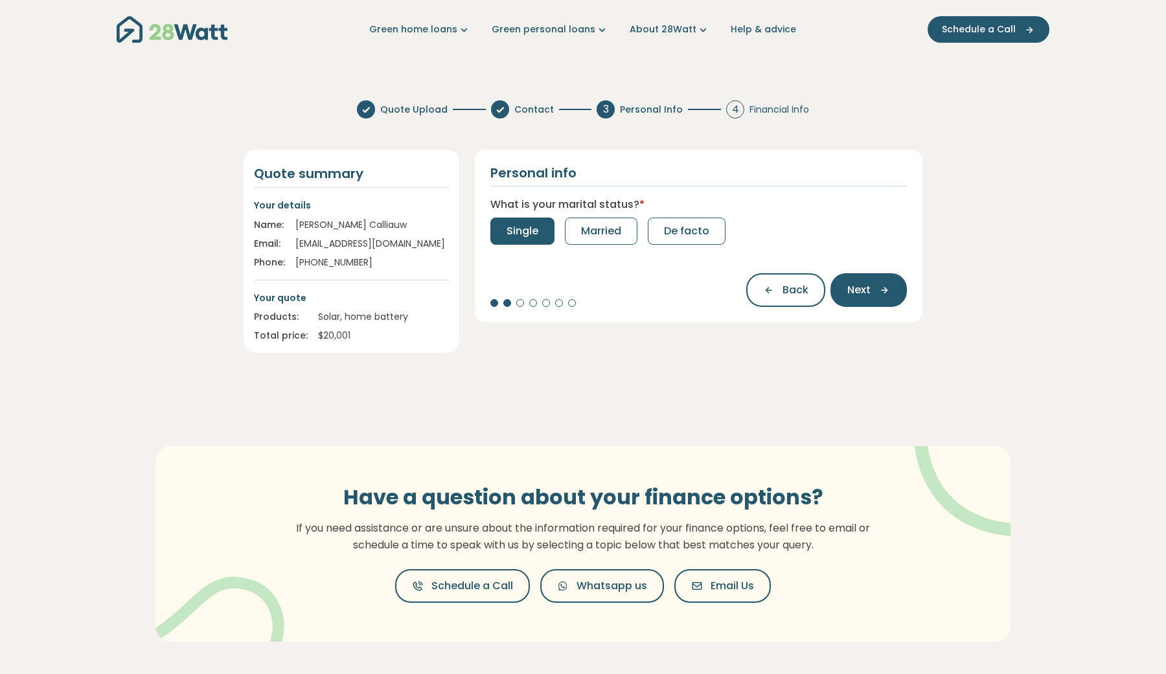
click at [528, 237] on span "Single" at bounding box center [523, 231] width 32 height 16
click at [515, 239] on button "0" at bounding box center [509, 231] width 39 height 27
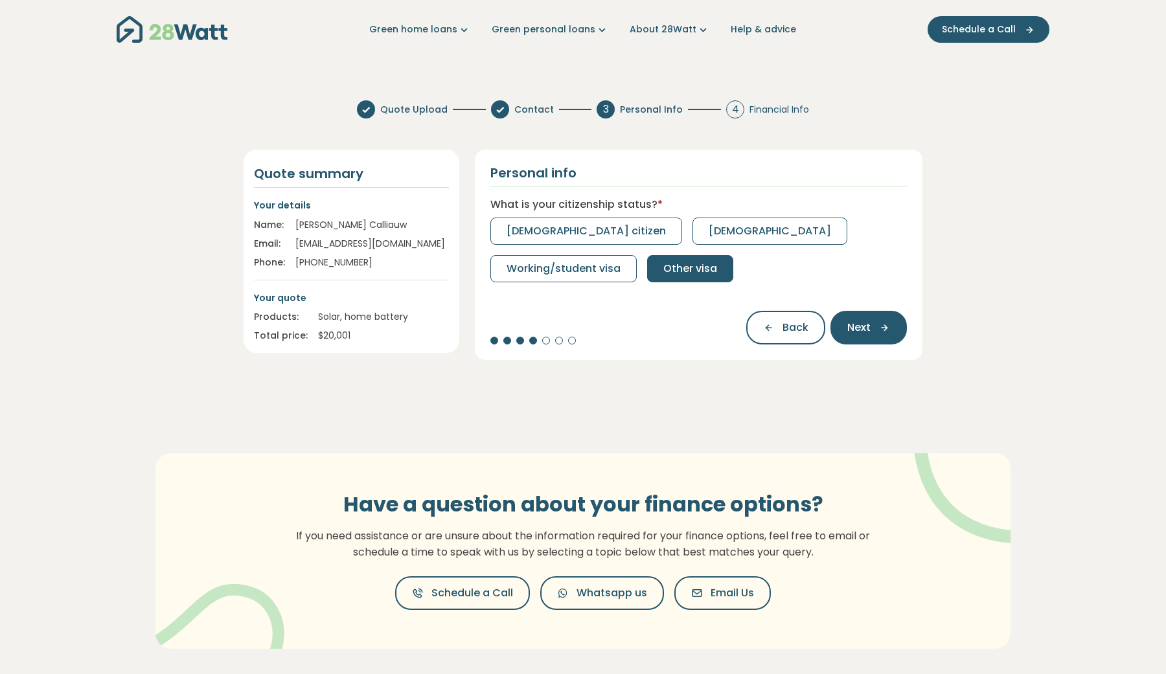
click at [703, 266] on span "Other visa" at bounding box center [690, 269] width 54 height 16
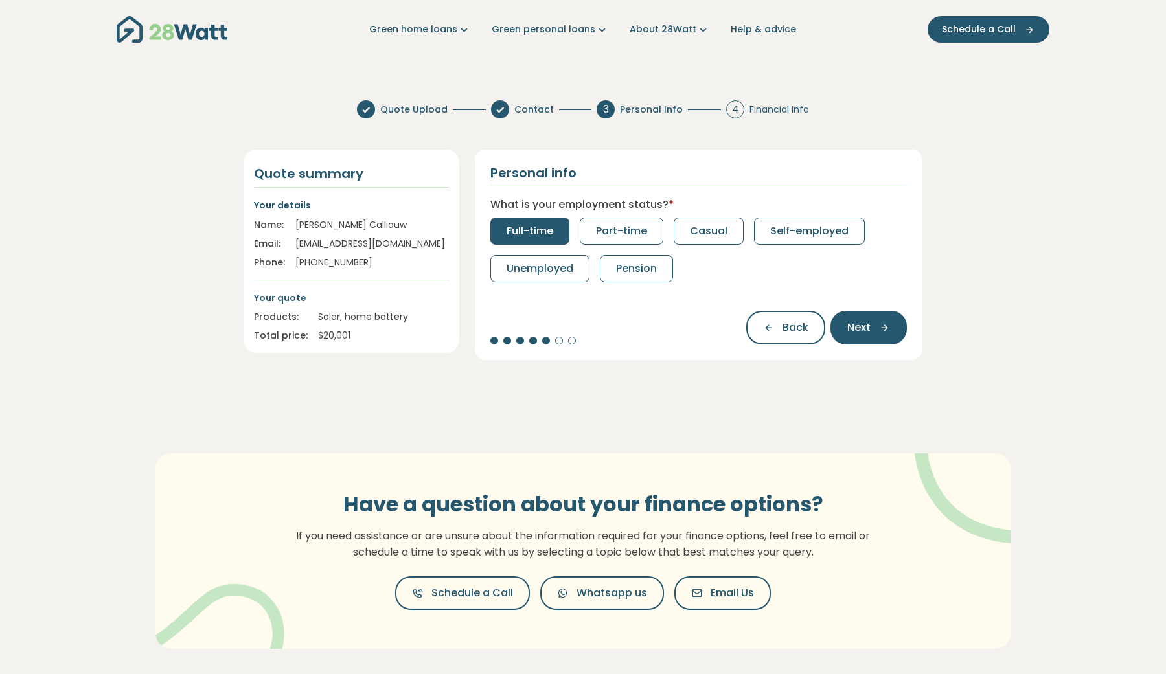
click at [511, 242] on button "Full-time" at bounding box center [529, 231] width 79 height 27
select select "*******"
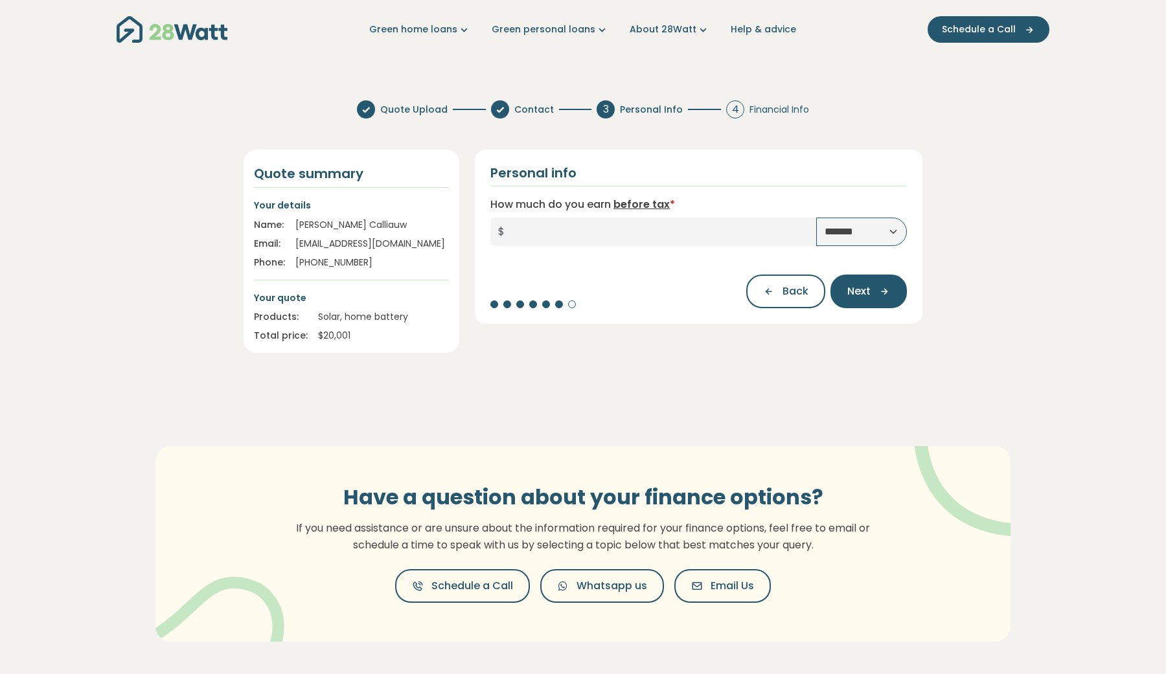
click at [510, 242] on span "$" at bounding box center [501, 232] width 22 height 29
click at [650, 242] on input "How much do you earn before tax *" at bounding box center [664, 232] width 304 height 29
type input "*****"
click at [876, 285] on button "Next" at bounding box center [868, 292] width 76 height 34
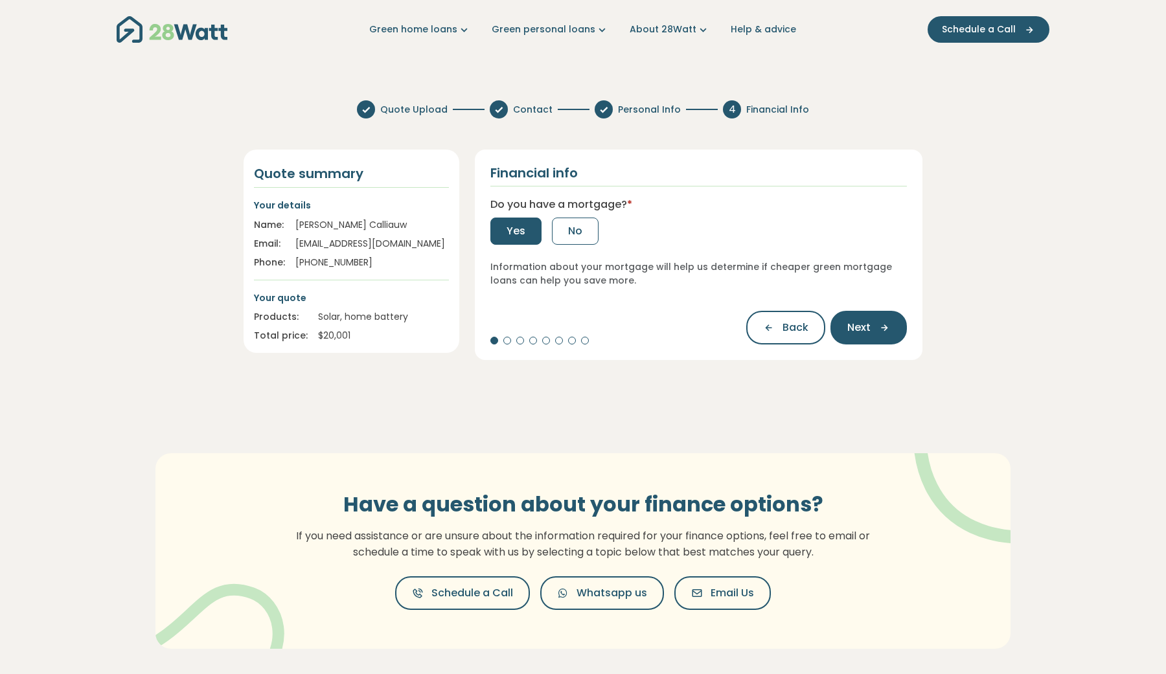
click at [528, 233] on button "Yes" at bounding box center [515, 231] width 51 height 27
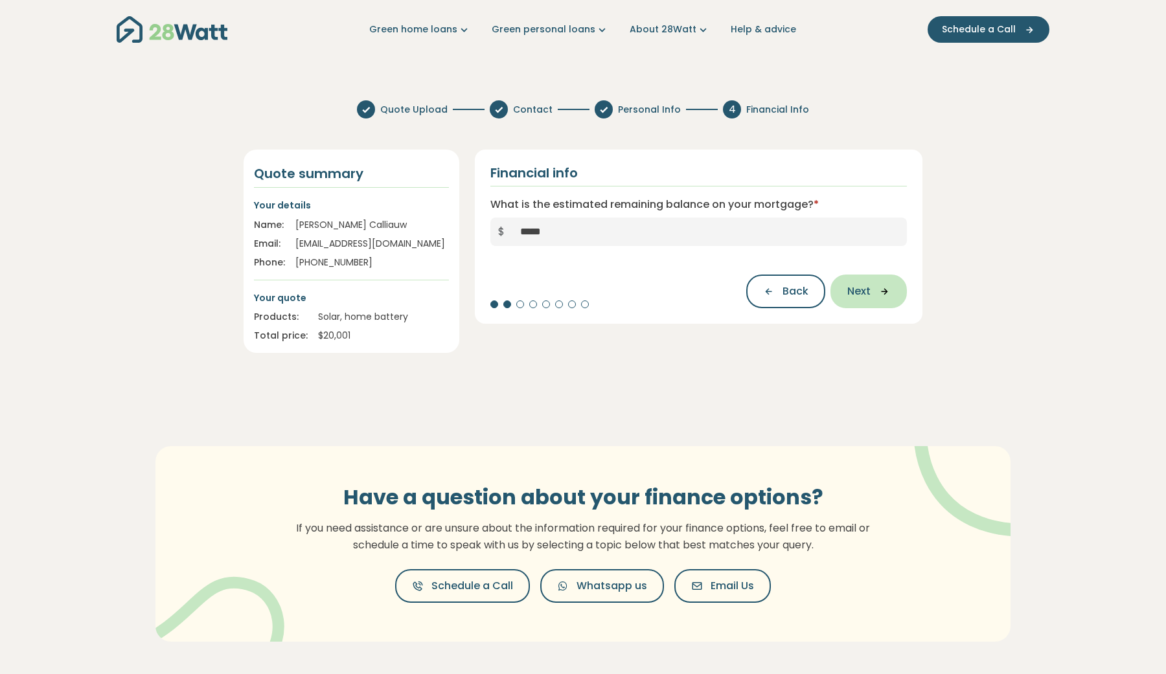
click at [863, 291] on span "Next" at bounding box center [858, 292] width 23 height 16
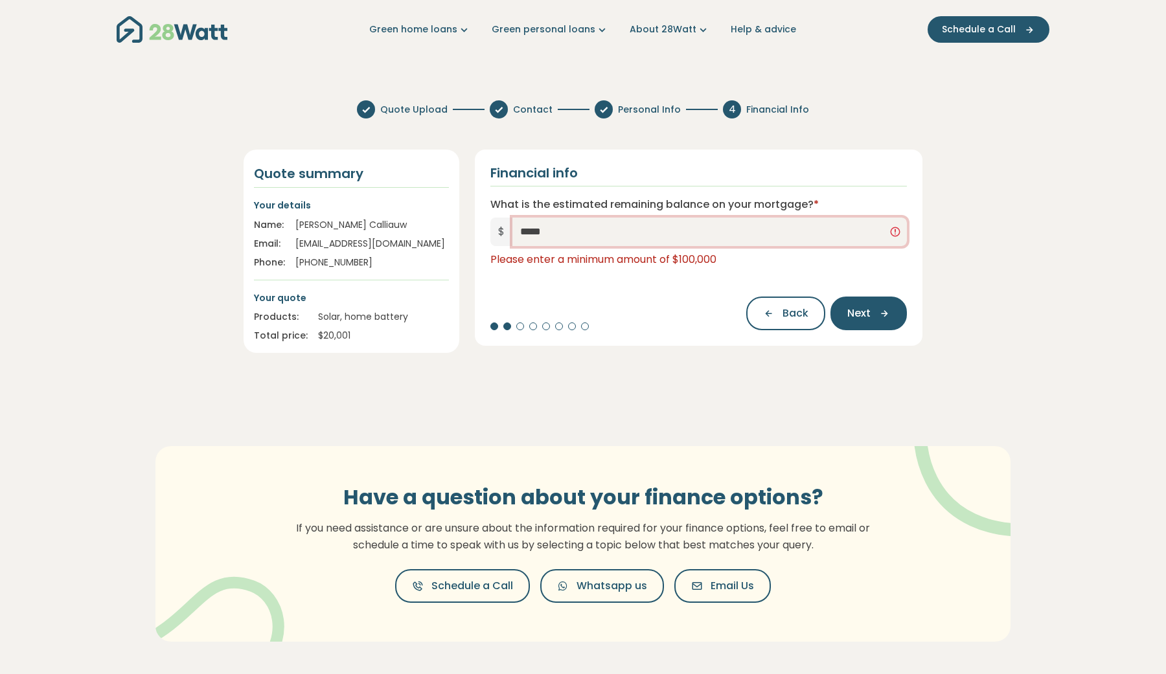
click at [694, 236] on input "*****" at bounding box center [709, 232] width 394 height 29
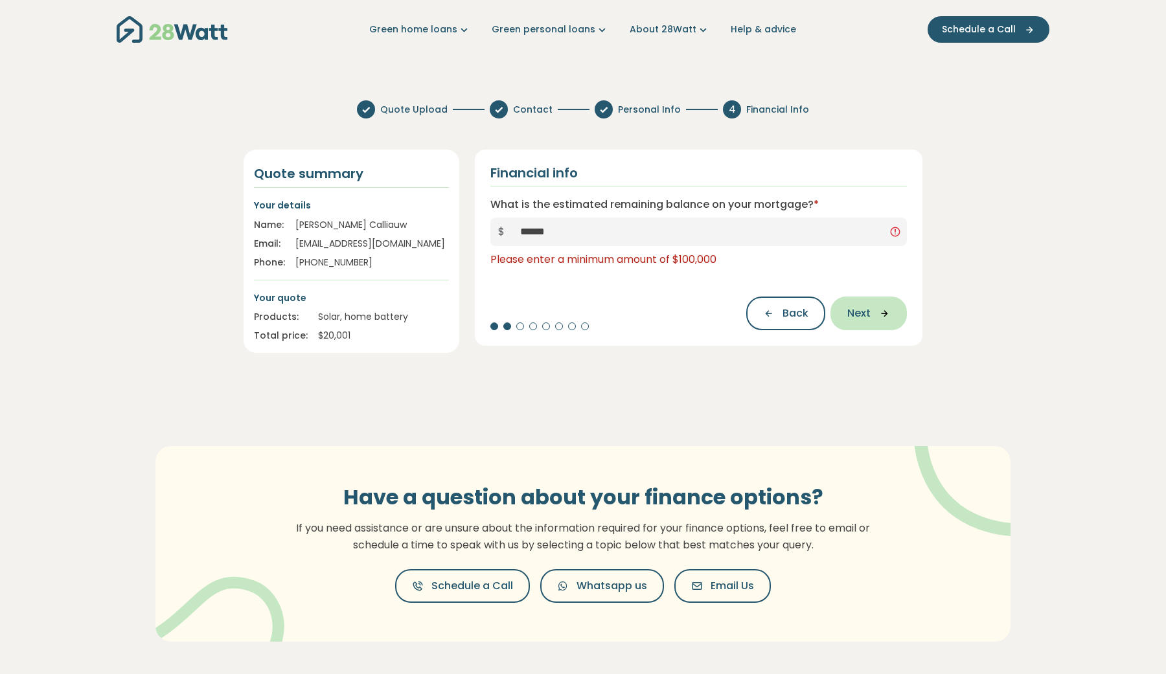
click at [846, 307] on button "Next" at bounding box center [868, 314] width 76 height 34
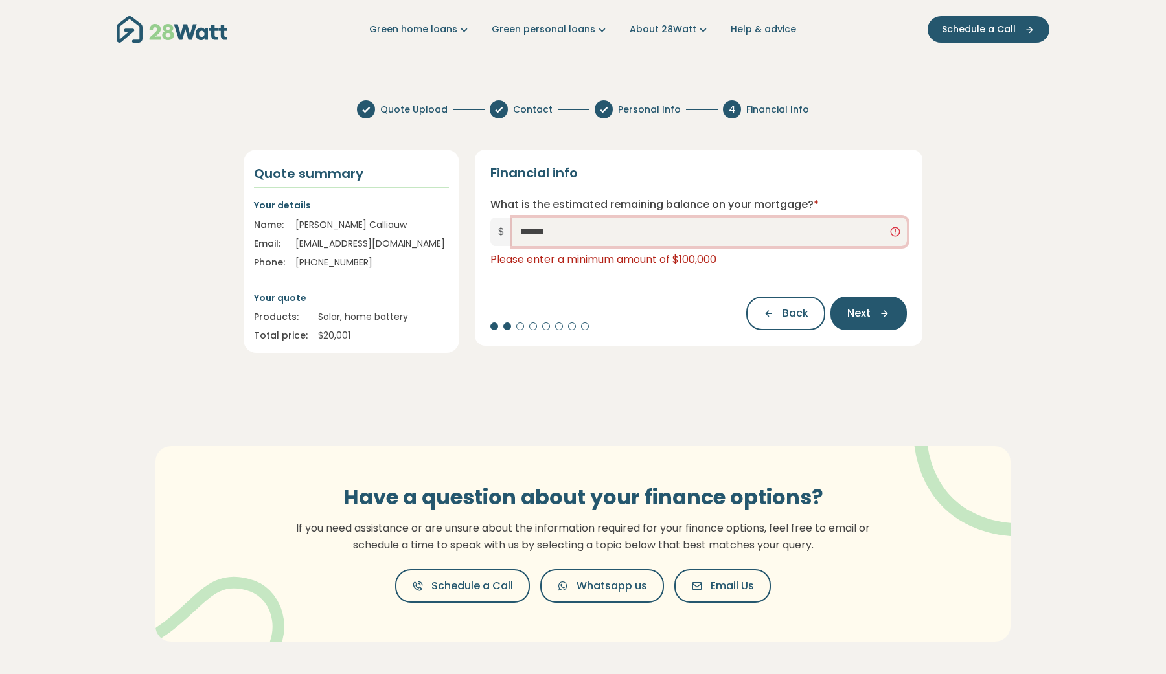
click at [667, 231] on input "******" at bounding box center [709, 232] width 394 height 29
type input "*******"
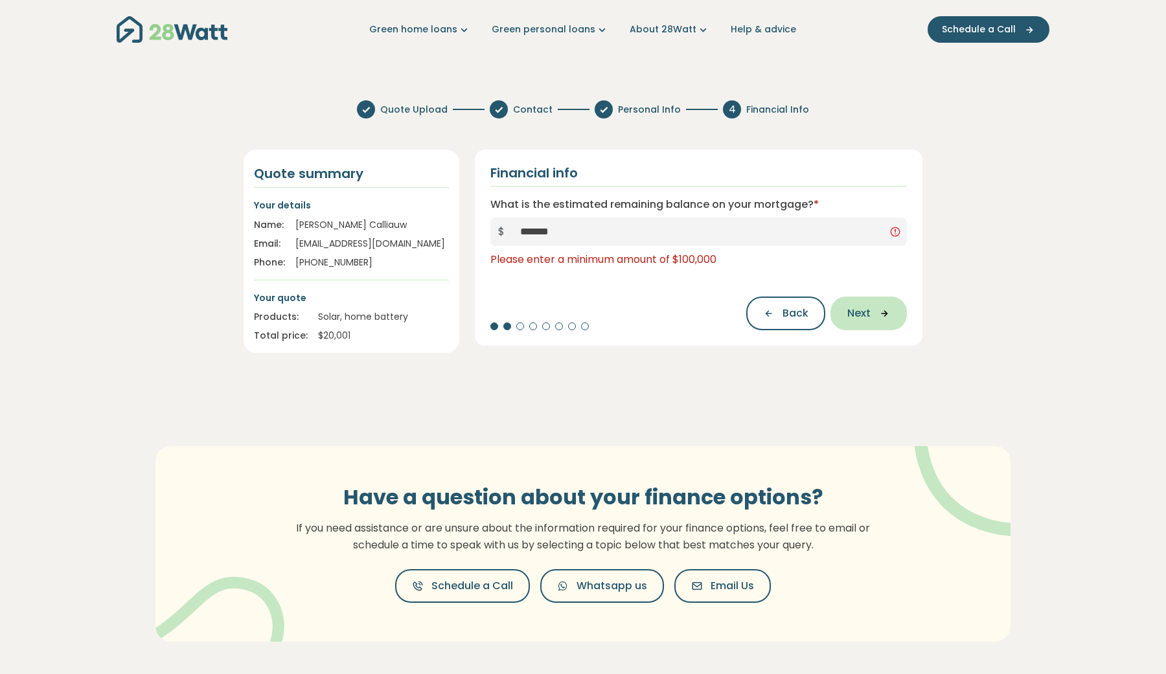
click at [871, 310] on icon "button" at bounding box center [880, 314] width 19 height 12
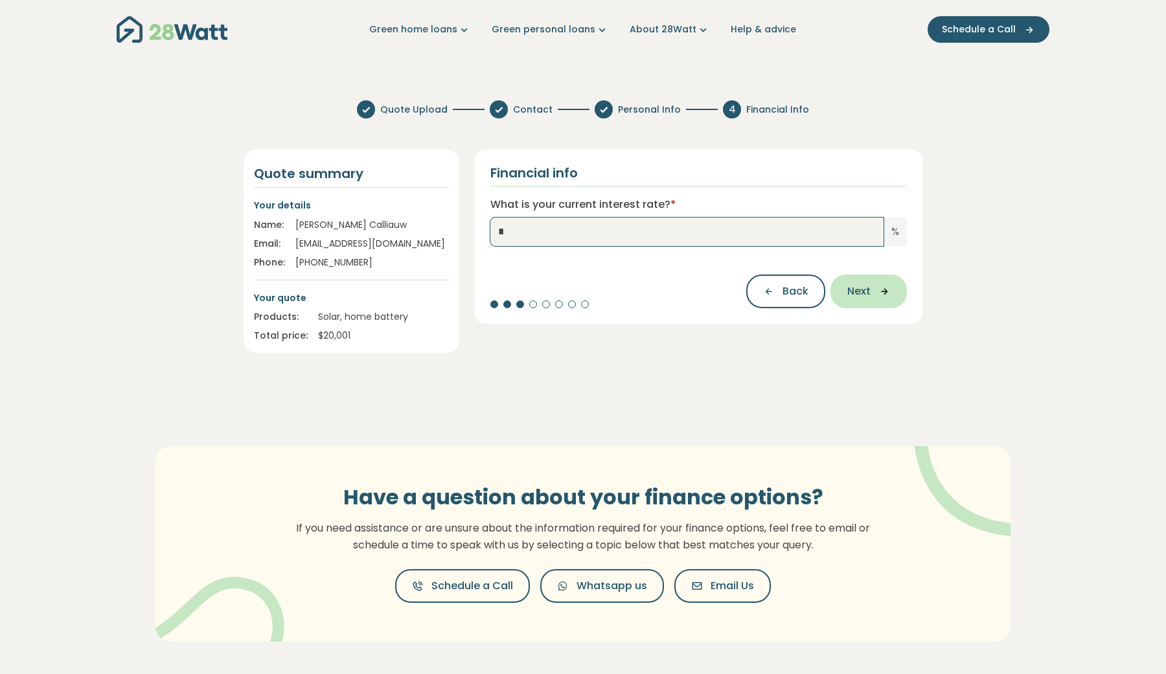
type input "*"
click at [865, 297] on span "Next" at bounding box center [858, 292] width 23 height 16
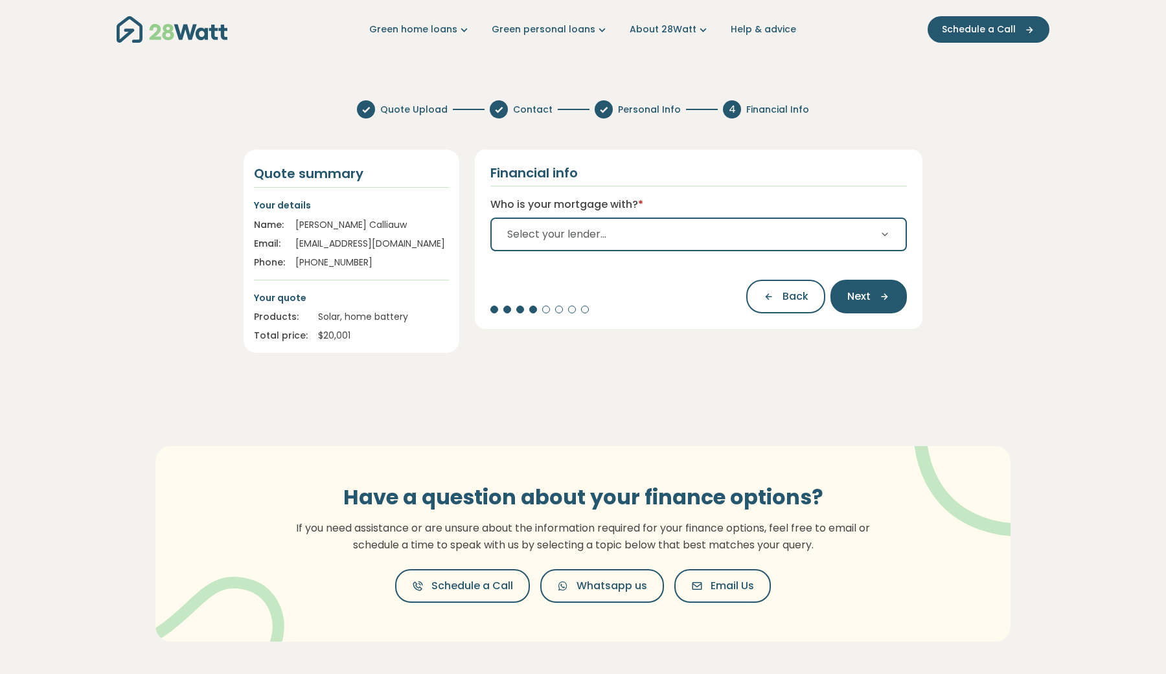
click at [623, 234] on button "Select your lender..." at bounding box center [698, 235] width 417 height 34
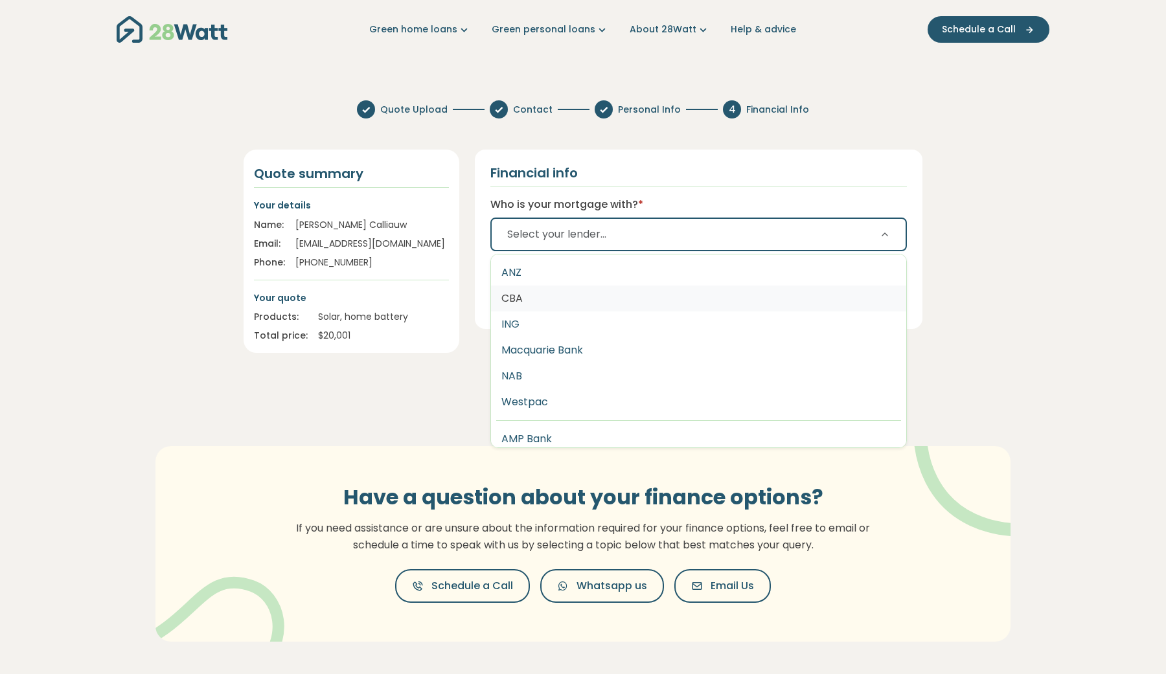
click at [536, 304] on button "CBA" at bounding box center [698, 299] width 415 height 26
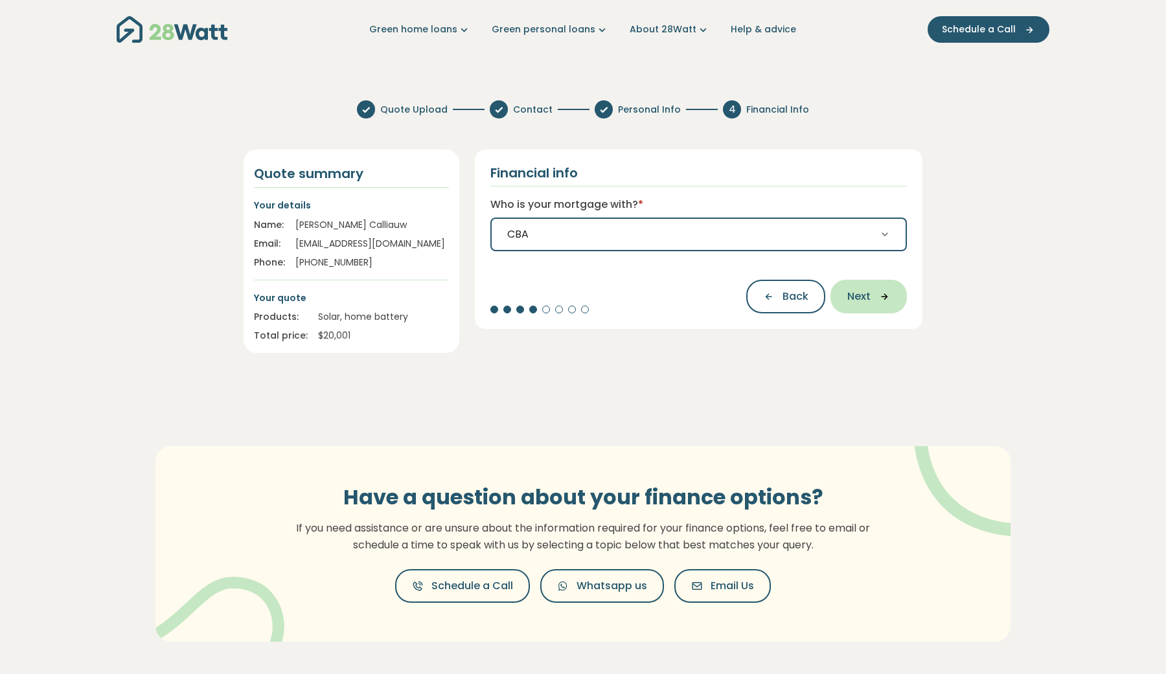
click at [865, 287] on button "Next" at bounding box center [868, 297] width 76 height 34
select select "*******"
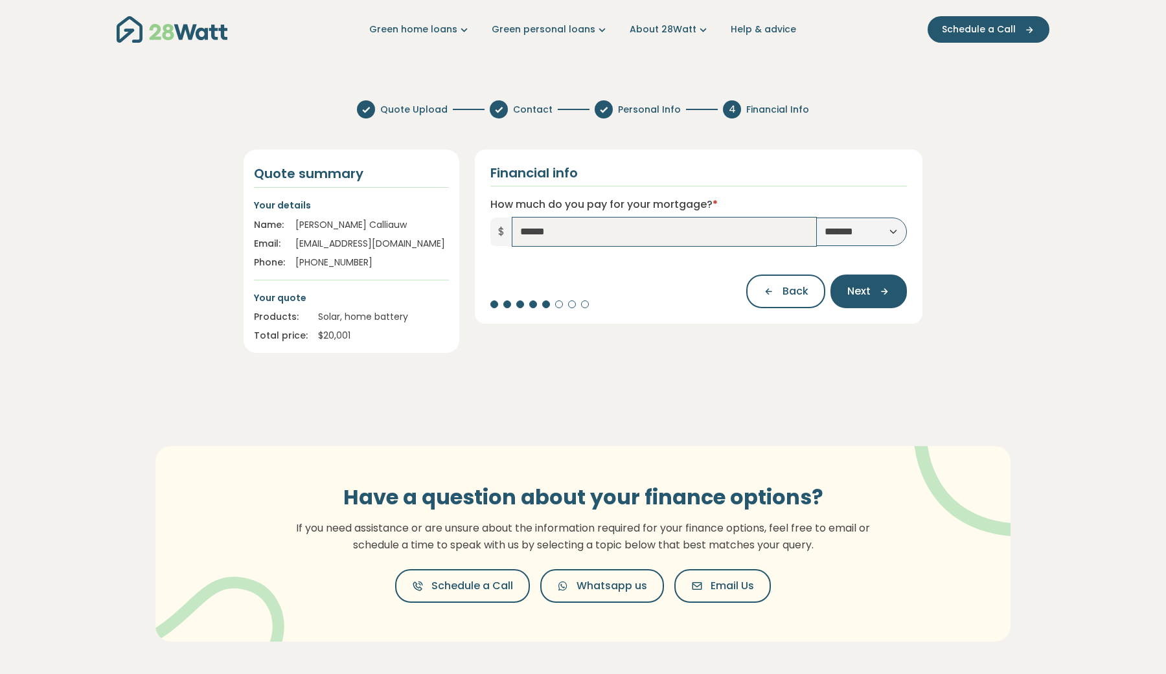
click at [717, 246] on input "******" at bounding box center [664, 232] width 304 height 29
type input "*****"
click at [871, 288] on icon "button" at bounding box center [880, 292] width 19 height 12
type input "*********"
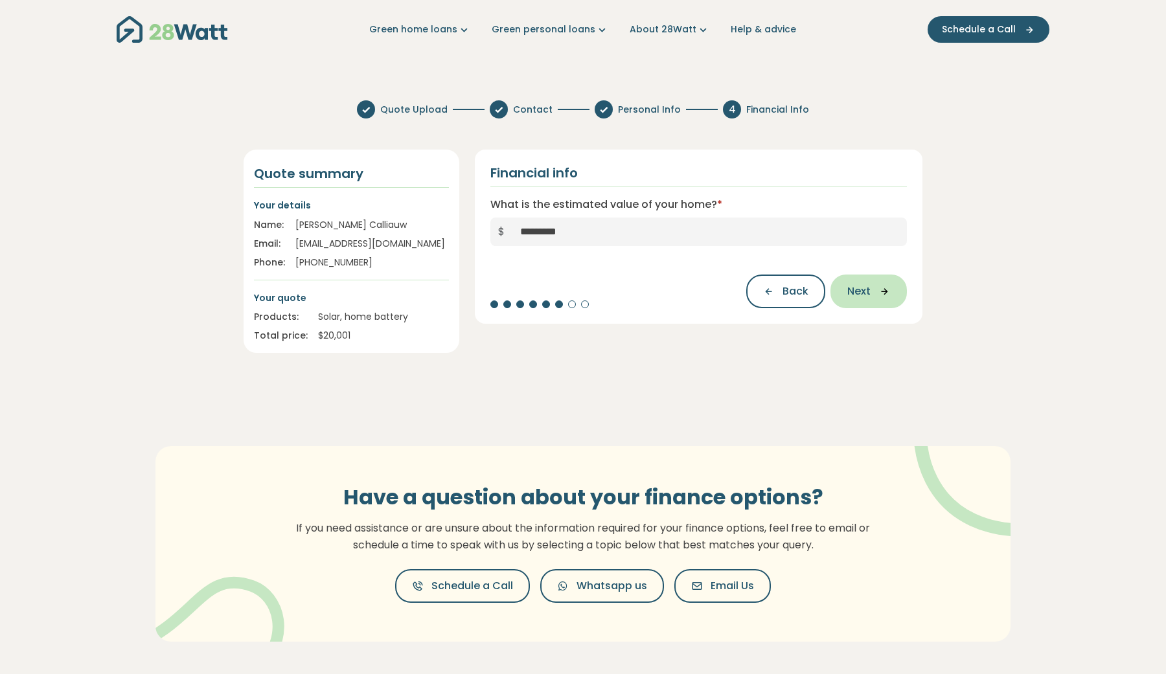
click at [845, 287] on button "Next" at bounding box center [868, 292] width 76 height 34
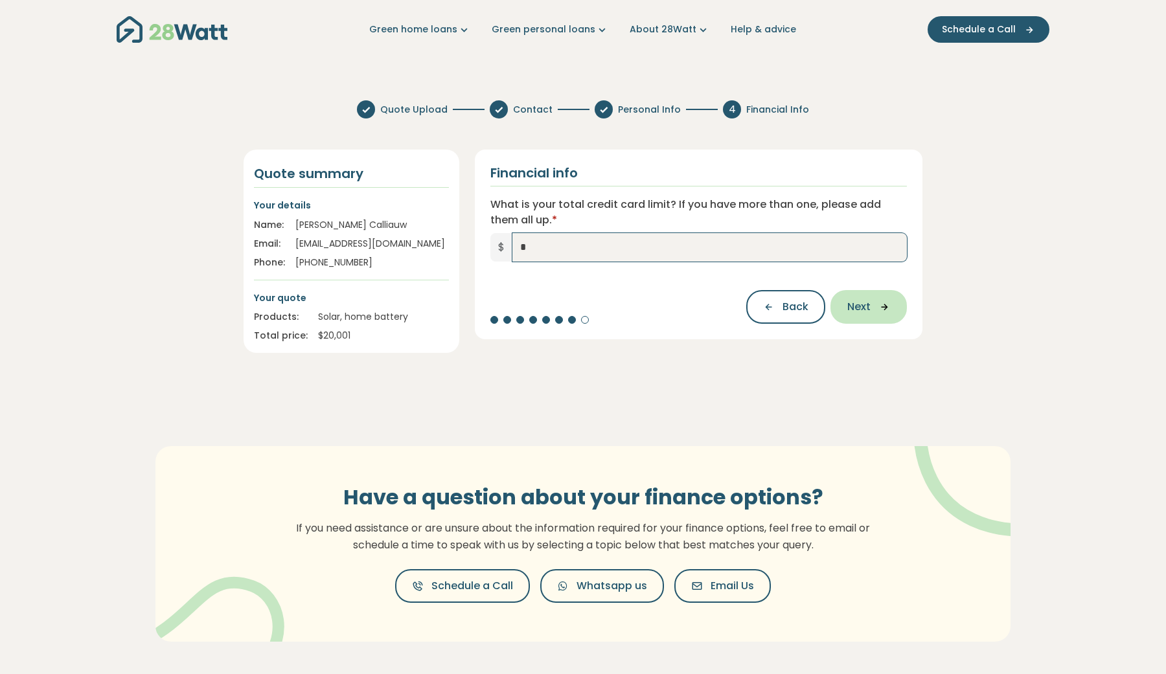
type input "*"
click at [845, 297] on button "Next" at bounding box center [868, 307] width 76 height 34
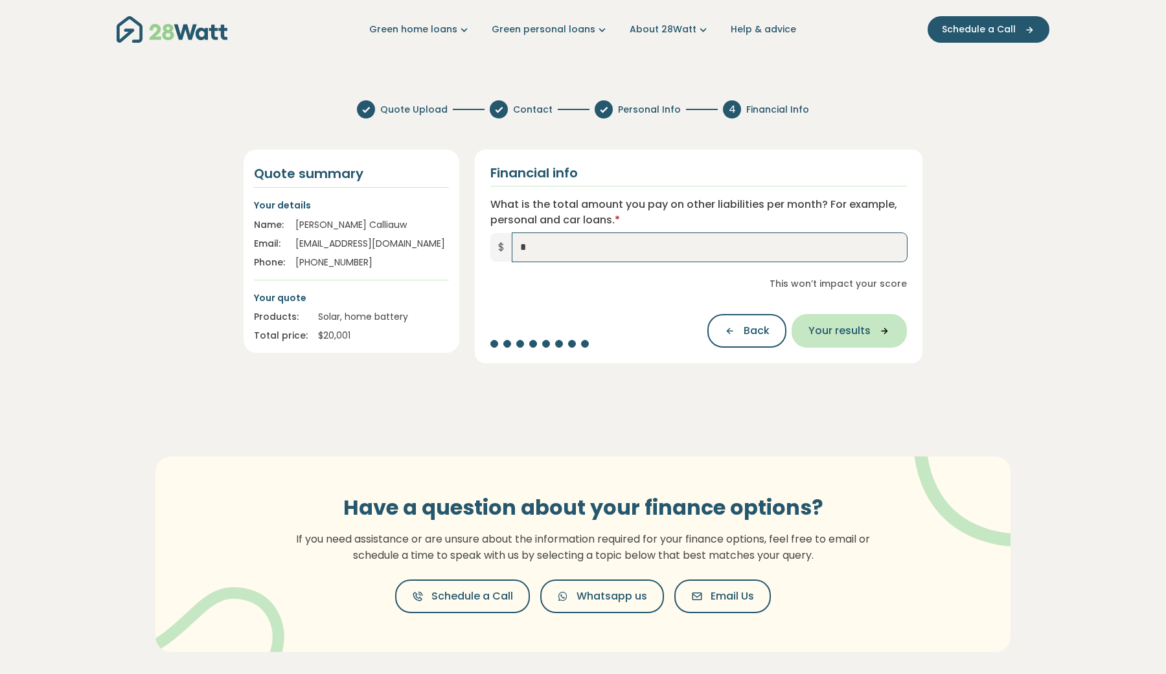
type input "*"
click at [822, 319] on button "Your results" at bounding box center [849, 331] width 115 height 34
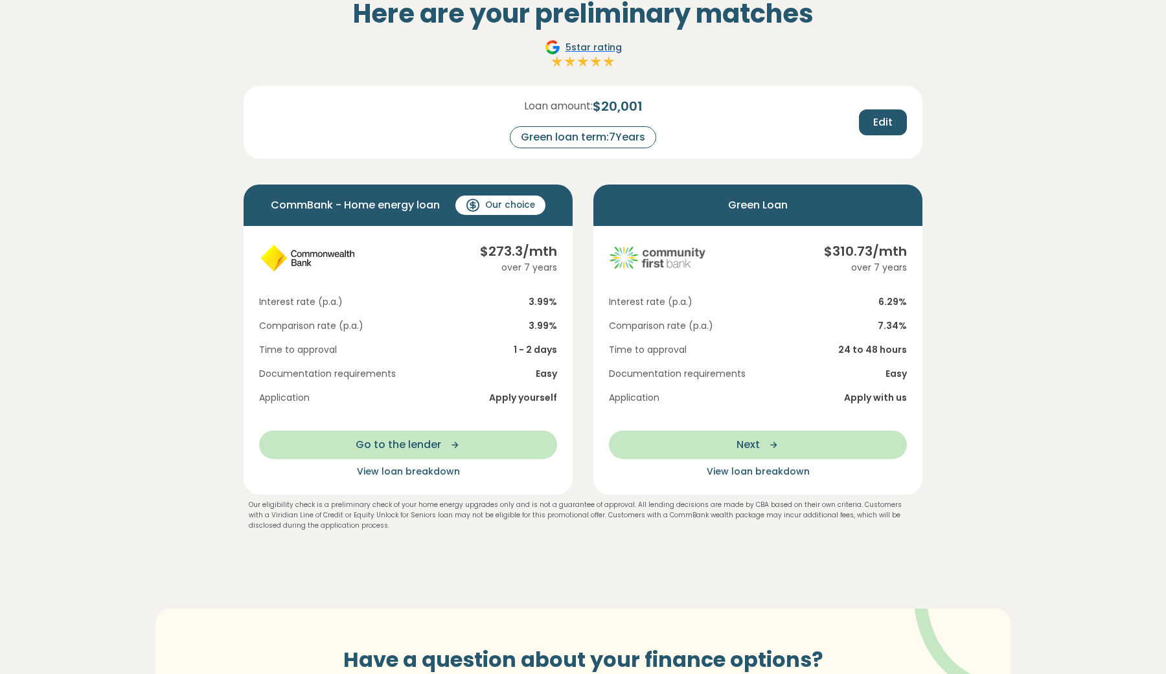
scroll to position [107, 0]
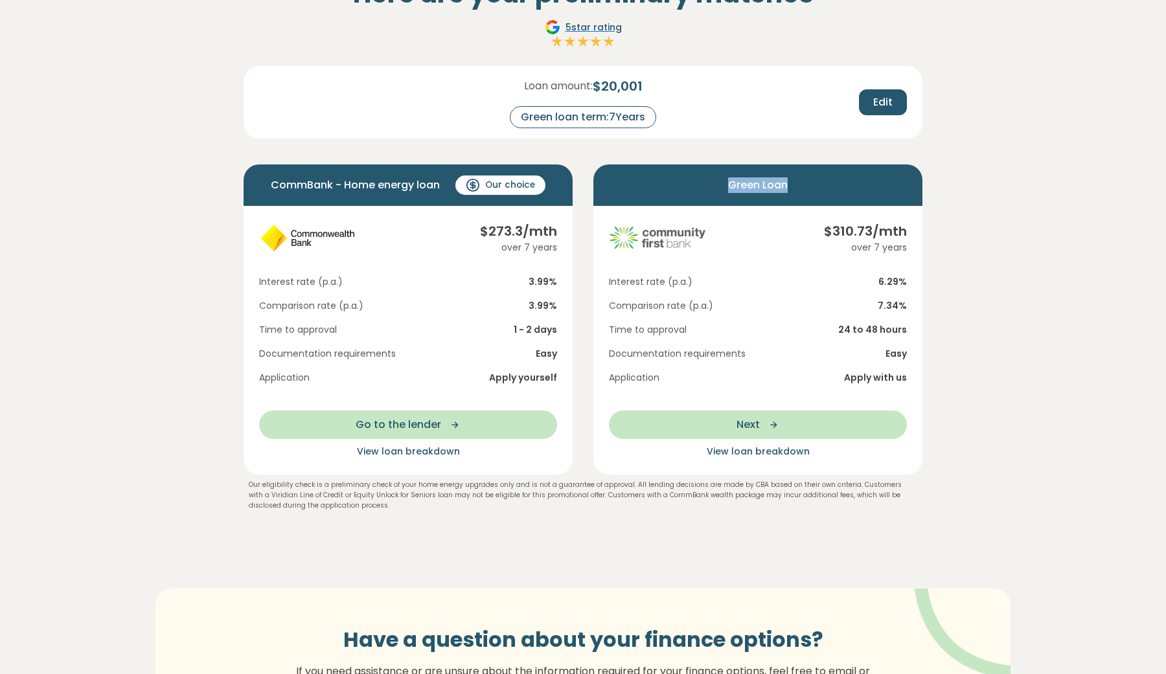
drag, startPoint x: 729, startPoint y: 185, endPoint x: 802, endPoint y: 185, distance: 73.2
click at [802, 185] on div "Green Loan" at bounding box center [757, 185] width 329 height 41
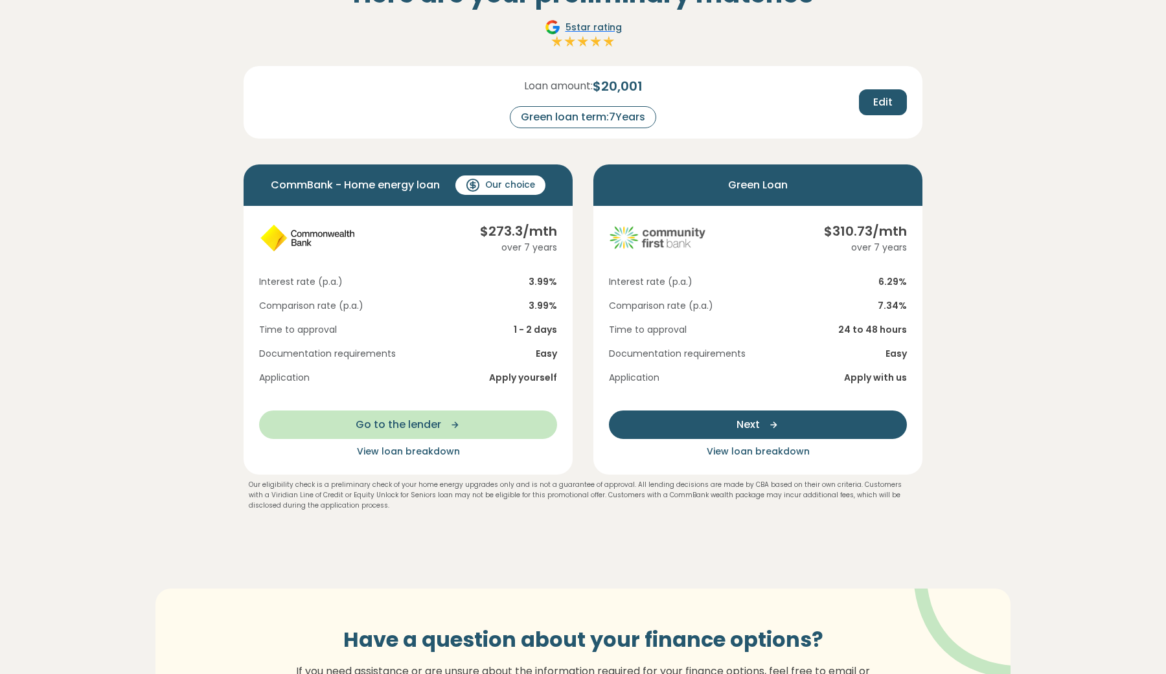
click at [738, 423] on span "Next" at bounding box center [748, 425] width 23 height 16
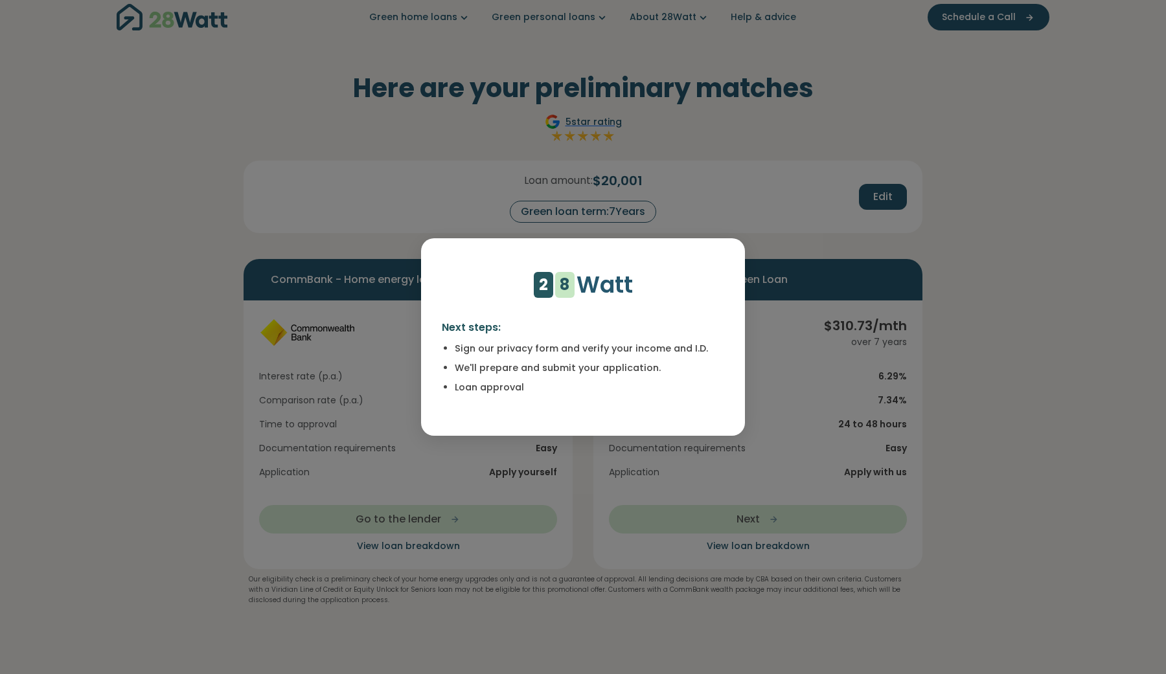
scroll to position [0, 0]
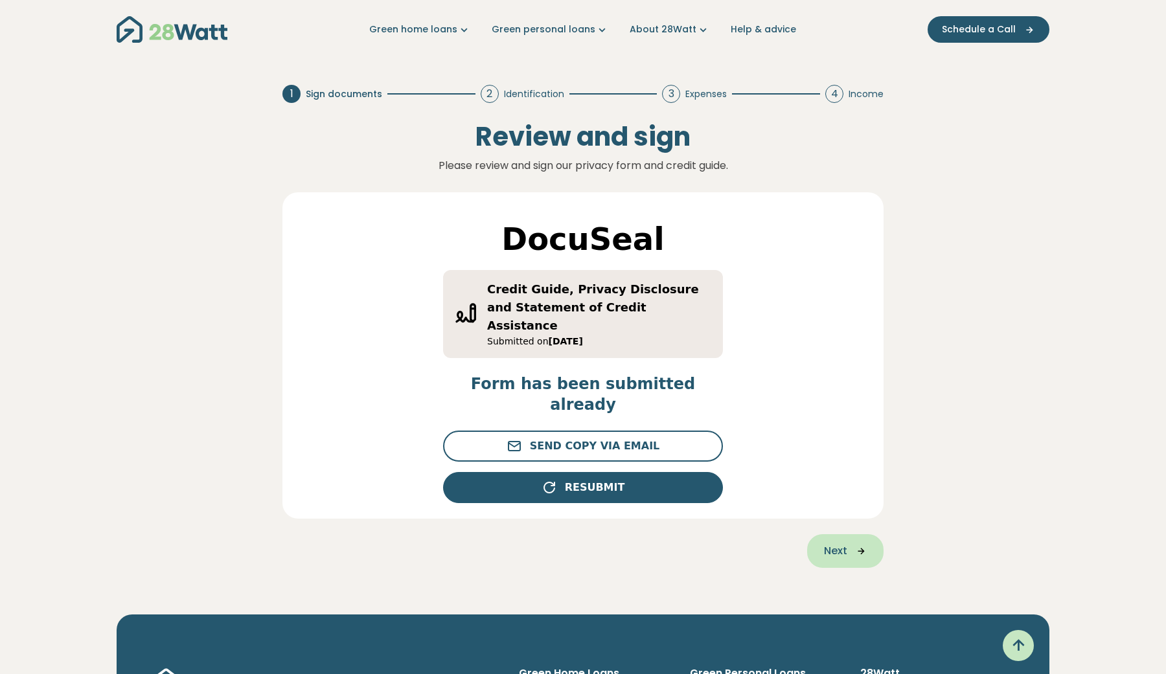
drag, startPoint x: 391, startPoint y: 364, endPoint x: 853, endPoint y: 503, distance: 483.0
click at [853, 534] on button "Next" at bounding box center [845, 551] width 76 height 34
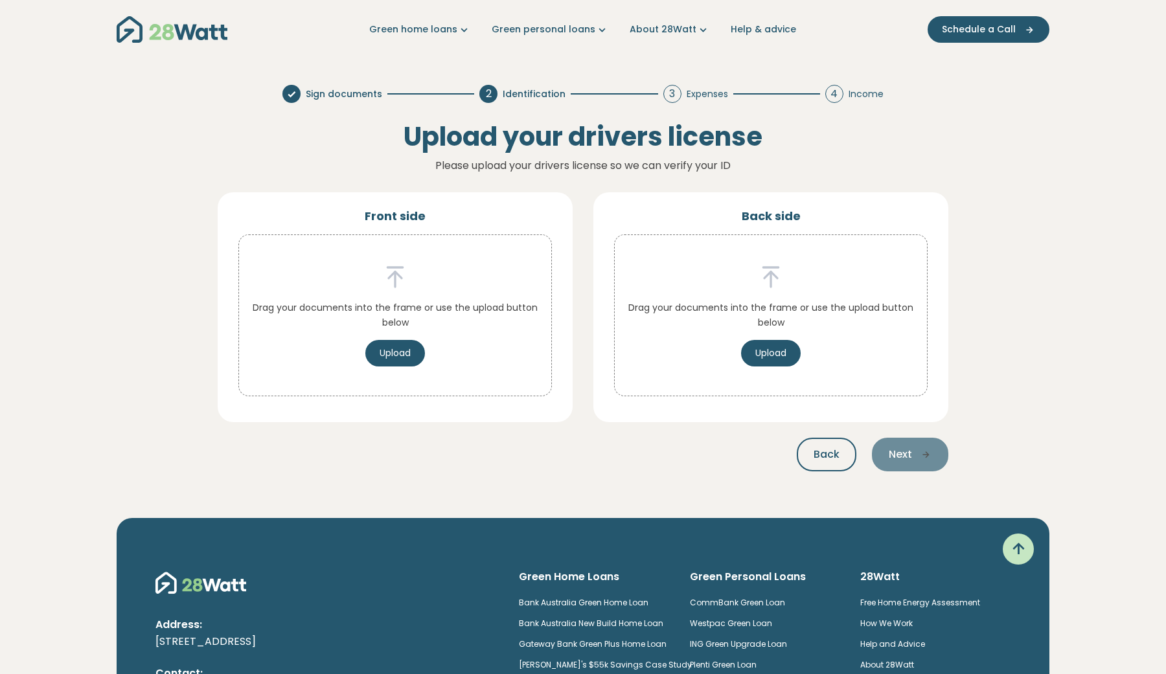
click at [390, 351] on button "Upload" at bounding box center [395, 353] width 60 height 27
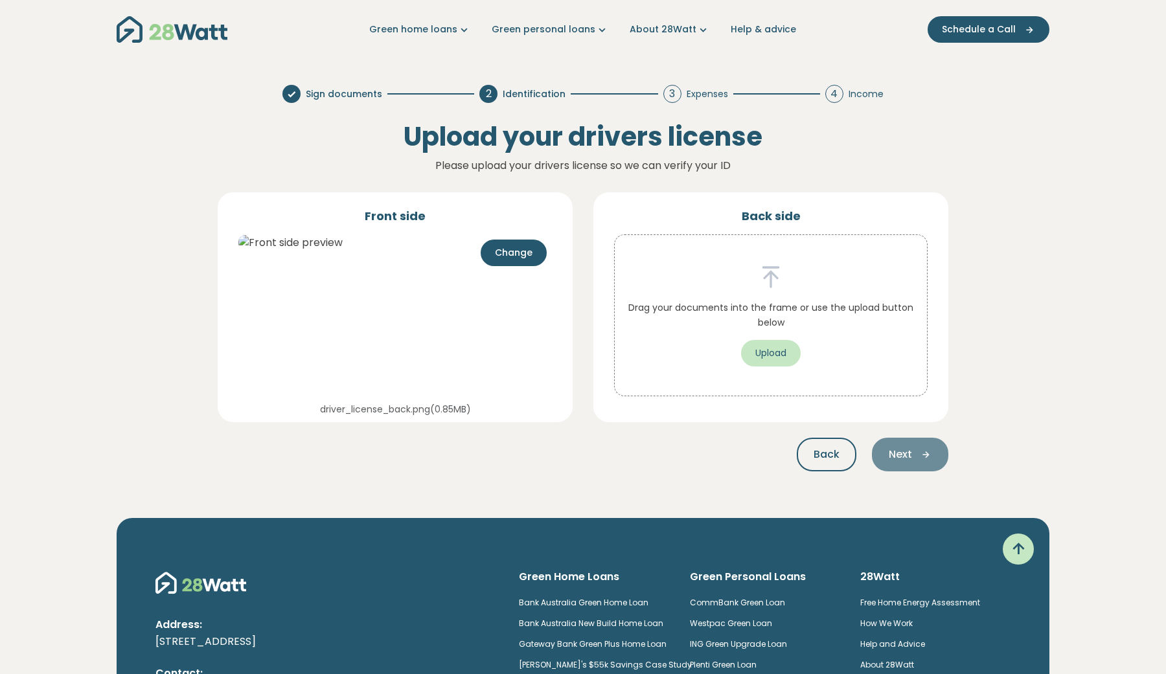
click at [785, 356] on button "Upload" at bounding box center [771, 353] width 60 height 27
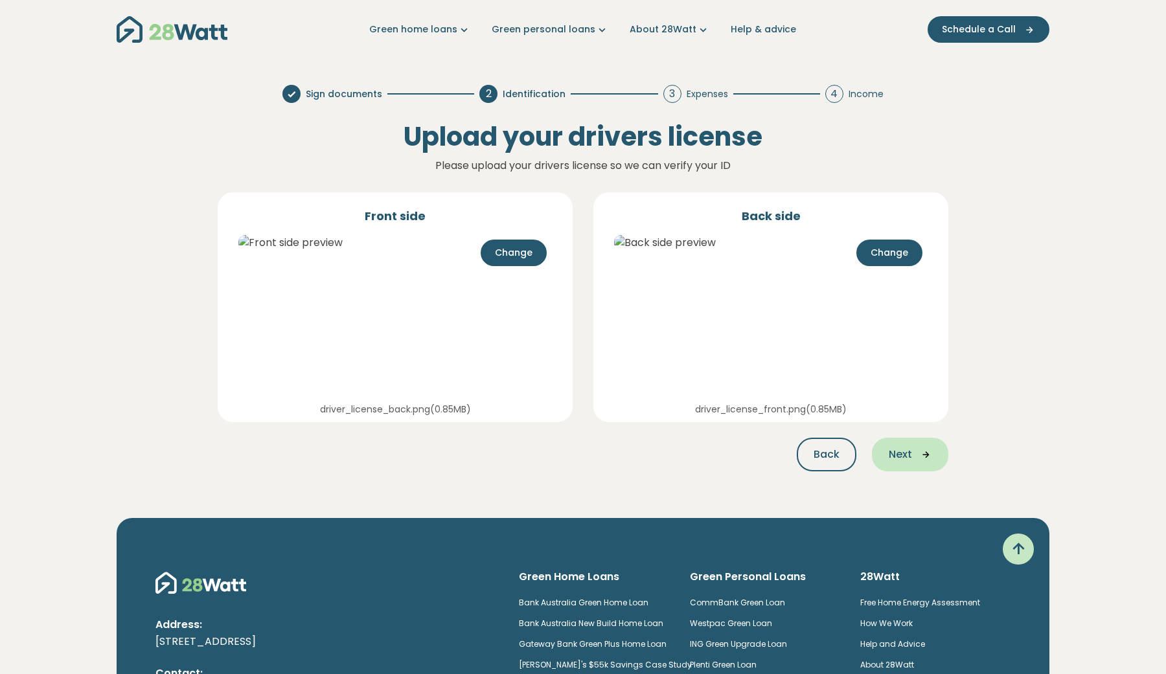
click at [923, 461] on button "Next" at bounding box center [910, 455] width 76 height 34
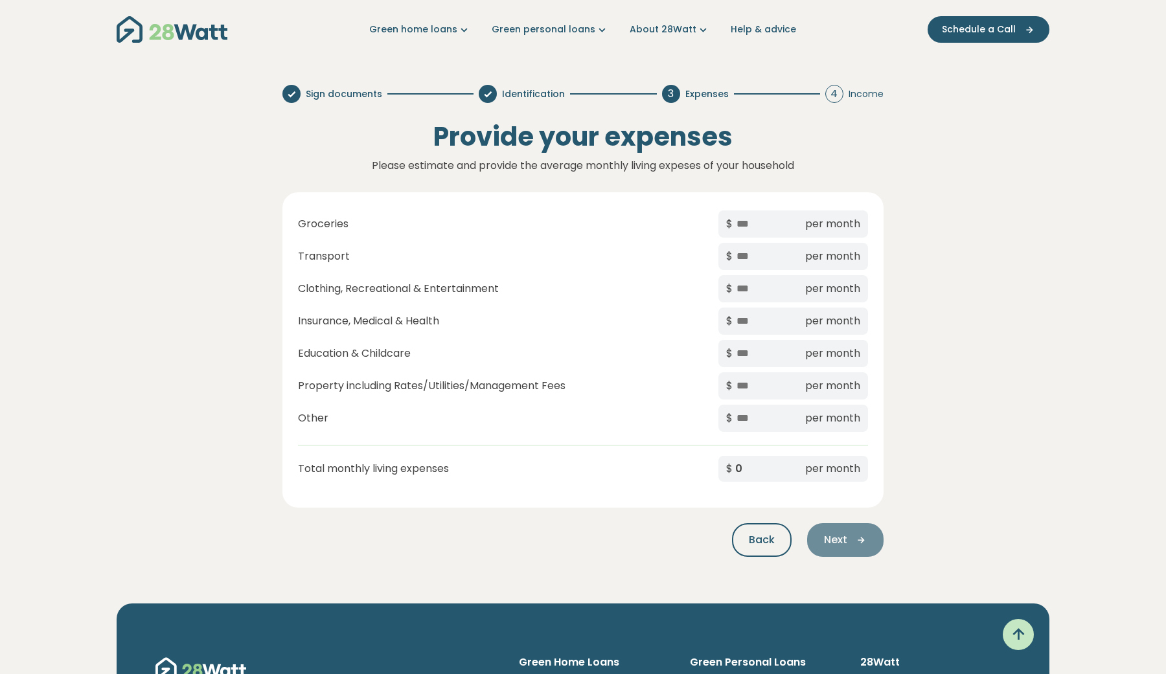
click at [780, 223] on input "text" at bounding box center [767, 224] width 65 height 17
type input "*"
click at [766, 255] on input "text" at bounding box center [767, 256] width 65 height 17
type input "*"
click at [759, 293] on input "*" at bounding box center [767, 288] width 65 height 17
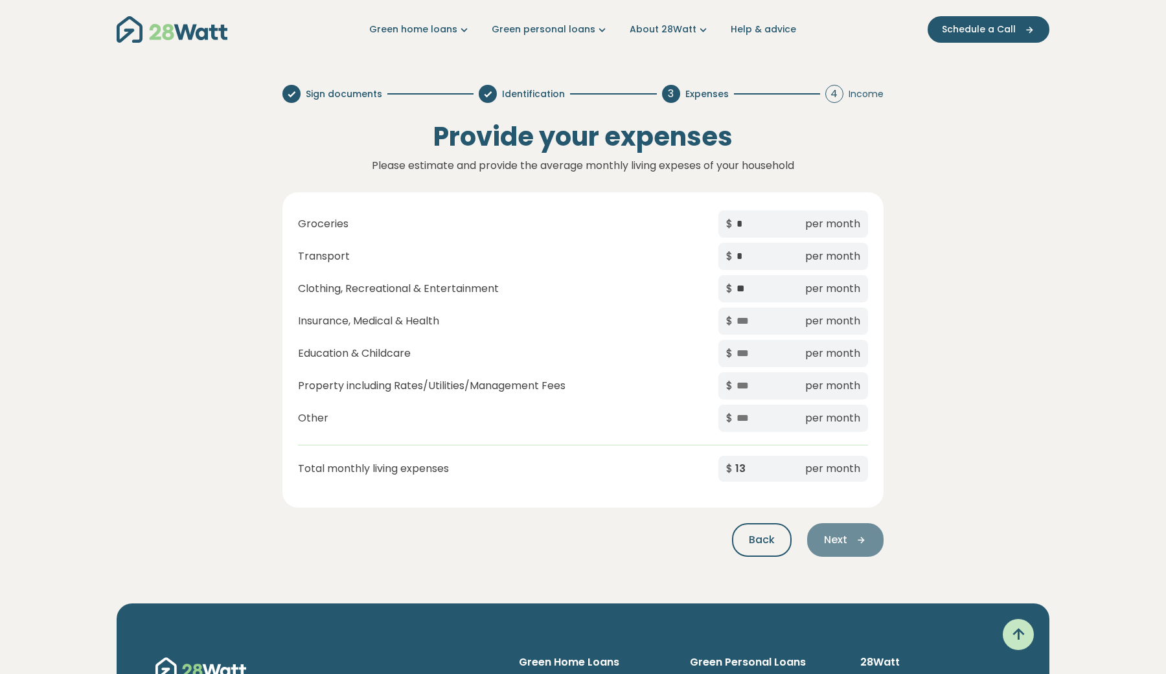
type input "**"
click at [751, 323] on input "text" at bounding box center [767, 321] width 65 height 17
type input "*"
click at [751, 367] on div "$ per month" at bounding box center [793, 353] width 150 height 27
click at [762, 361] on input "text" at bounding box center [767, 353] width 65 height 17
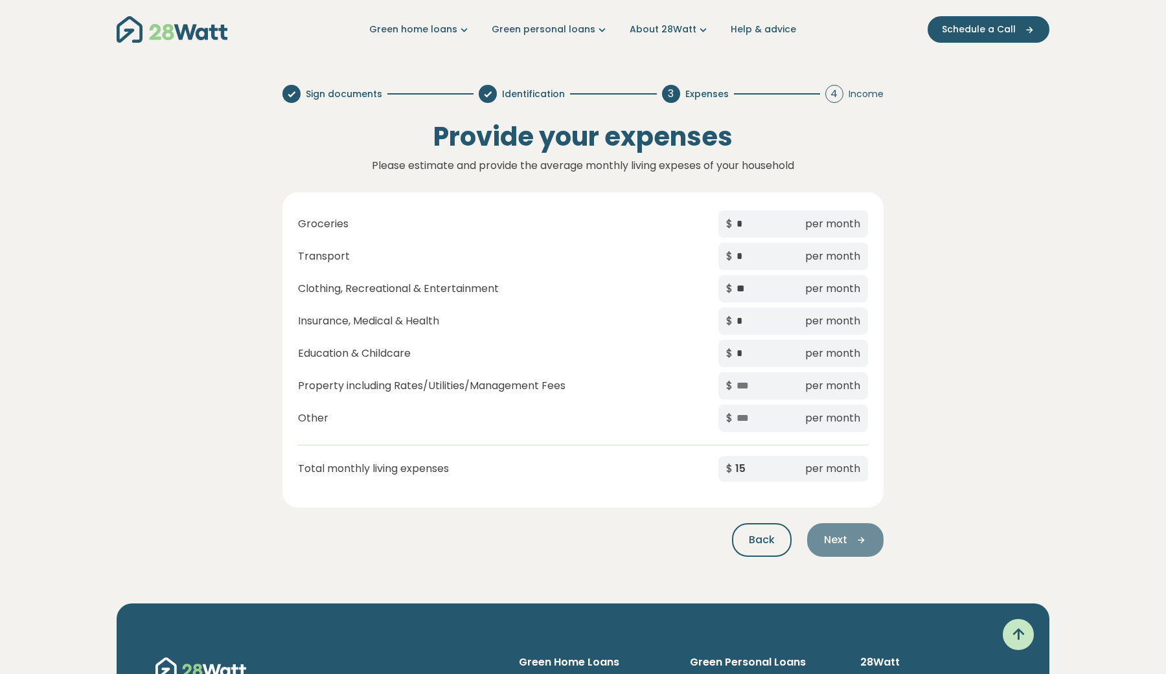
type input "*"
click at [749, 385] on input "text" at bounding box center [767, 386] width 65 height 17
type input "*"
click at [745, 422] on input "text" at bounding box center [767, 418] width 65 height 17
type input "*"
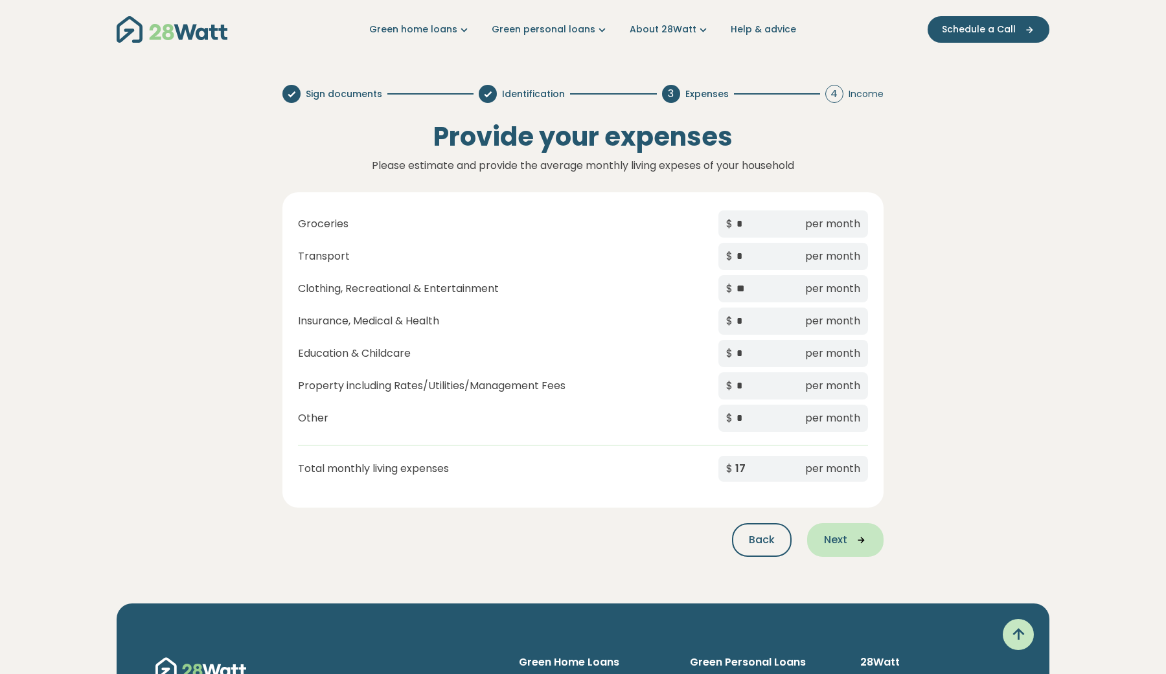
click at [825, 539] on span "Next" at bounding box center [835, 540] width 23 height 16
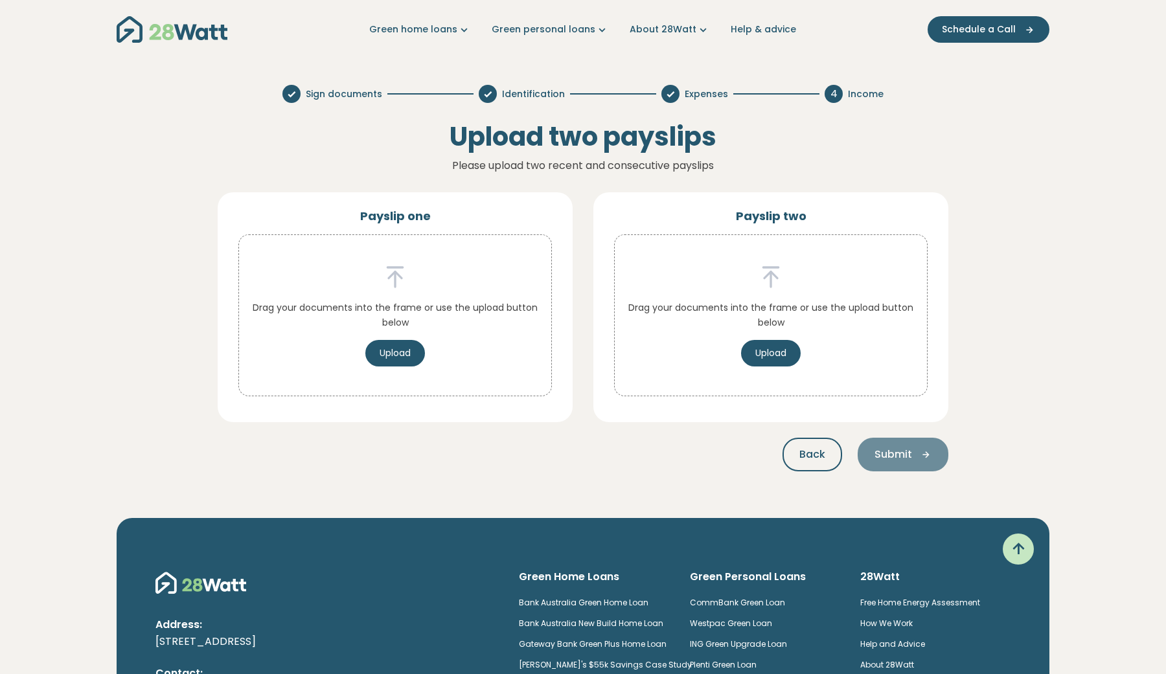
click at [424, 277] on div at bounding box center [395, 277] width 292 height 26
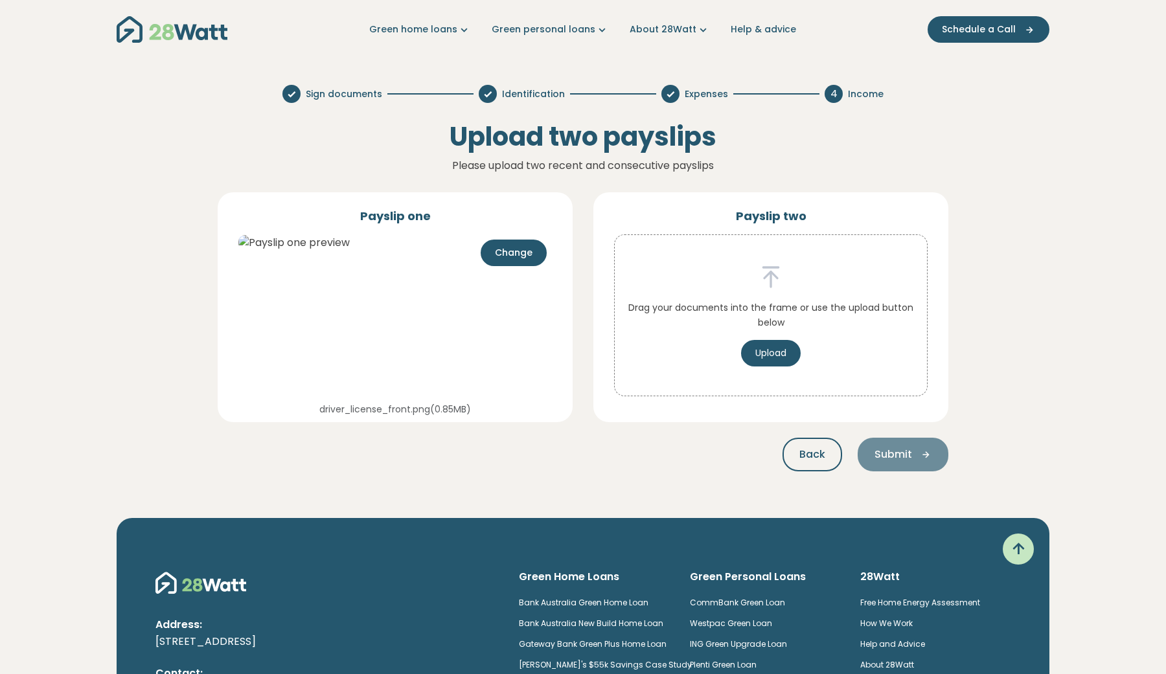
click at [806, 317] on p "Drag your documents into the frame or use the upload button below" at bounding box center [771, 315] width 292 height 29
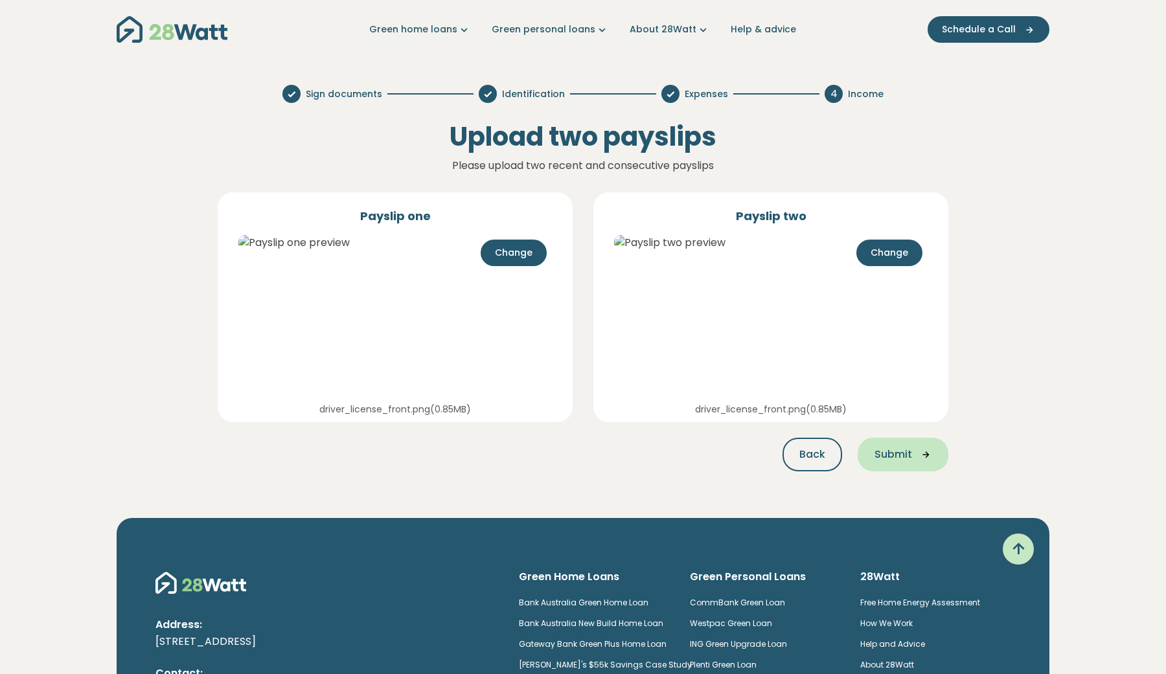
click at [915, 460] on icon "button" at bounding box center [921, 455] width 19 height 12
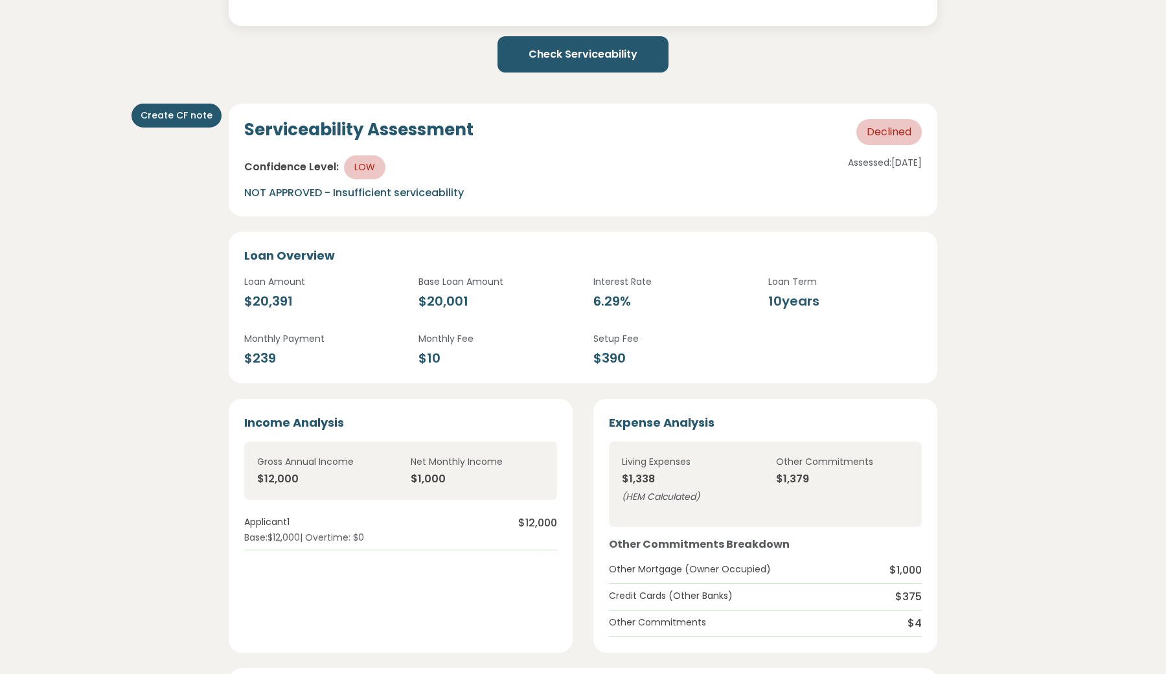
scroll to position [1576, 0]
click at [147, 121] on button "Create CF note" at bounding box center [176, 116] width 90 height 24
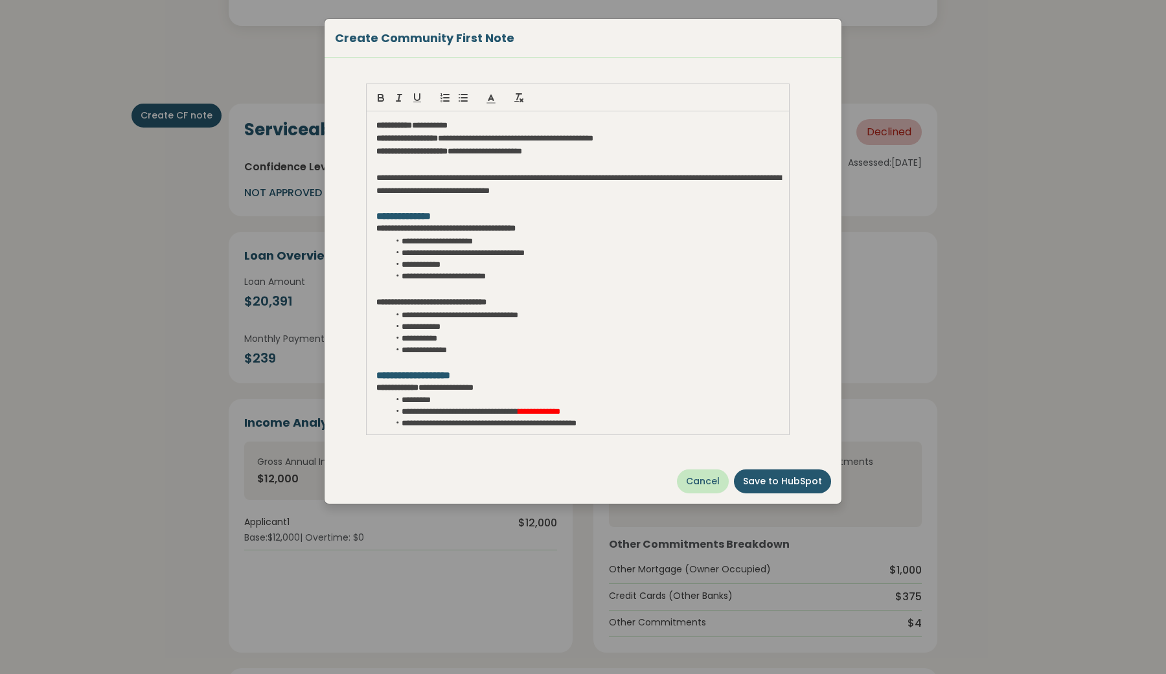
scroll to position [0, 0]
click at [708, 478] on span "Cancel" at bounding box center [703, 482] width 34 height 14
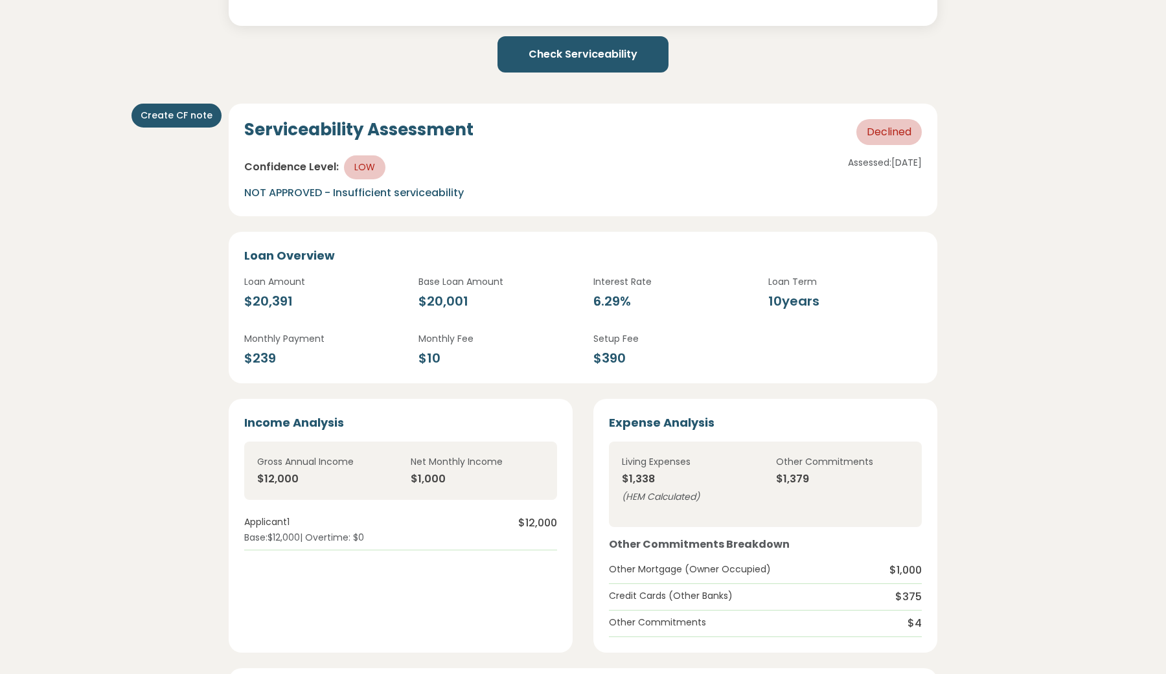
click at [1014, 303] on div "Create CF note Create CF note Serviceability Assessment Declined Confidence Lev…" at bounding box center [583, 669] width 876 height 1172
